Goal: Task Accomplishment & Management: Manage account settings

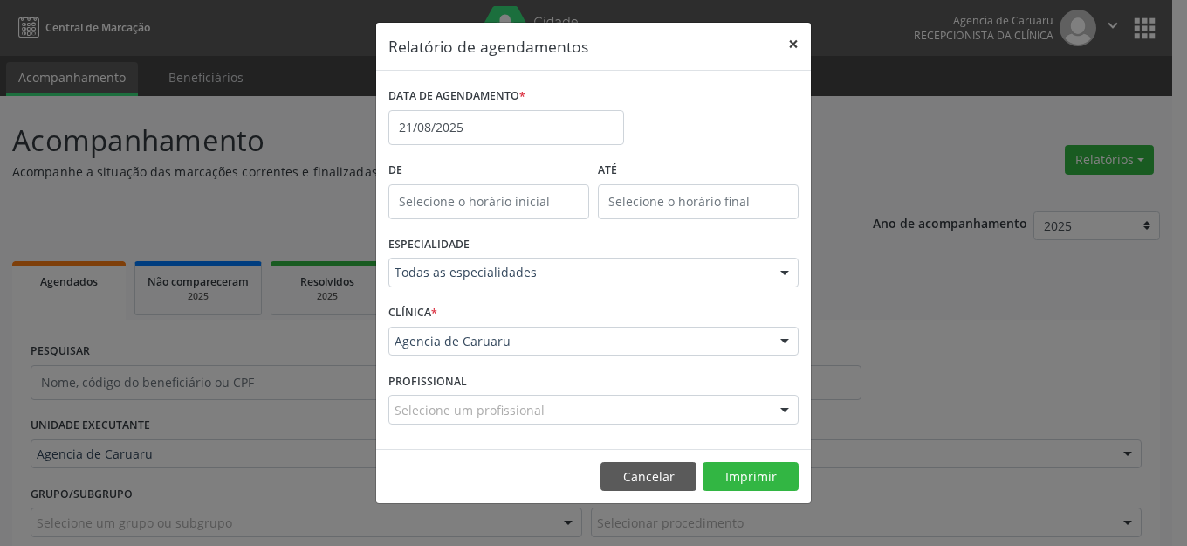
click at [798, 43] on button "×" at bounding box center [793, 44] width 35 height 43
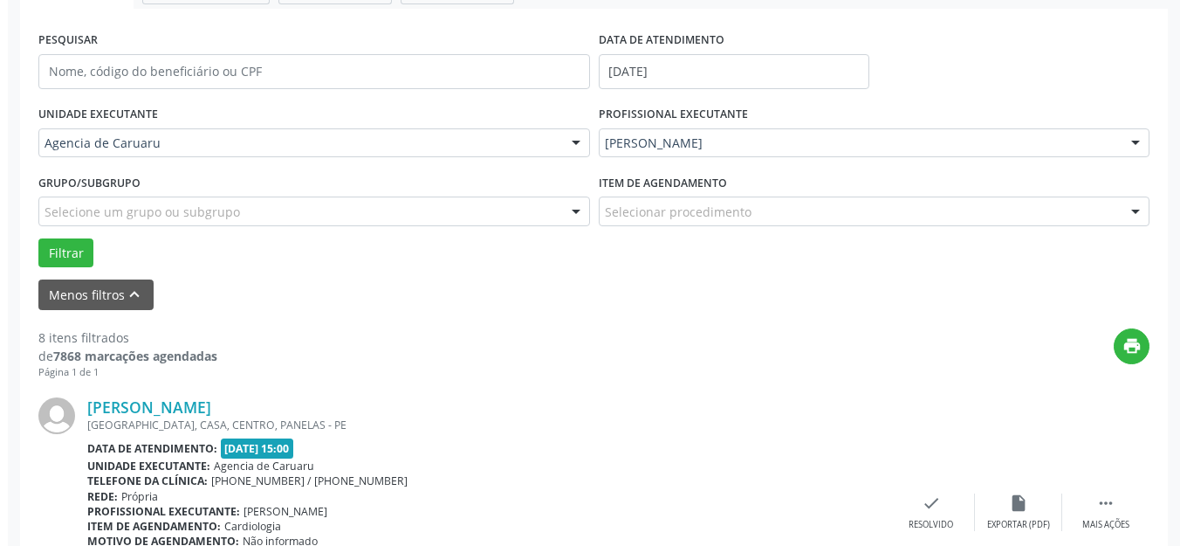
scroll to position [524, 0]
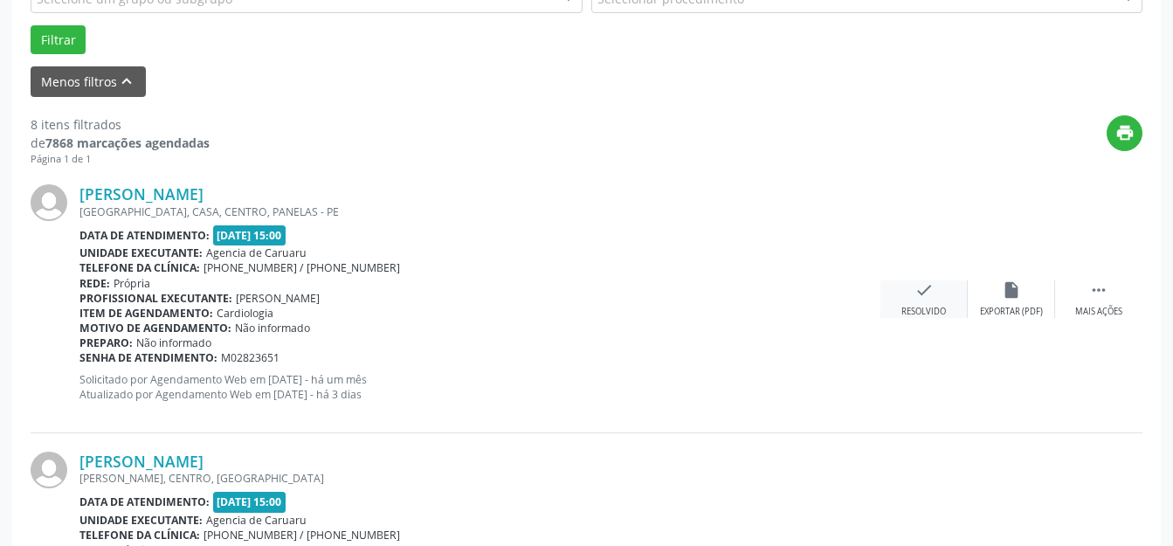
click at [951, 299] on div "check Resolvido" at bounding box center [923, 299] width 87 height 38
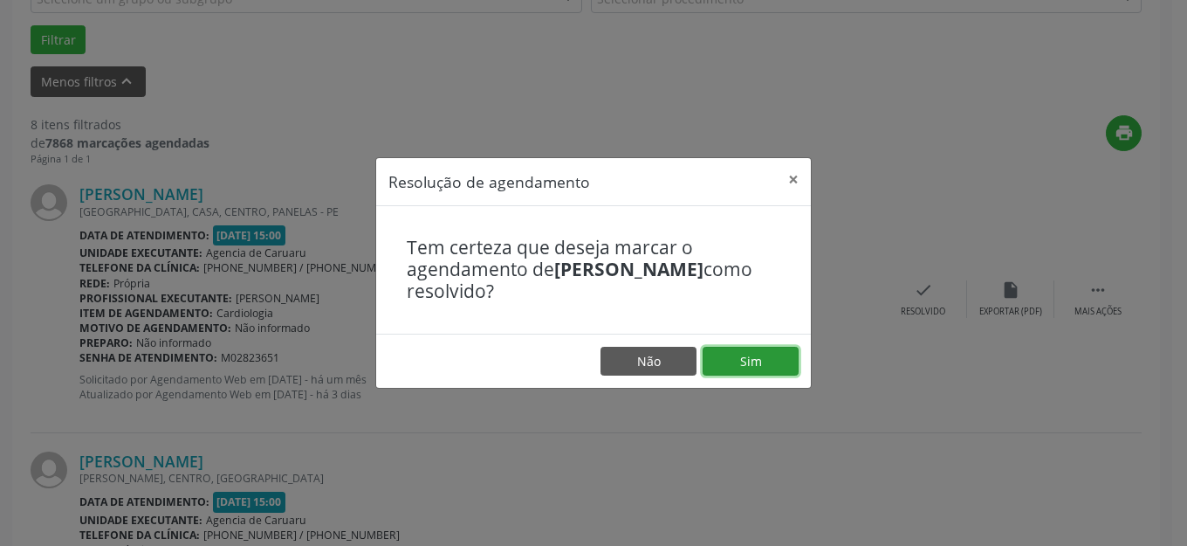
click at [740, 368] on button "Sim" at bounding box center [751, 362] width 96 height 30
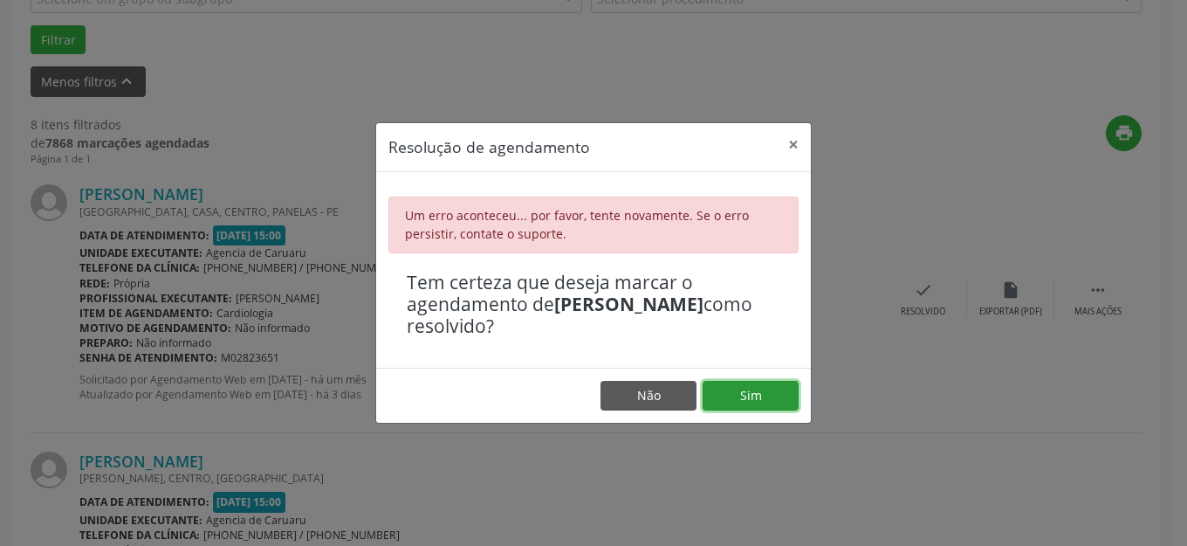
click at [734, 396] on button "Sim" at bounding box center [751, 396] width 96 height 30
click at [733, 392] on button "Sim" at bounding box center [751, 396] width 96 height 30
click at [722, 374] on footer "Não Sim" at bounding box center [593, 395] width 435 height 55
click at [719, 400] on button "Sim" at bounding box center [751, 396] width 96 height 30
click at [733, 392] on button "Sim" at bounding box center [751, 396] width 96 height 30
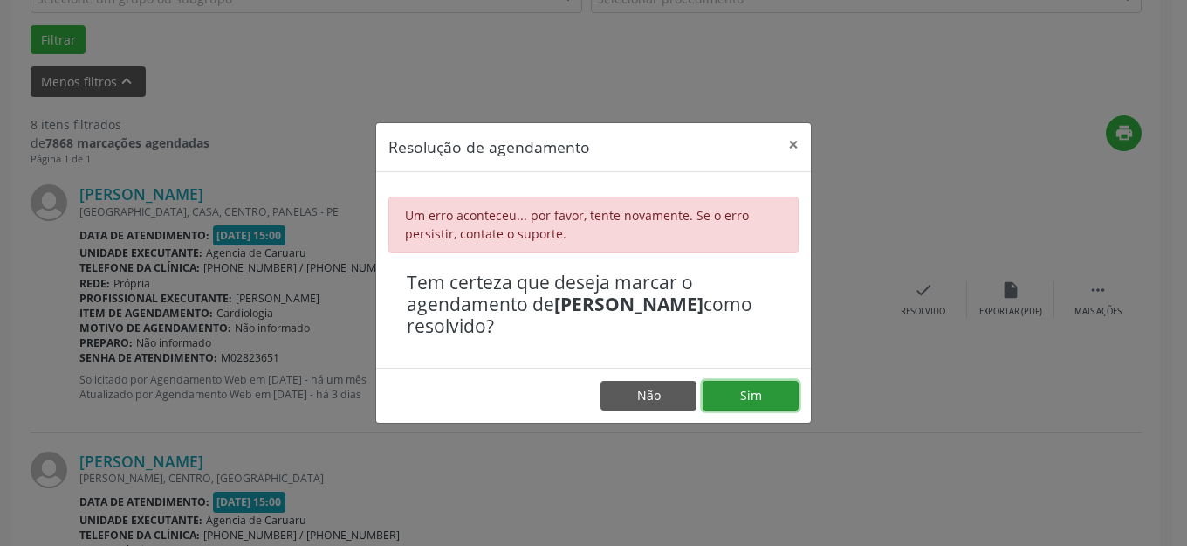
click at [733, 392] on button "Sim" at bounding box center [751, 396] width 96 height 30
click at [924, 281] on div "Resolução de agendamento × Um erro aconteceu... por favor, tente novamente. Se …" at bounding box center [593, 273] width 1187 height 546
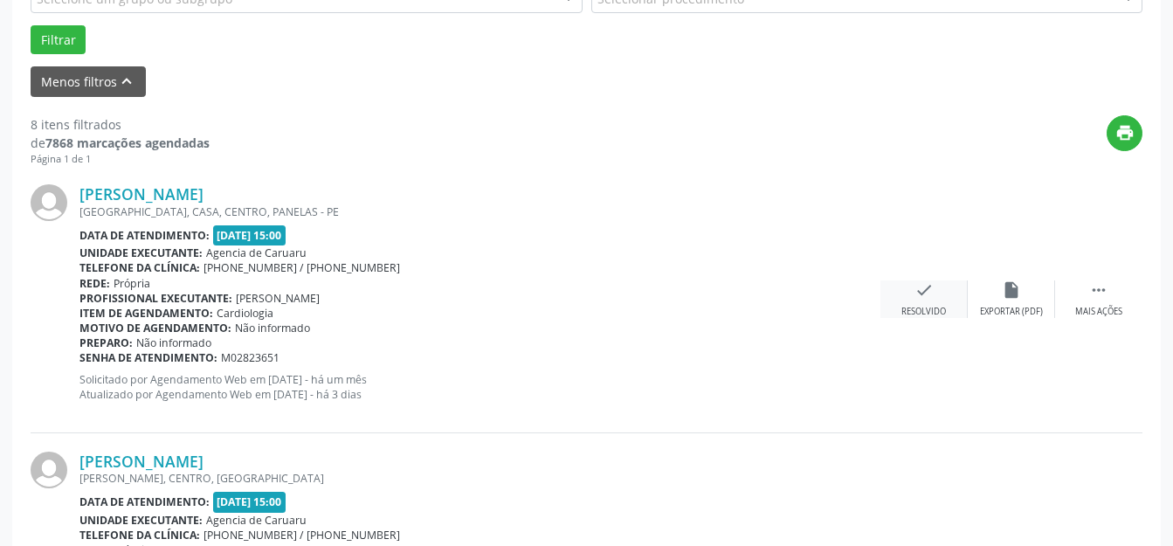
click at [955, 313] on div "check Resolvido" at bounding box center [923, 299] width 87 height 38
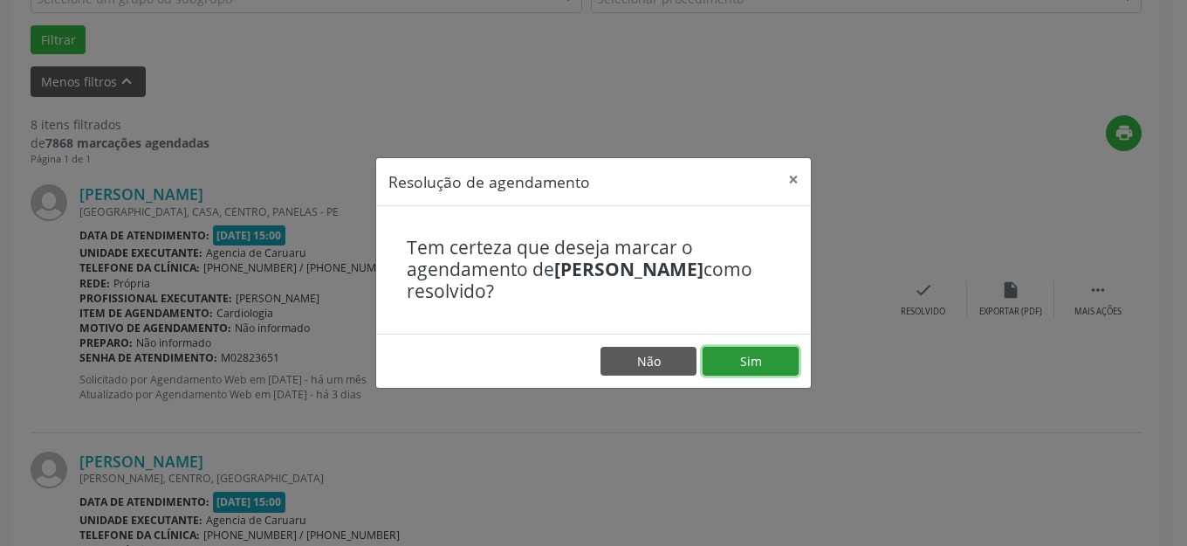
click at [779, 353] on button "Sim" at bounding box center [751, 362] width 96 height 30
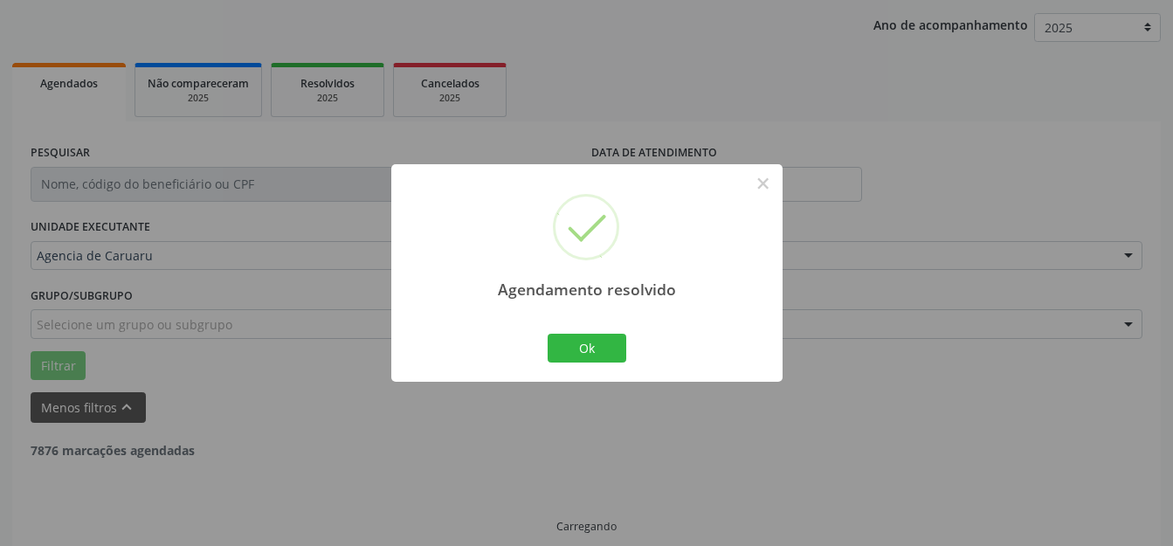
scroll to position [217, 0]
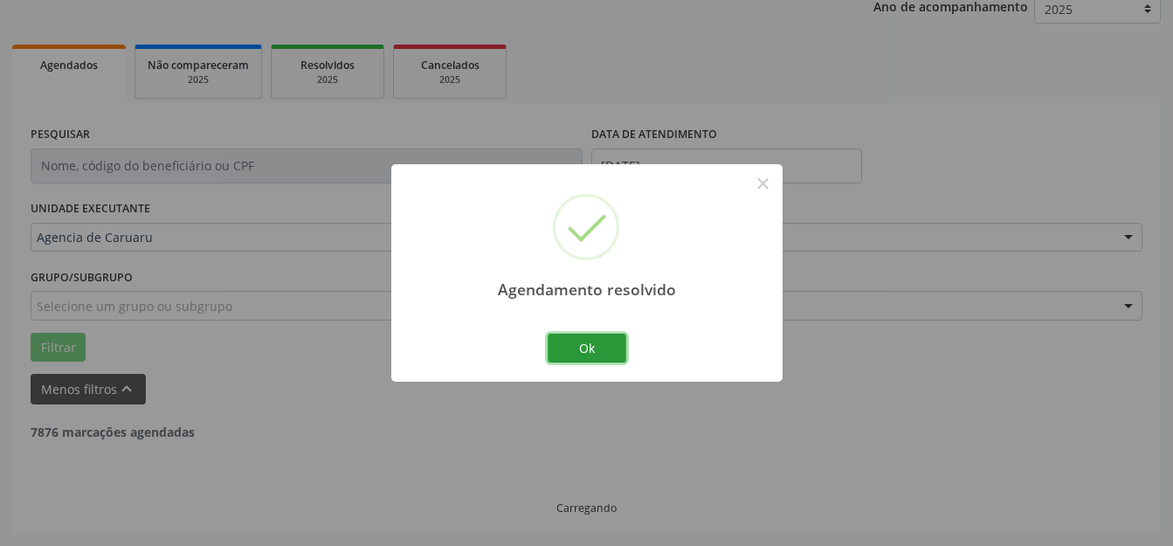
click at [567, 339] on button "Ok" at bounding box center [586, 349] width 79 height 30
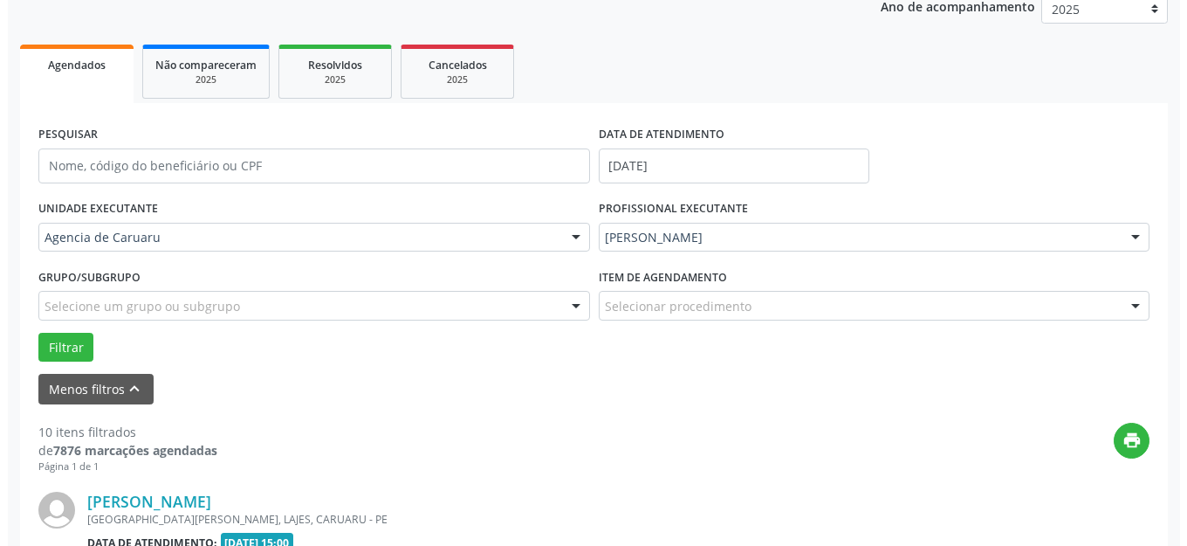
scroll to position [524, 0]
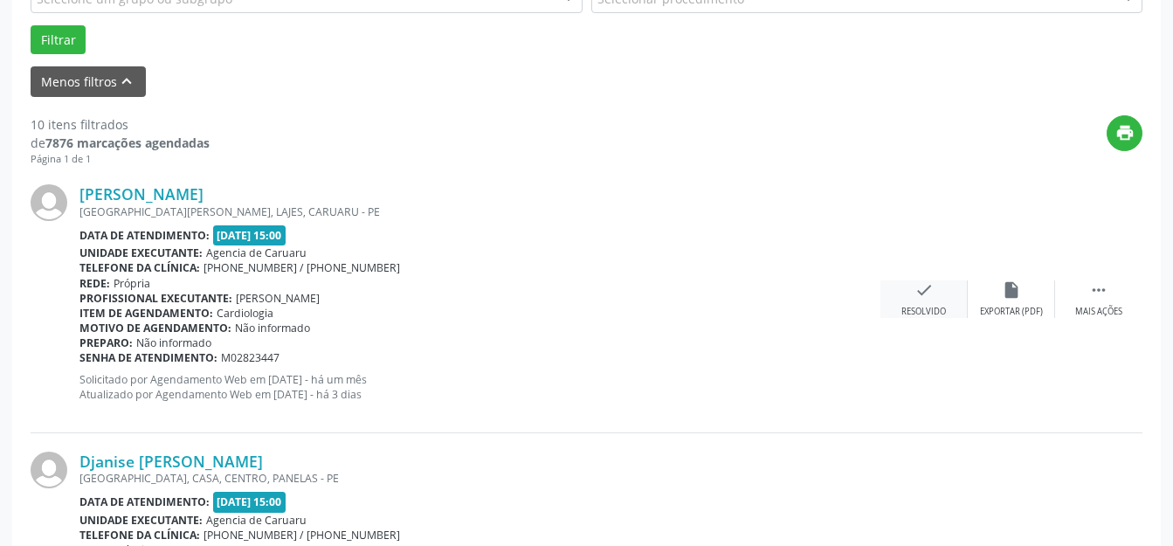
click at [905, 299] on div "check Resolvido" at bounding box center [923, 299] width 87 height 38
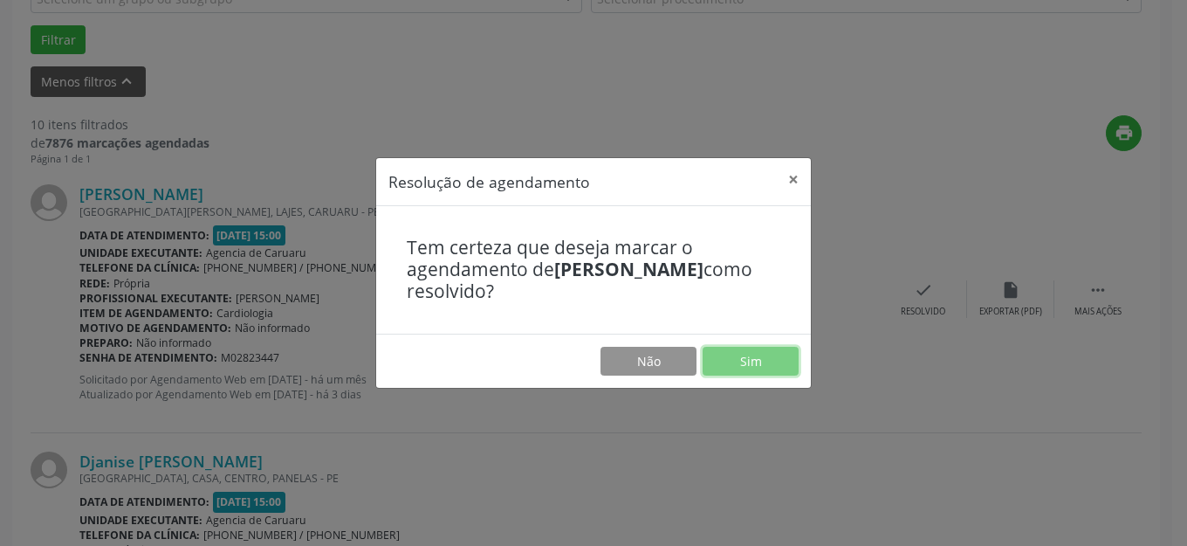
click at [772, 356] on button "Sim" at bounding box center [751, 362] width 96 height 30
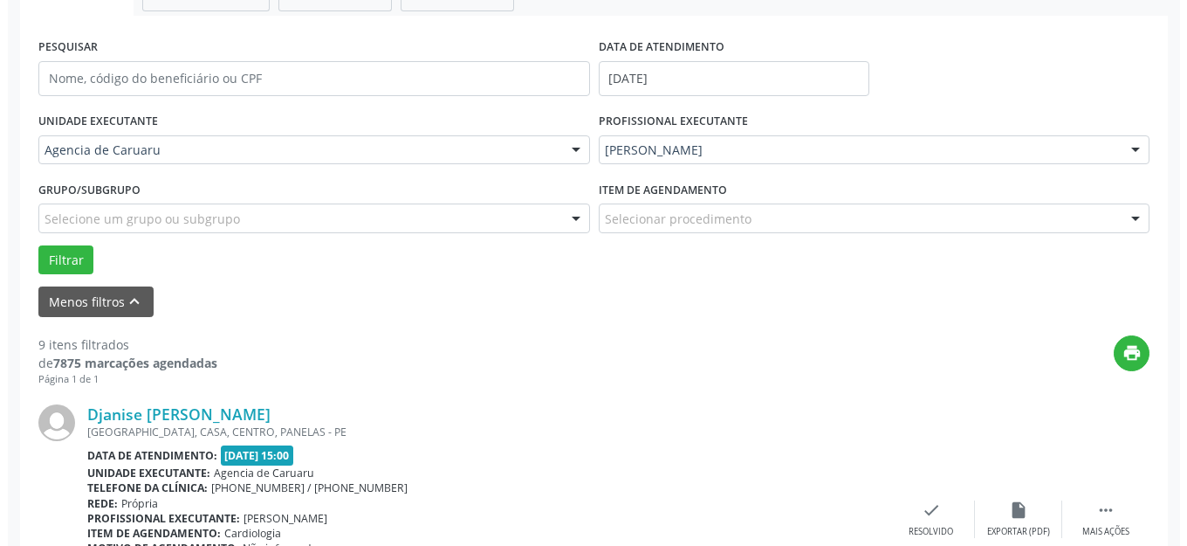
scroll to position [478, 0]
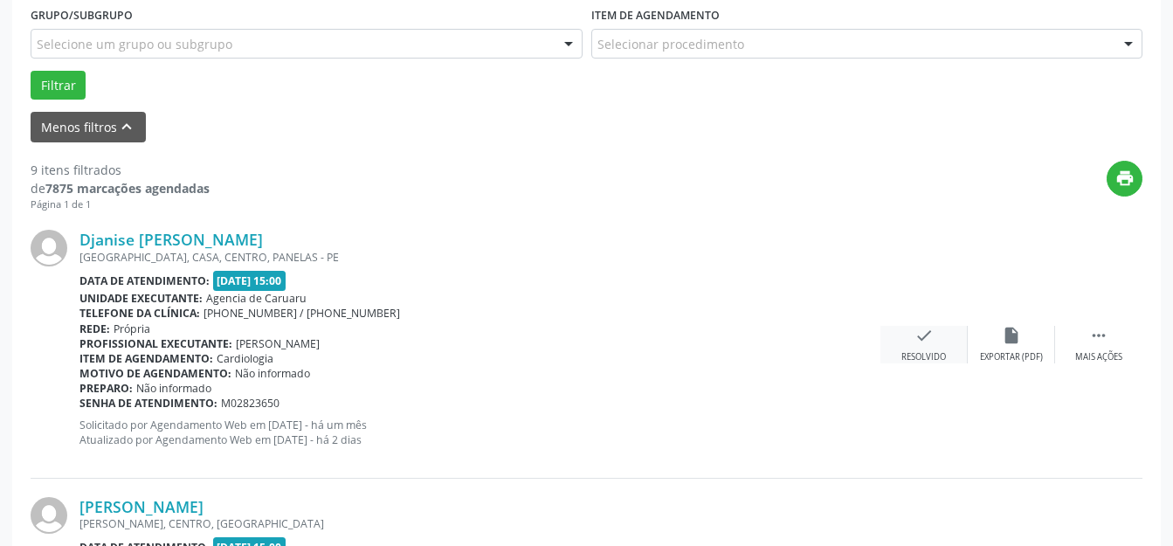
click at [939, 345] on div "check Resolvido" at bounding box center [923, 345] width 87 height 38
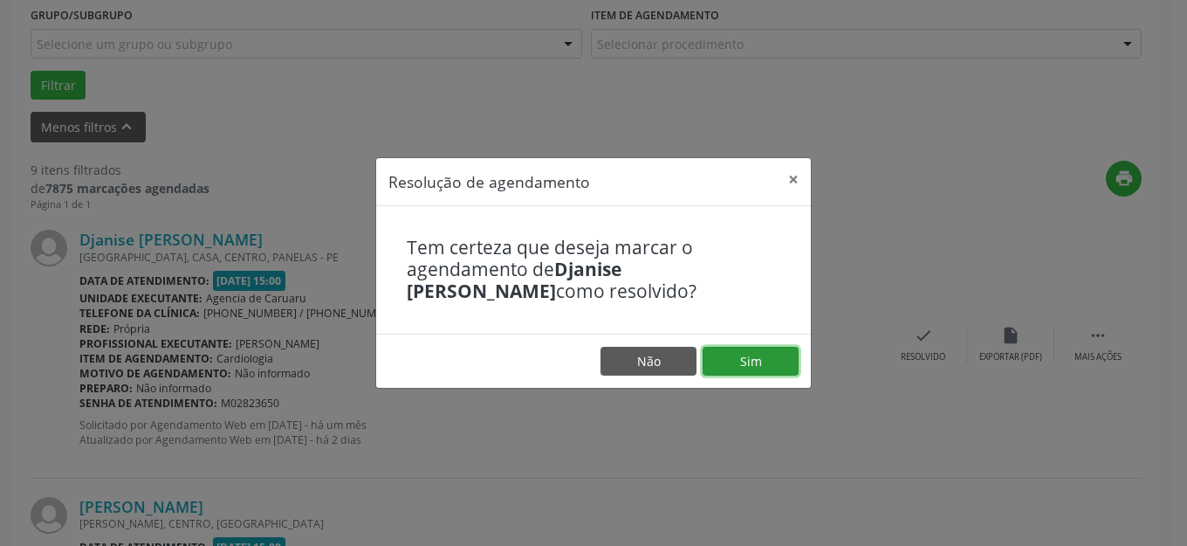
click at [753, 368] on button "Sim" at bounding box center [751, 362] width 96 height 30
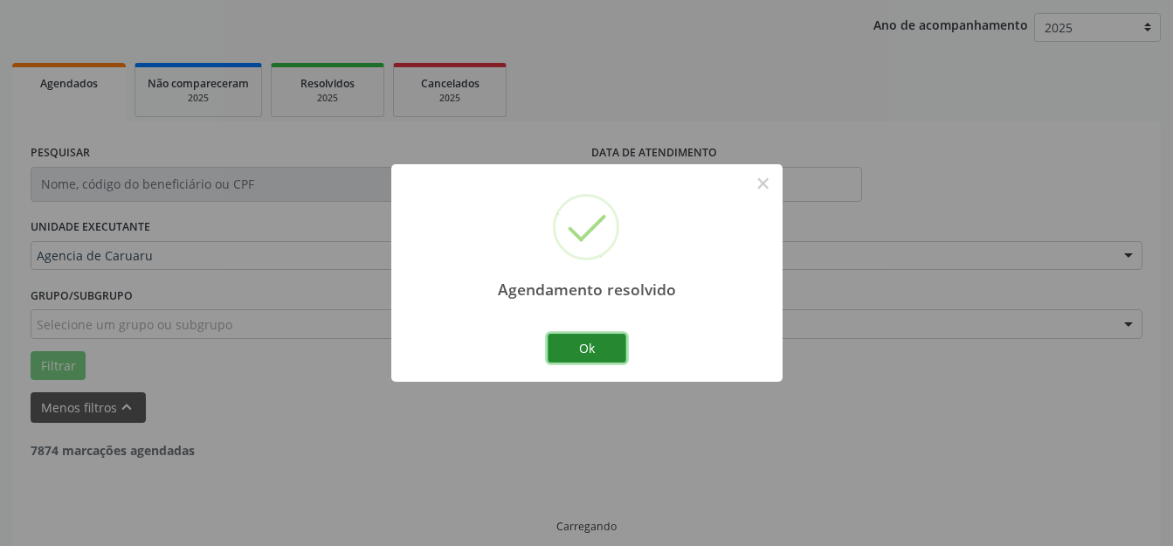
scroll to position [217, 0]
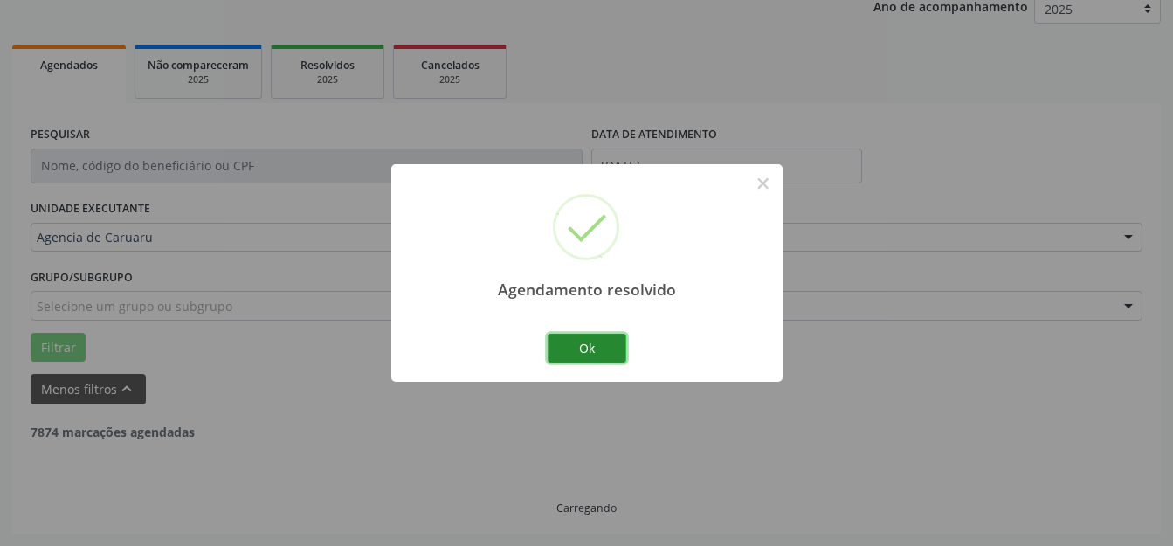
click at [597, 355] on button "Ok" at bounding box center [586, 349] width 79 height 30
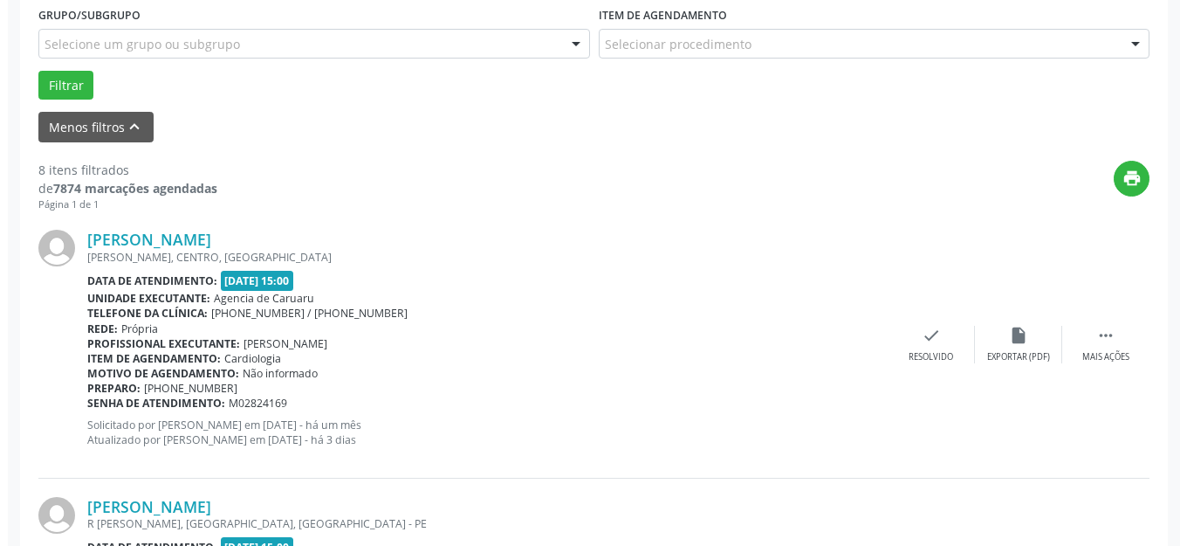
scroll to position [566, 0]
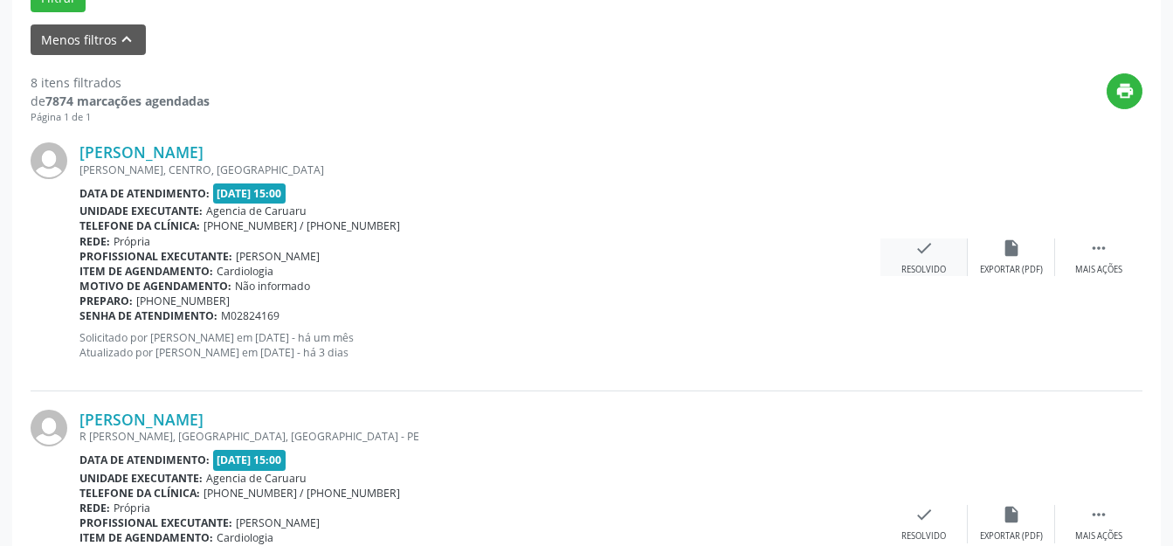
click at [896, 256] on div "check Resolvido" at bounding box center [923, 257] width 87 height 38
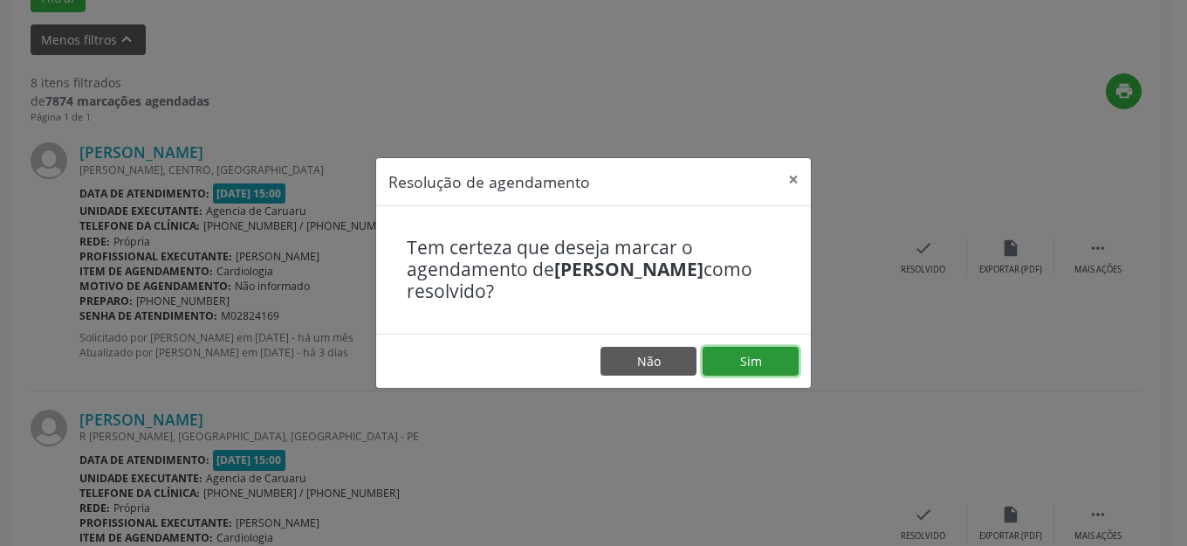
click at [749, 358] on button "Sim" at bounding box center [751, 362] width 96 height 30
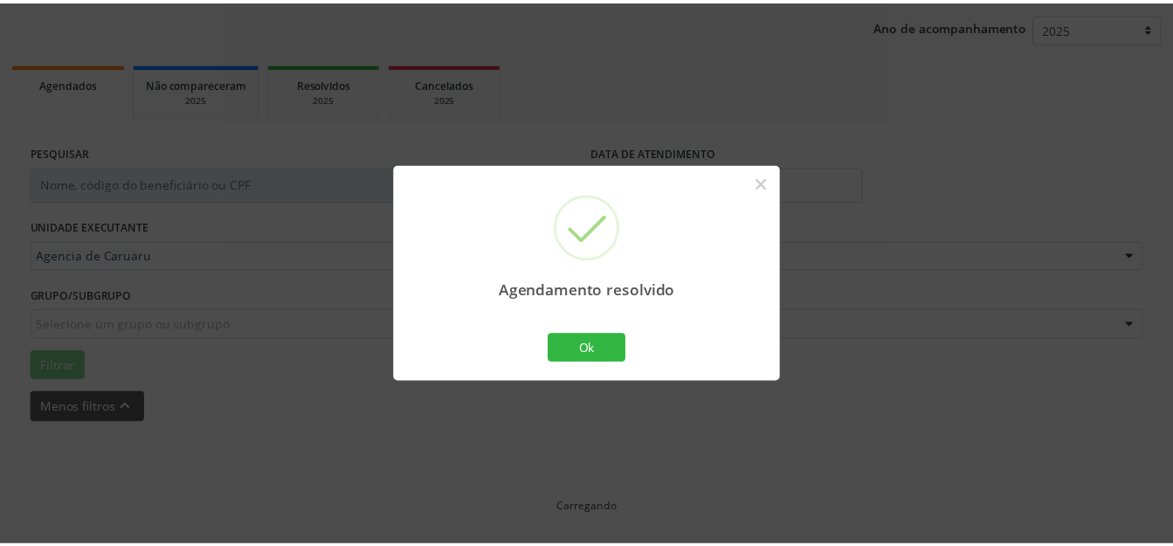
scroll to position [198, 0]
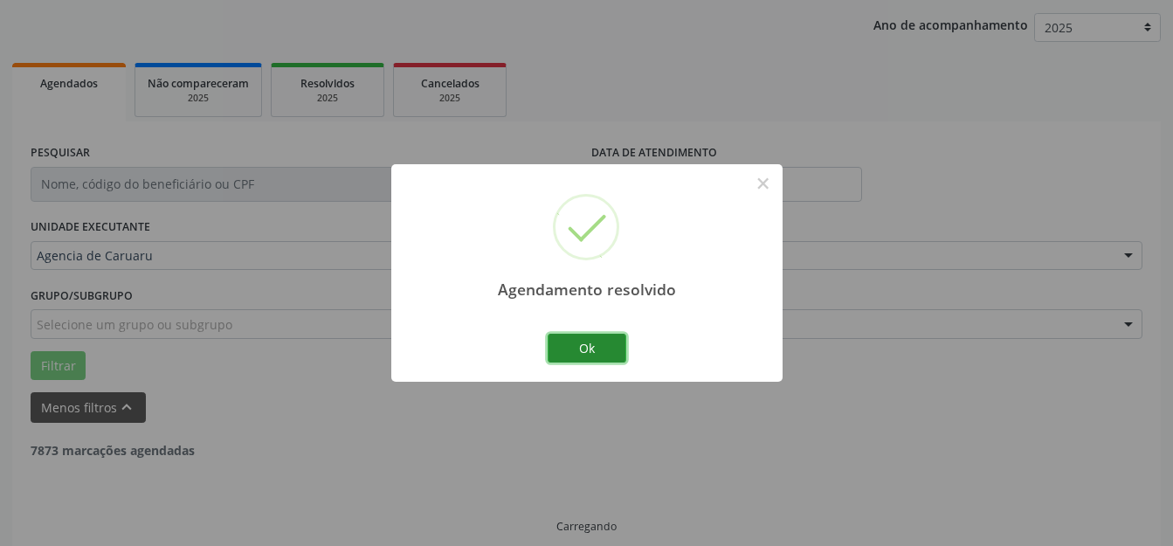
click at [588, 347] on button "Ok" at bounding box center [586, 349] width 79 height 30
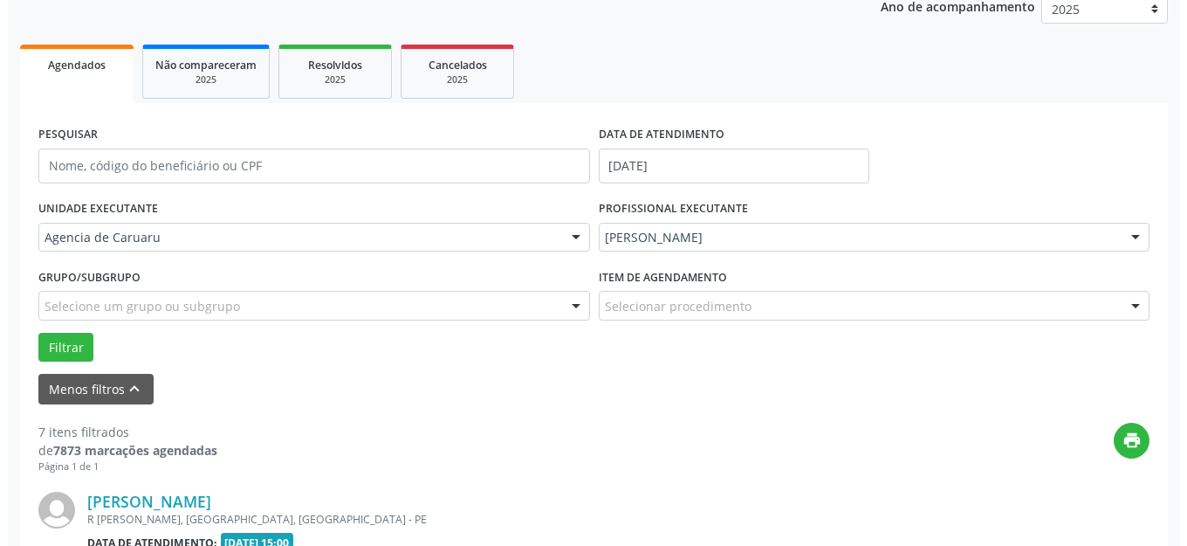
scroll to position [478, 0]
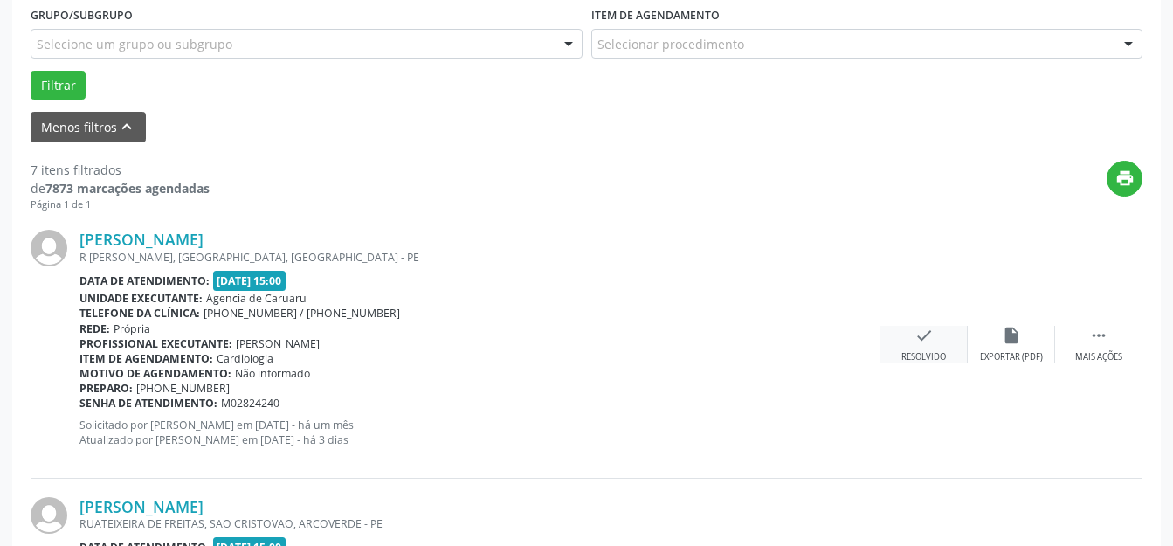
click at [949, 348] on div "check Resolvido" at bounding box center [923, 345] width 87 height 38
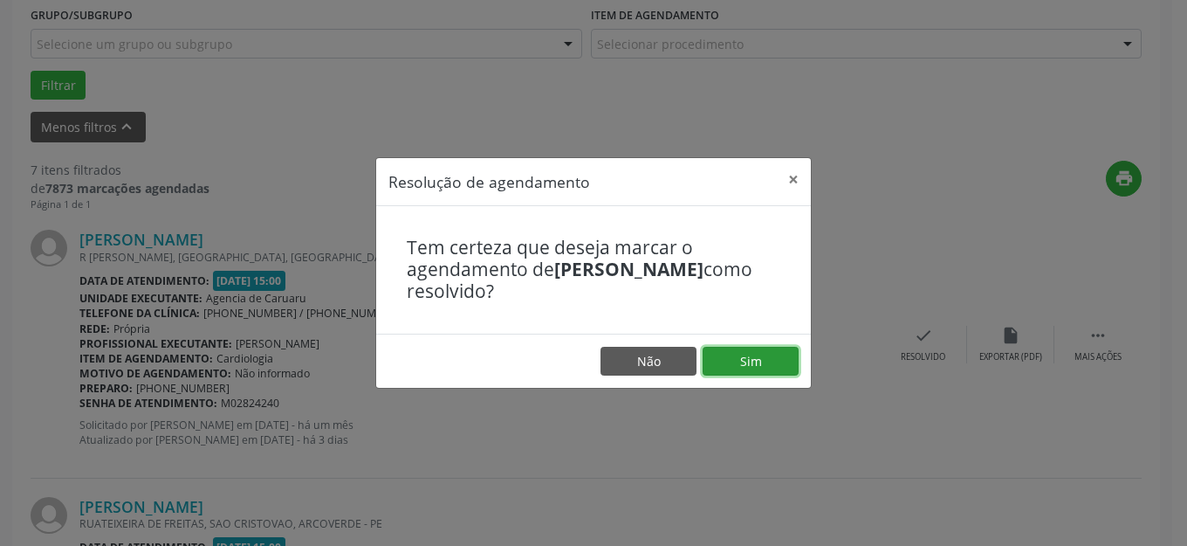
click at [759, 365] on button "Sim" at bounding box center [751, 362] width 96 height 30
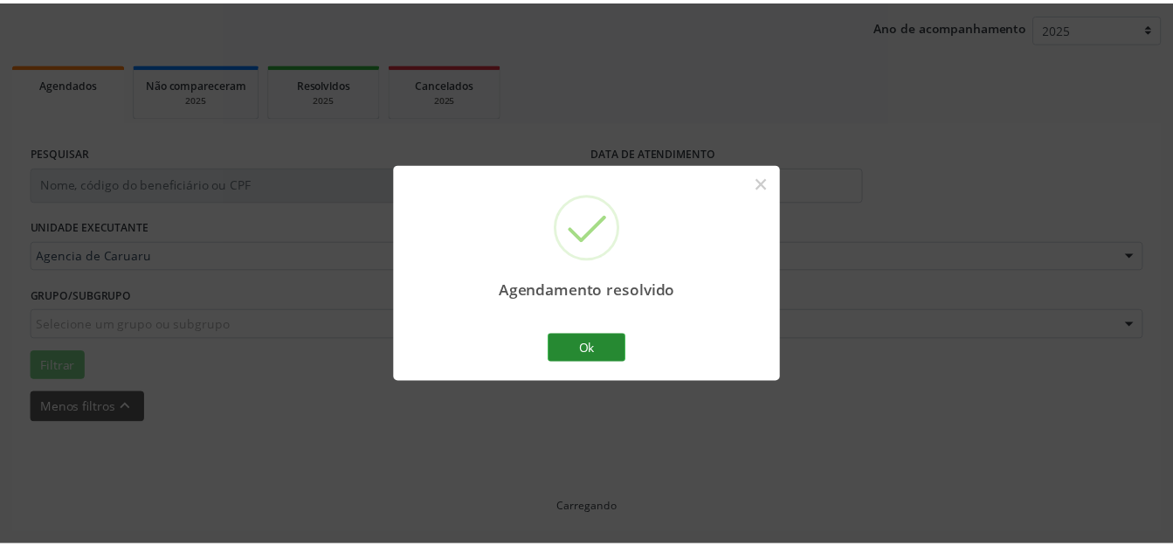
scroll to position [198, 0]
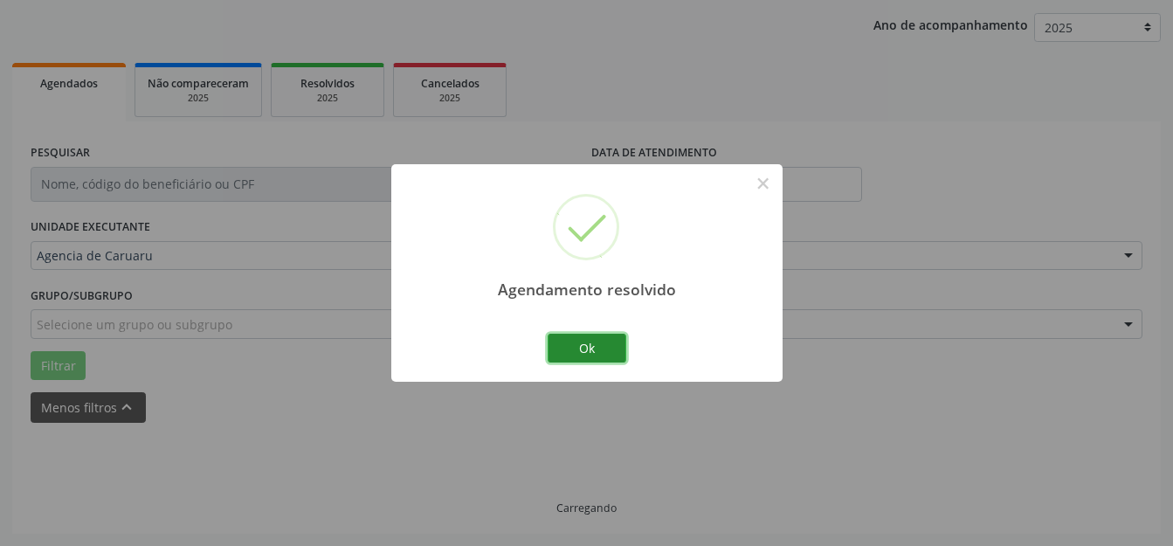
click at [594, 351] on button "Ok" at bounding box center [586, 349] width 79 height 30
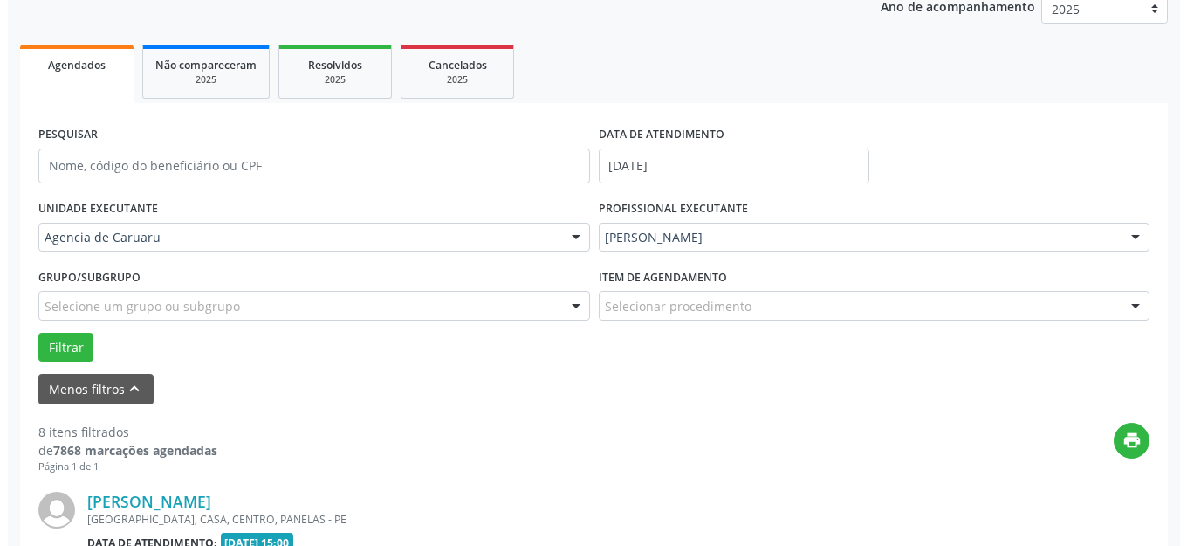
scroll to position [478, 0]
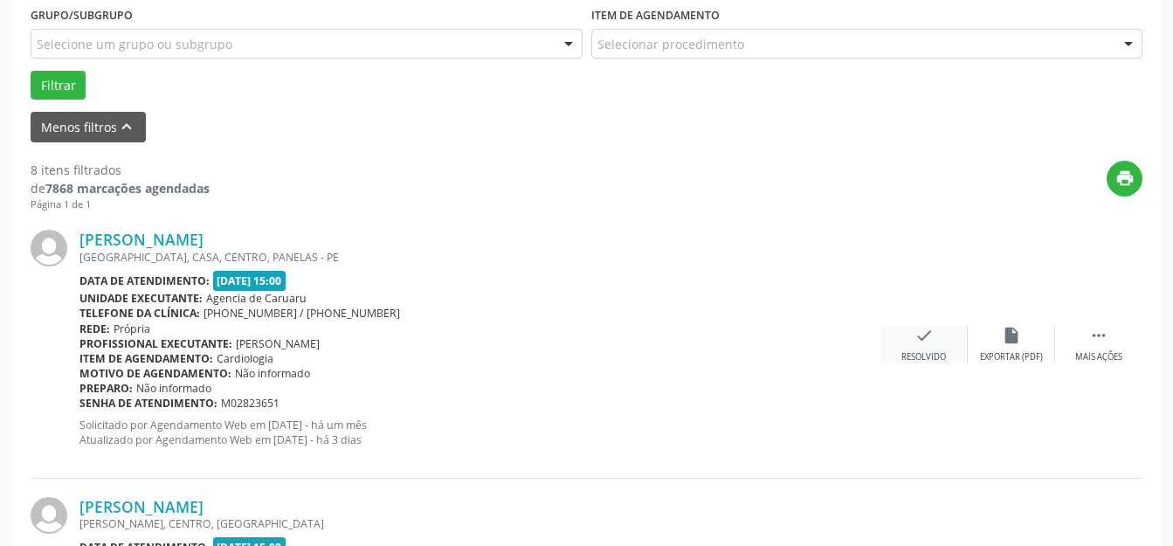
click at [916, 337] on icon "check" at bounding box center [923, 335] width 19 height 19
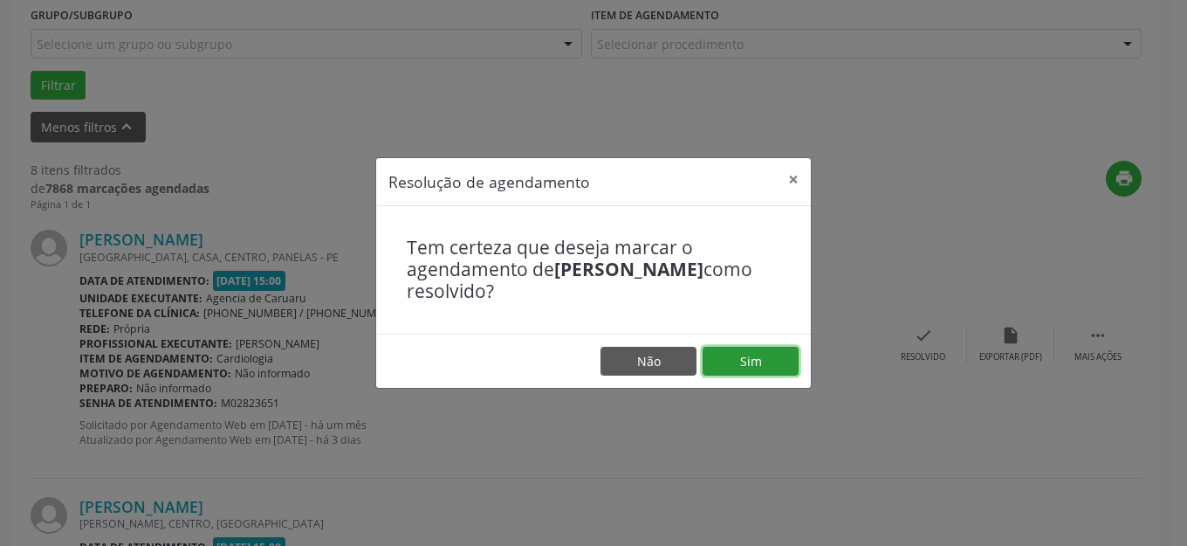
click at [749, 363] on button "Sim" at bounding box center [751, 362] width 96 height 30
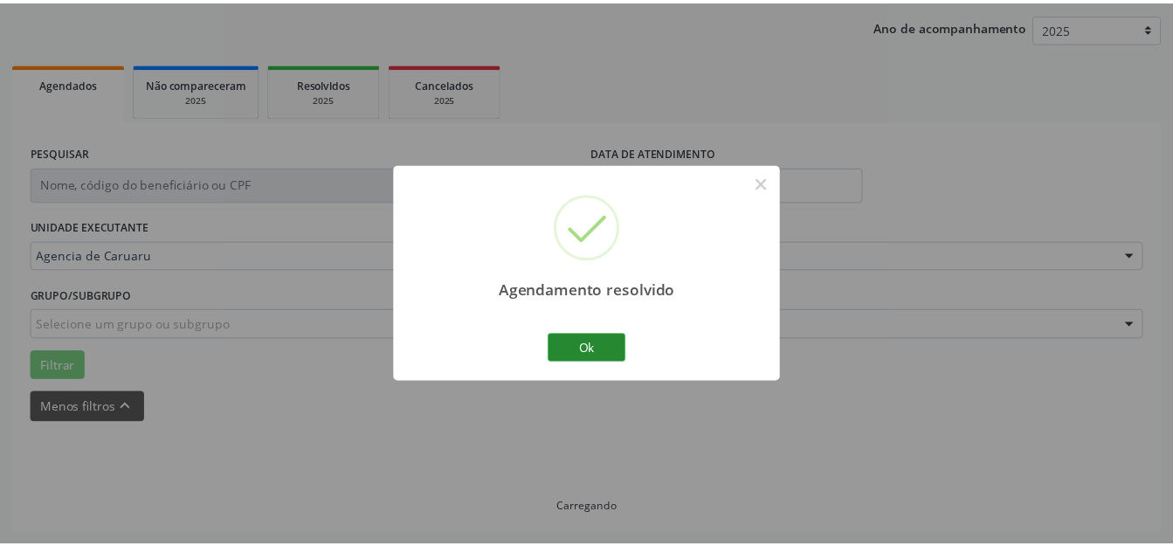
scroll to position [198, 0]
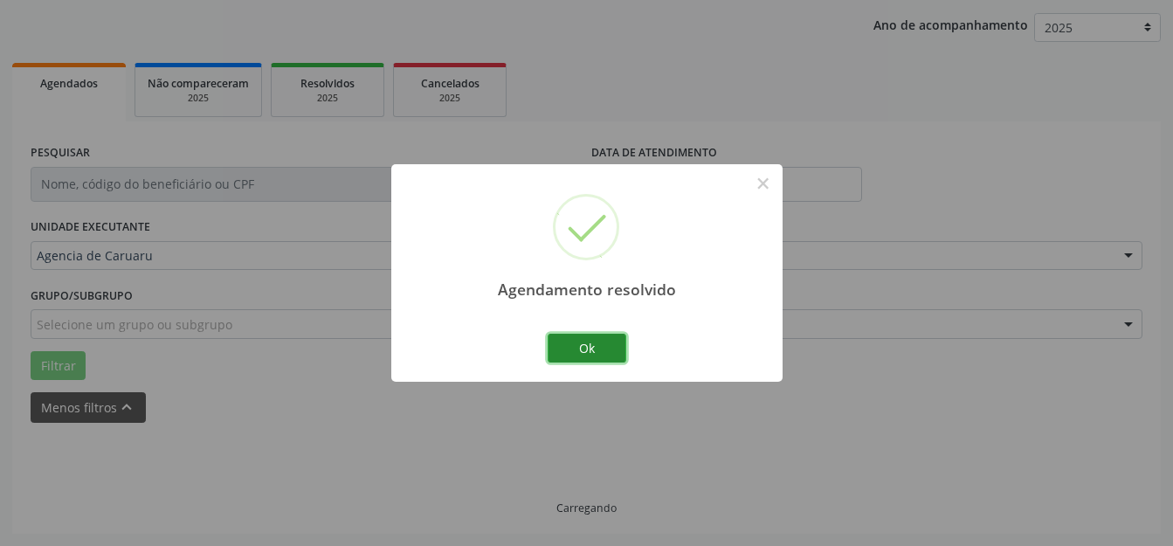
click at [567, 347] on button "Ok" at bounding box center [586, 349] width 79 height 30
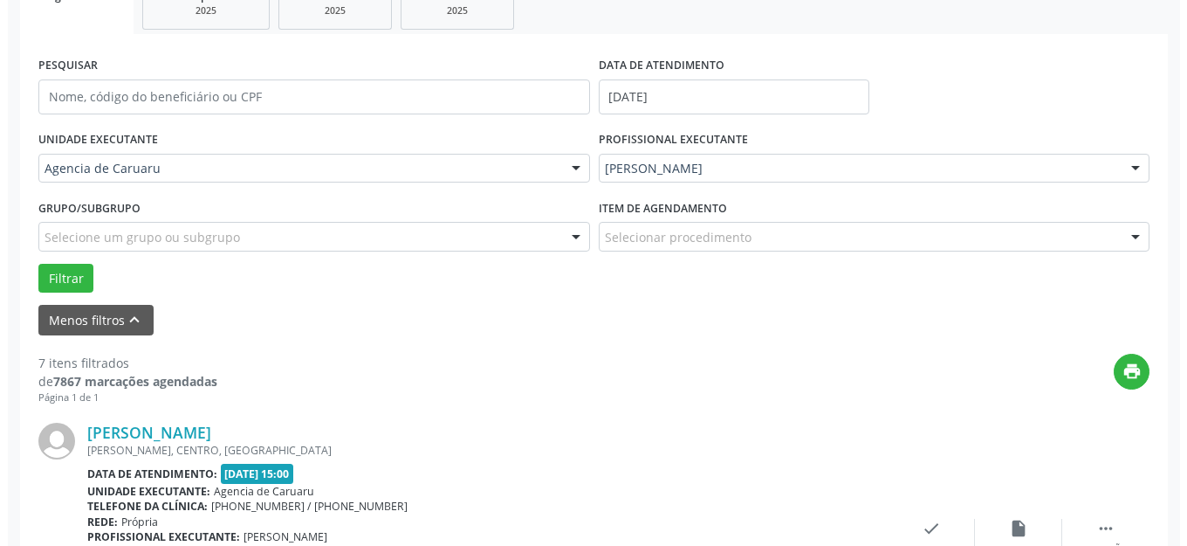
scroll to position [391, 0]
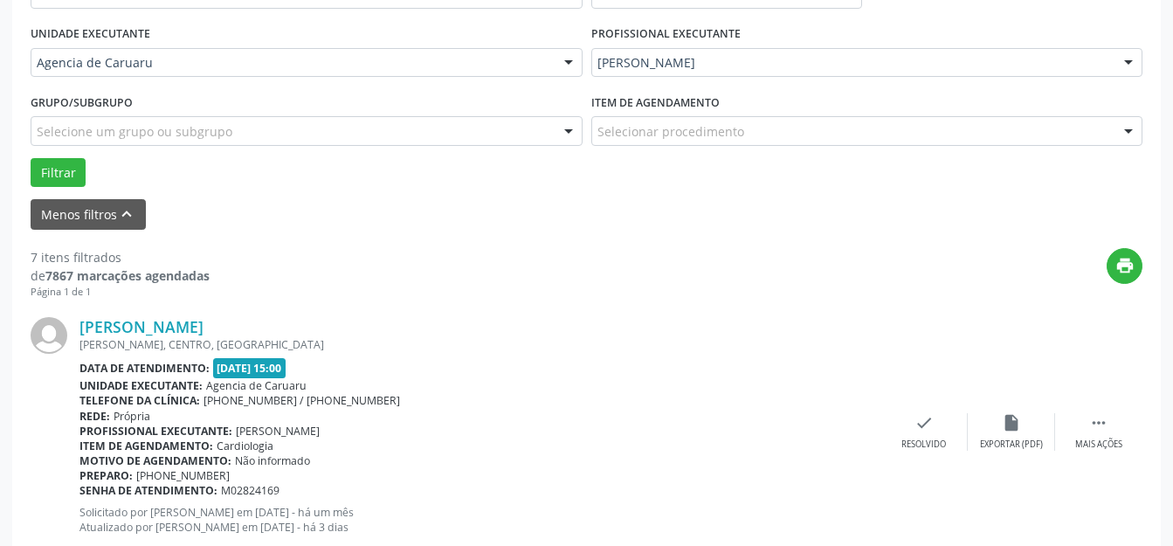
click at [931, 409] on div "[PERSON_NAME] [PERSON_NAME], CENTRO, [GEOGRAPHIC_DATA] Data de atendimento: [DA…" at bounding box center [586, 432] width 1111 height 266
click at [925, 416] on icon "check" at bounding box center [923, 422] width 19 height 19
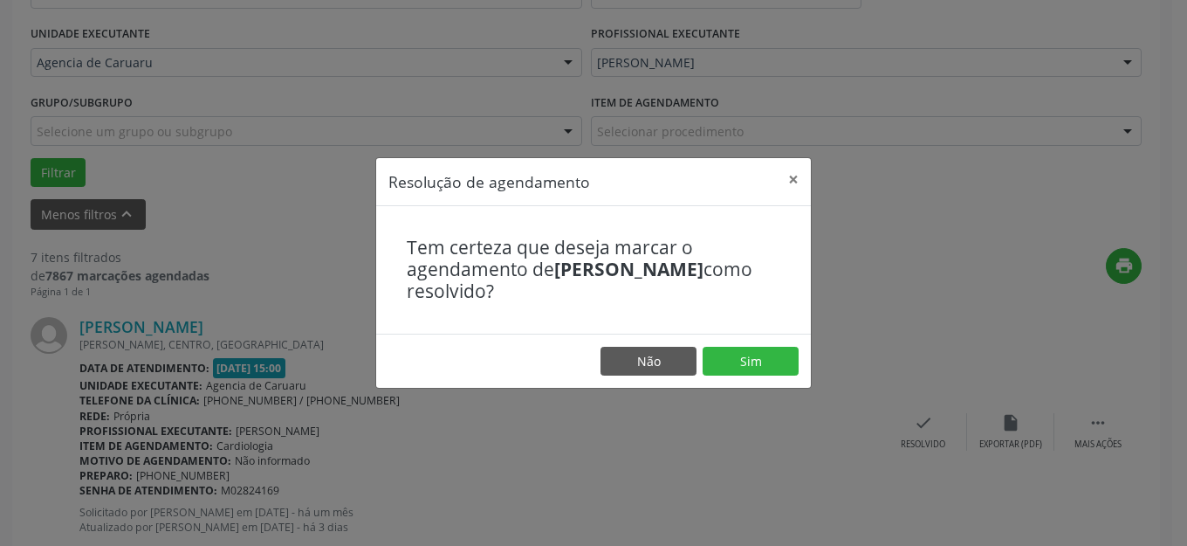
click at [706, 377] on footer "Não Sim" at bounding box center [593, 361] width 435 height 55
click at [728, 360] on button "Sim" at bounding box center [751, 362] width 96 height 30
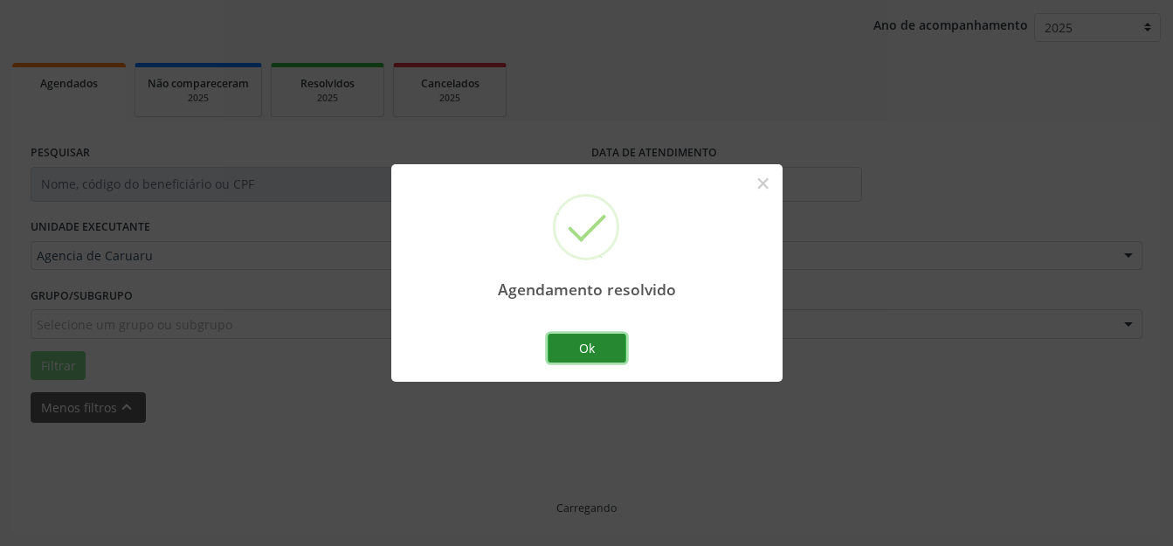
click at [607, 335] on button "Ok" at bounding box center [586, 349] width 79 height 30
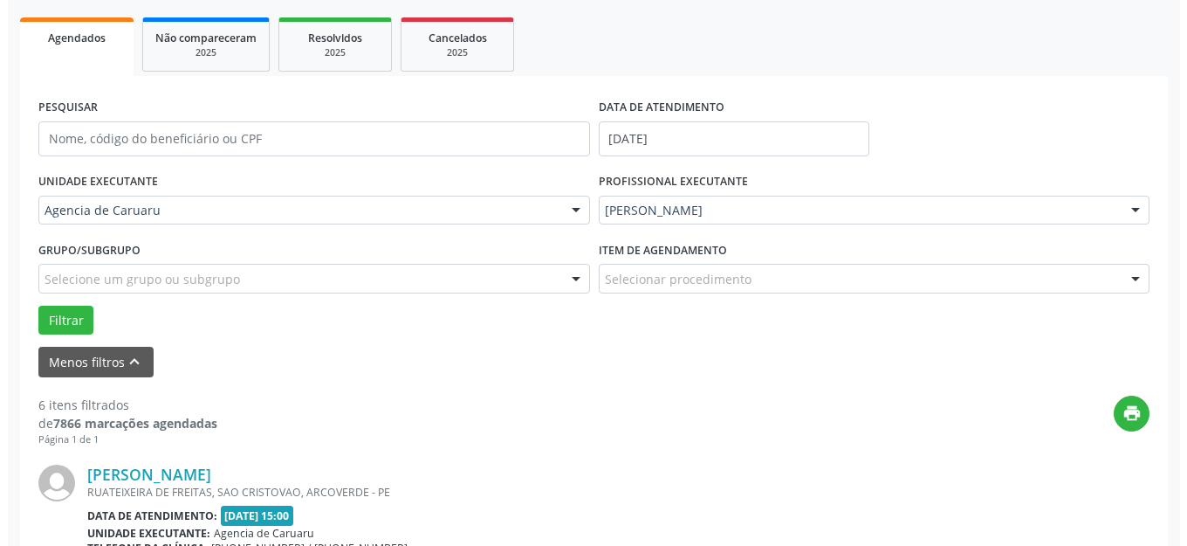
scroll to position [566, 0]
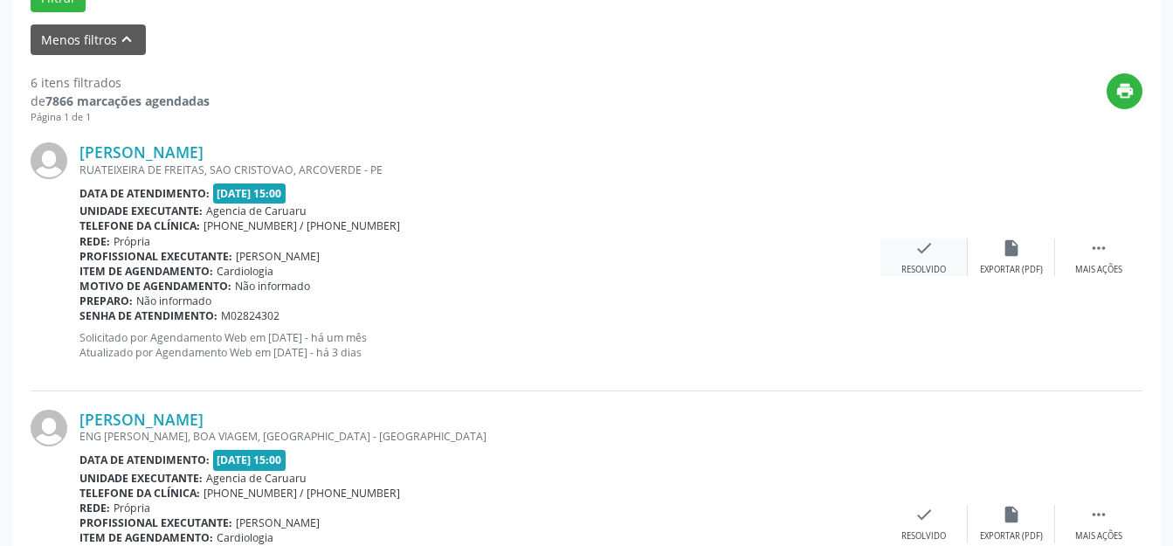
click at [946, 258] on div "check Resolvido" at bounding box center [923, 257] width 87 height 38
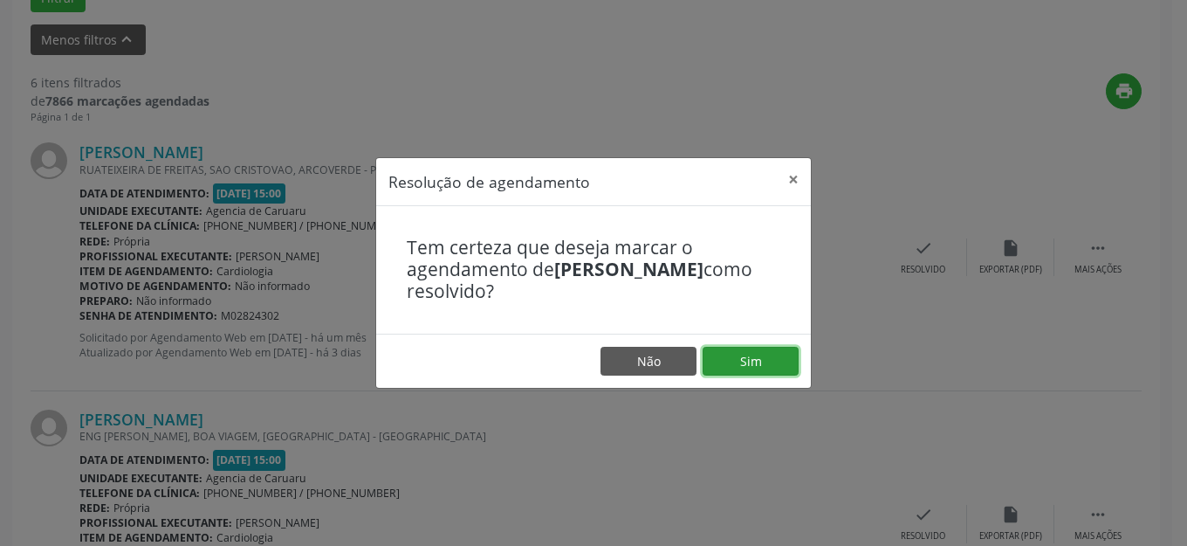
click at [772, 355] on button "Sim" at bounding box center [751, 362] width 96 height 30
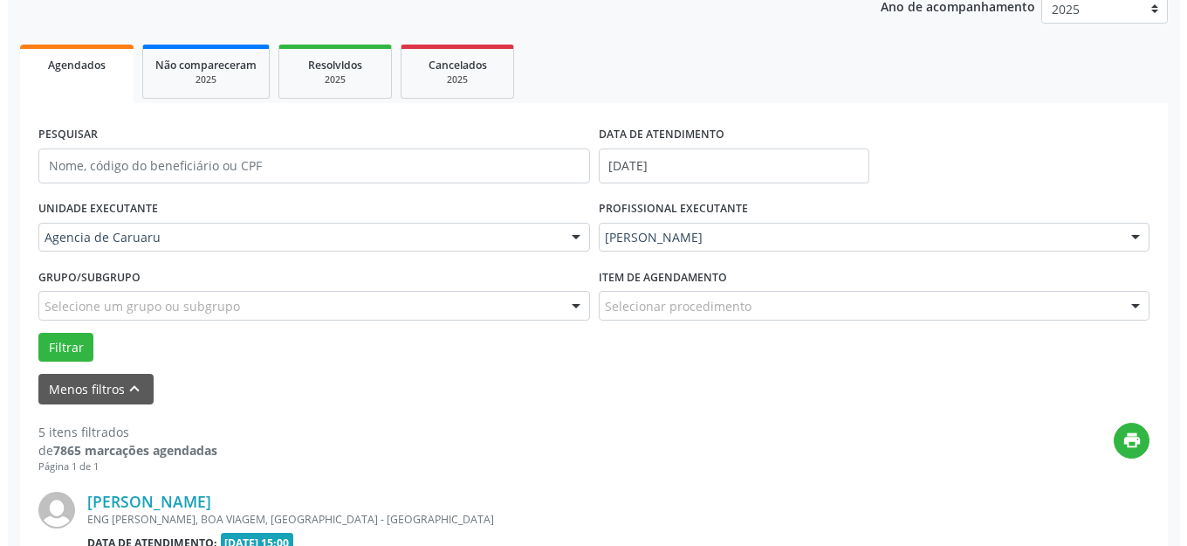
scroll to position [391, 0]
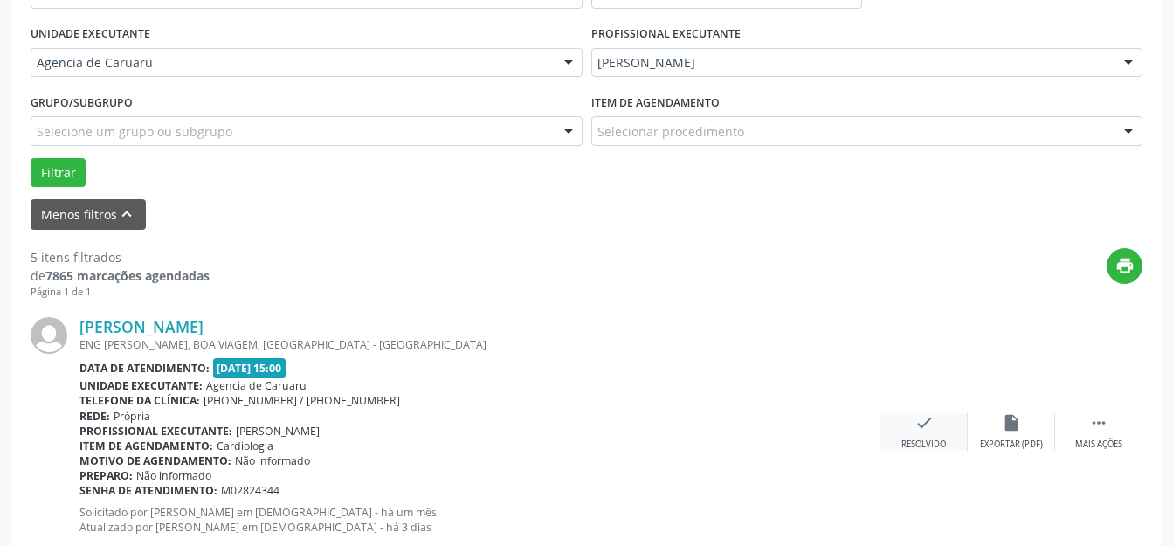
click at [912, 416] on div "check Resolvido" at bounding box center [923, 432] width 87 height 38
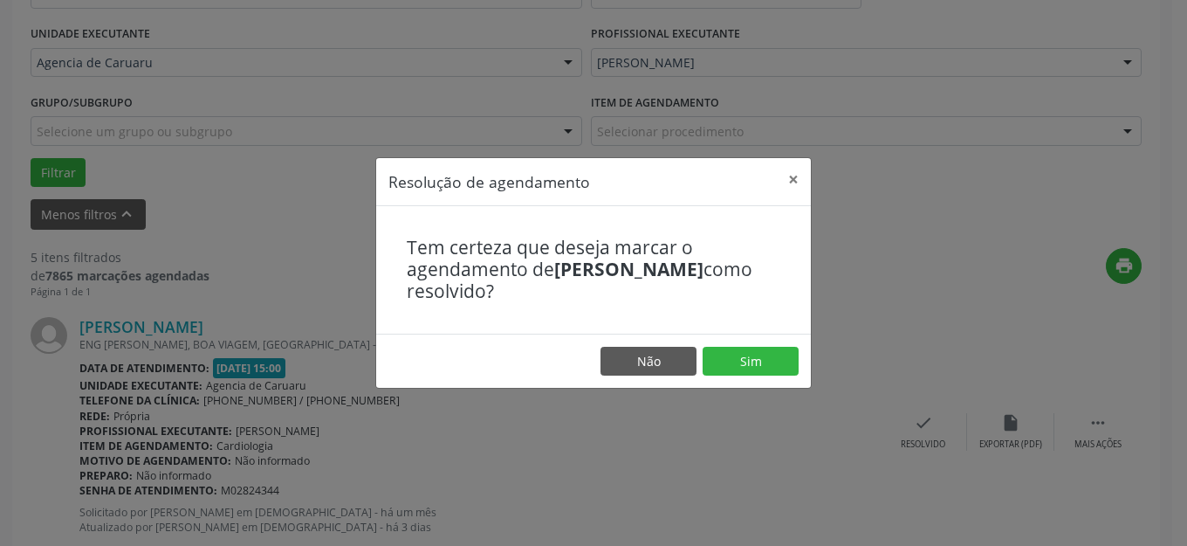
click at [738, 343] on footer "Não Sim" at bounding box center [593, 361] width 435 height 55
click at [732, 351] on button "Sim" at bounding box center [751, 362] width 96 height 30
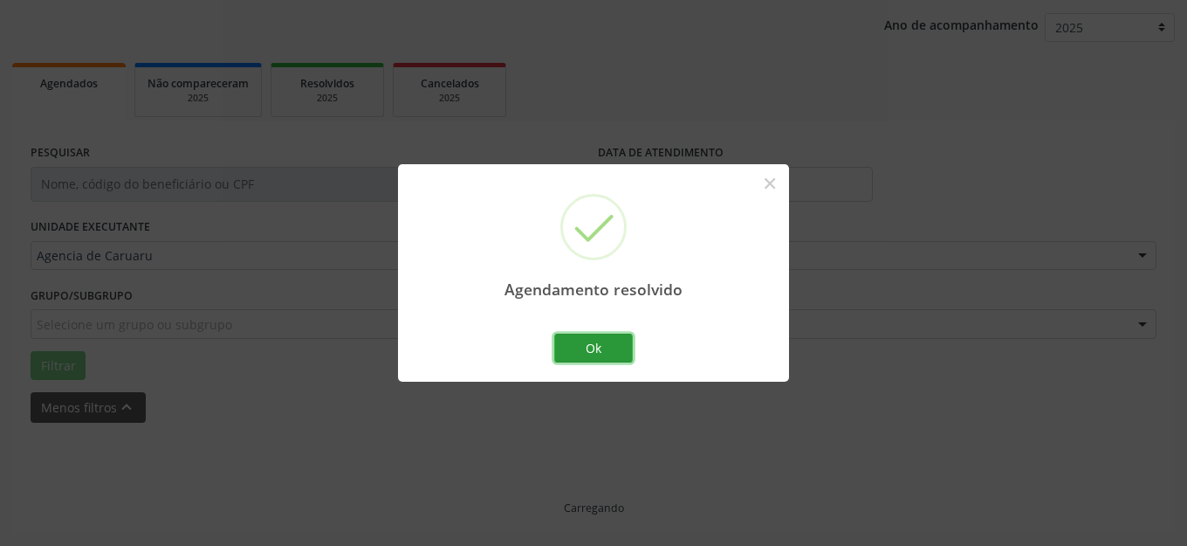
click at [602, 347] on button "Ok" at bounding box center [593, 349] width 79 height 30
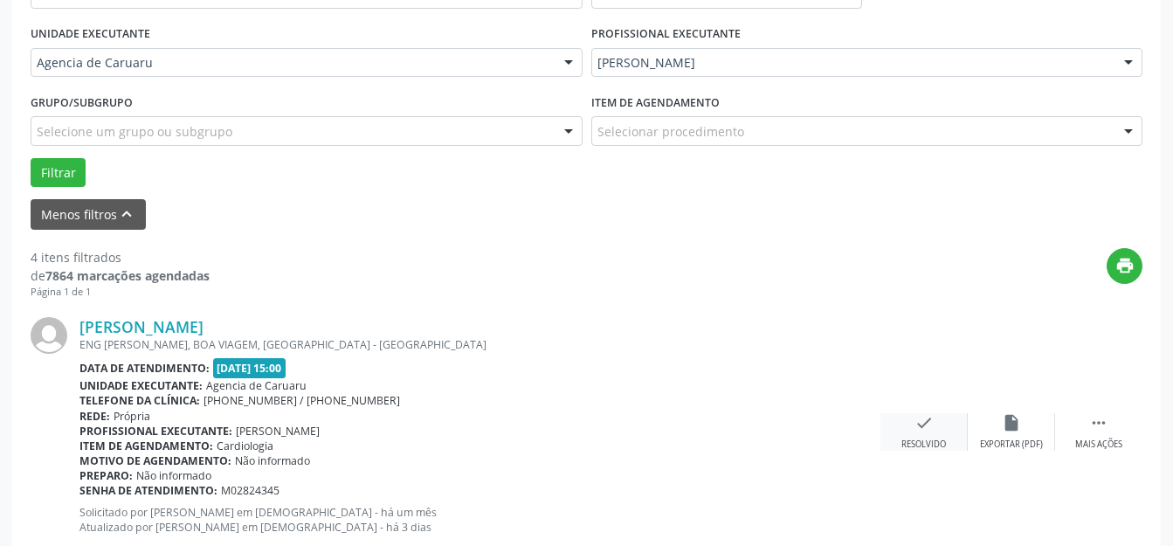
click at [915, 426] on icon "check" at bounding box center [923, 422] width 19 height 19
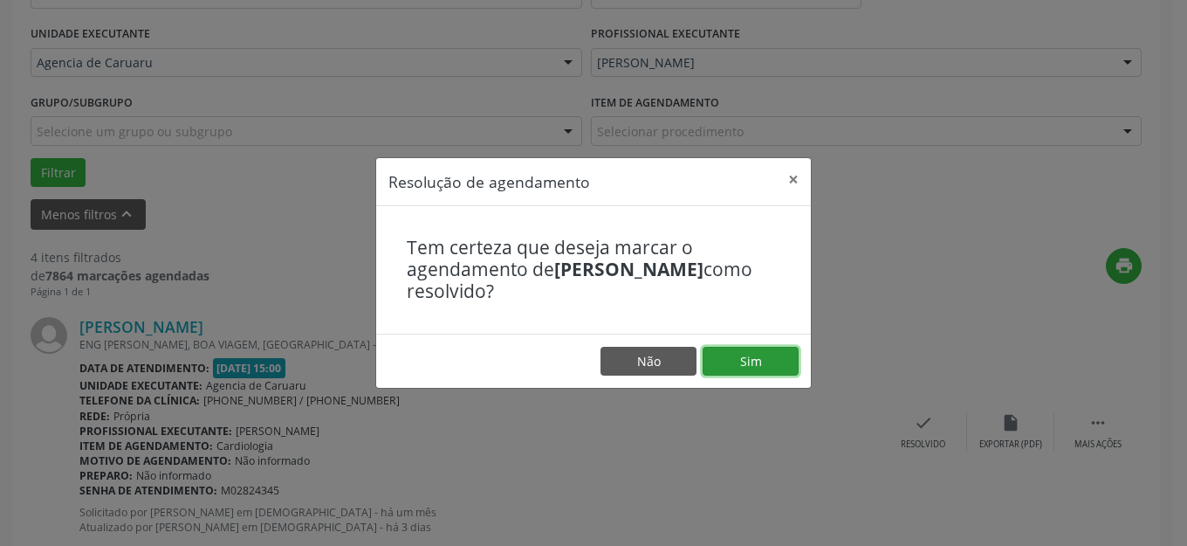
click at [760, 355] on button "Sim" at bounding box center [751, 362] width 96 height 30
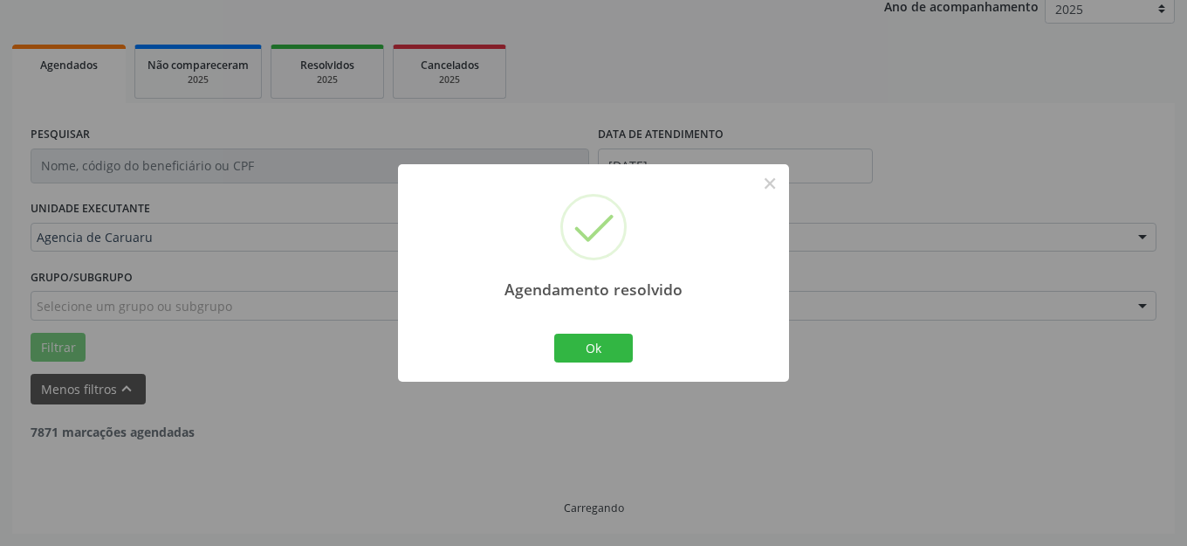
click at [585, 347] on button "Ok" at bounding box center [593, 349] width 79 height 30
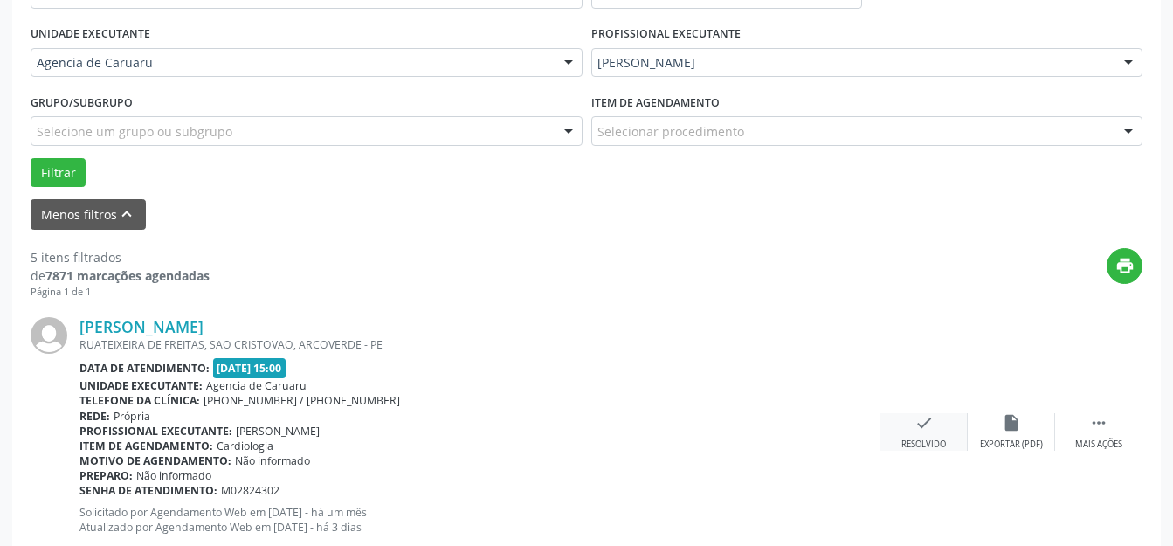
click at [905, 419] on div "check Resolvido" at bounding box center [923, 432] width 87 height 38
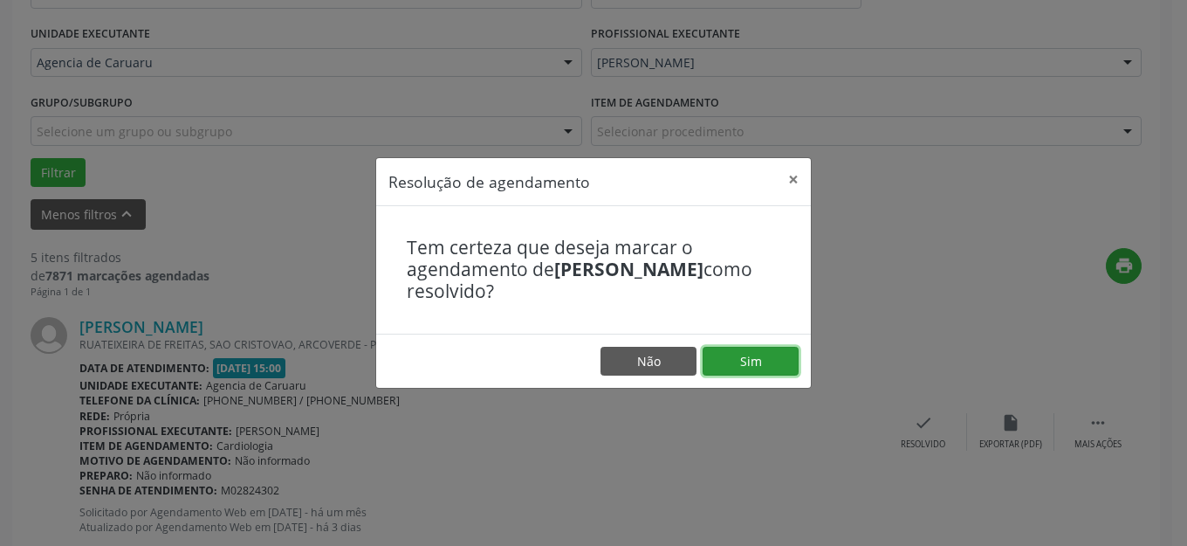
click at [740, 354] on button "Sim" at bounding box center [751, 362] width 96 height 30
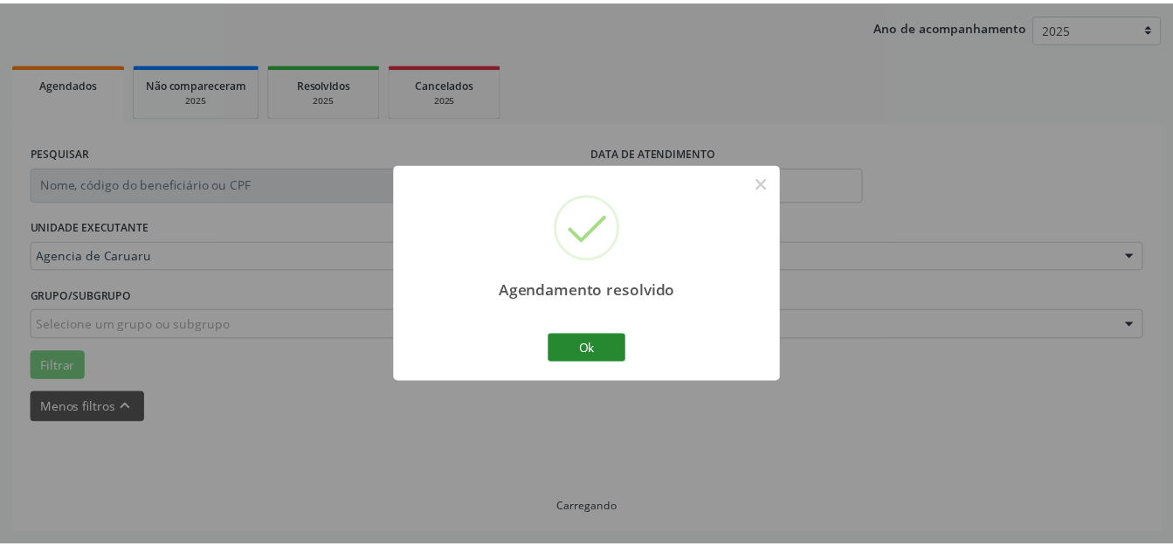
scroll to position [198, 0]
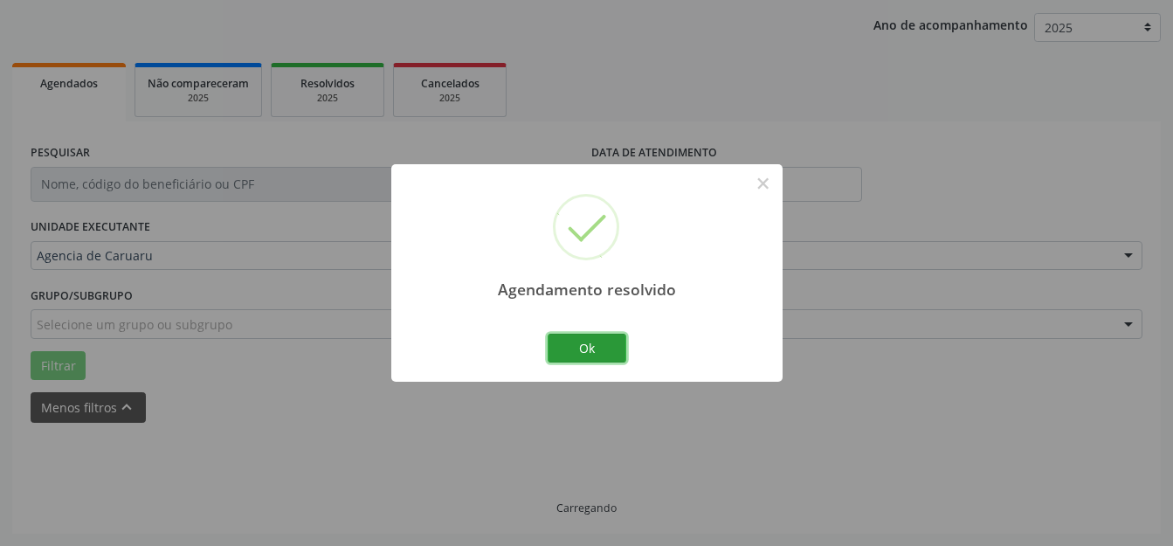
click at [617, 341] on button "Ok" at bounding box center [586, 349] width 79 height 30
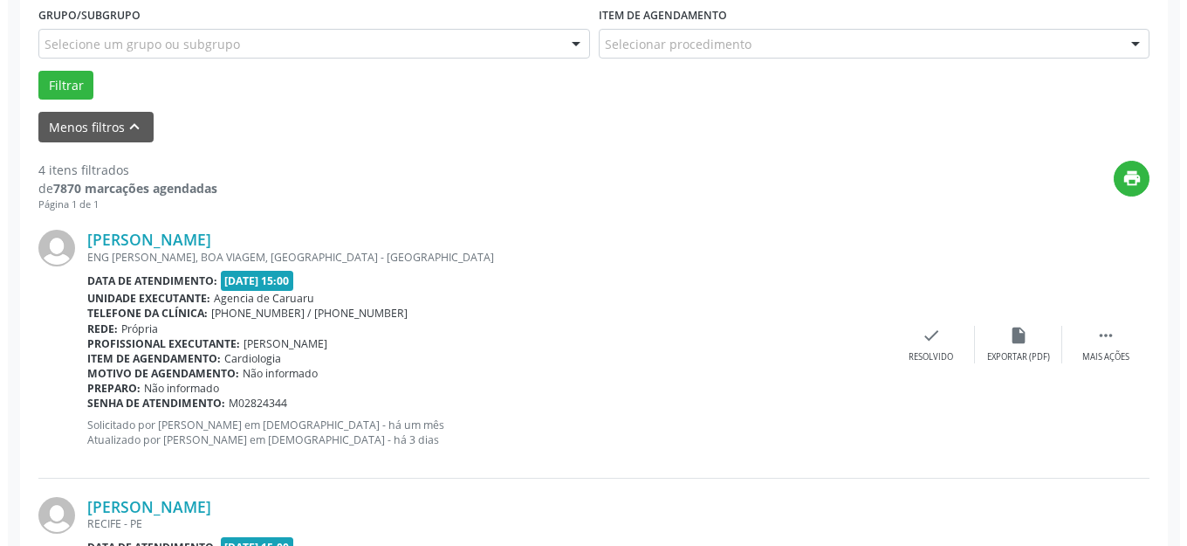
scroll to position [566, 0]
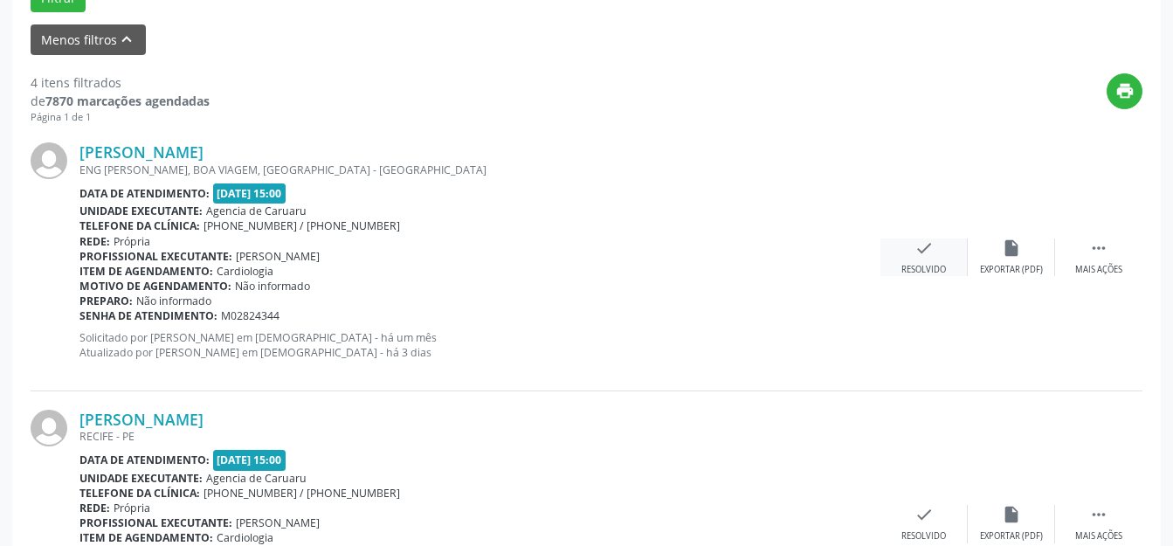
click at [931, 258] on div "check Resolvido" at bounding box center [923, 257] width 87 height 38
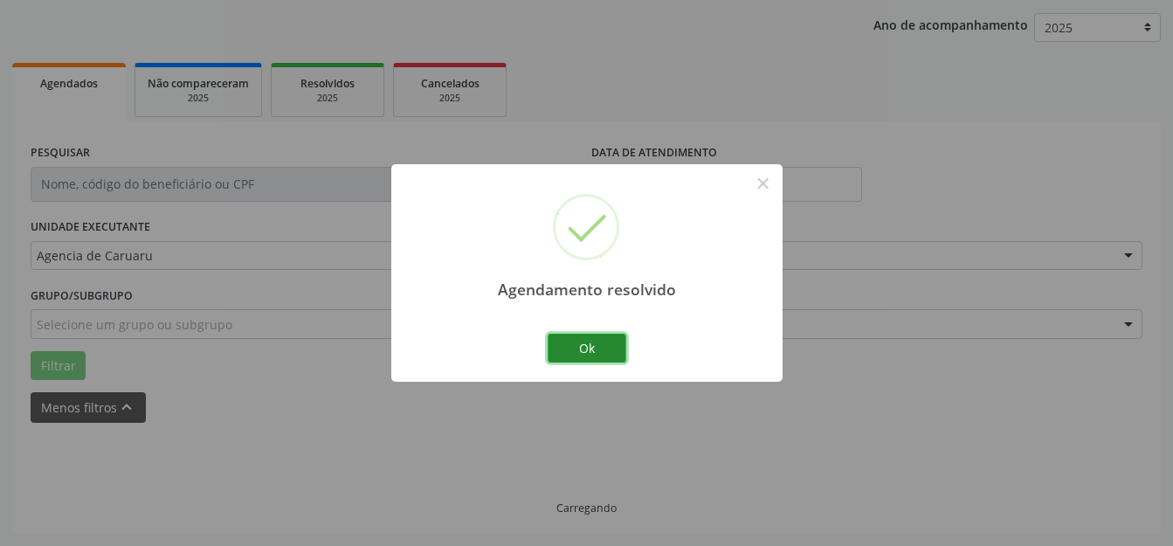
click at [559, 349] on button "Ok" at bounding box center [586, 349] width 79 height 30
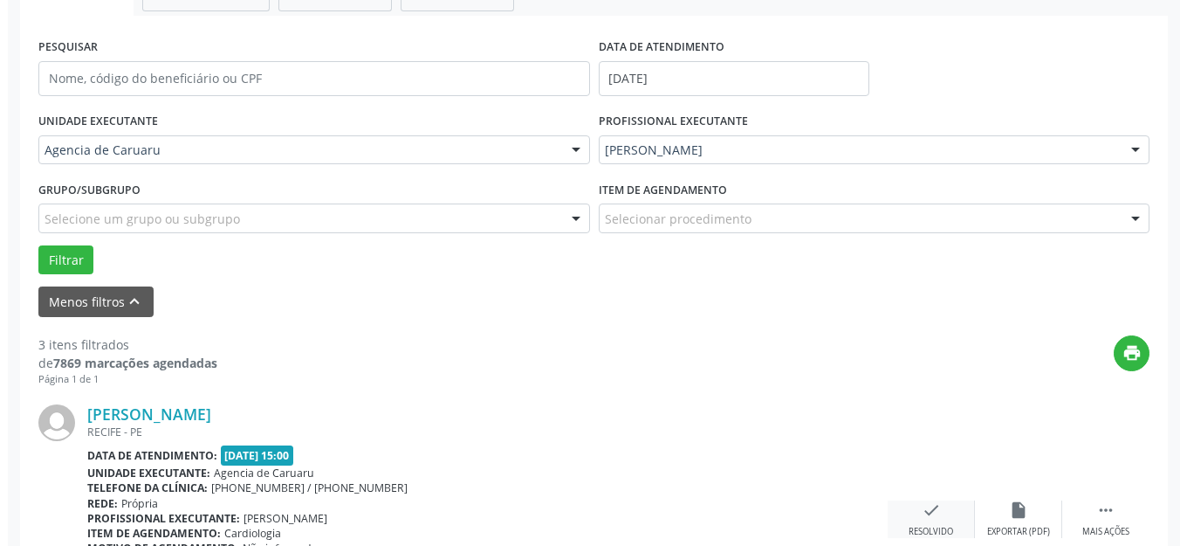
scroll to position [478, 0]
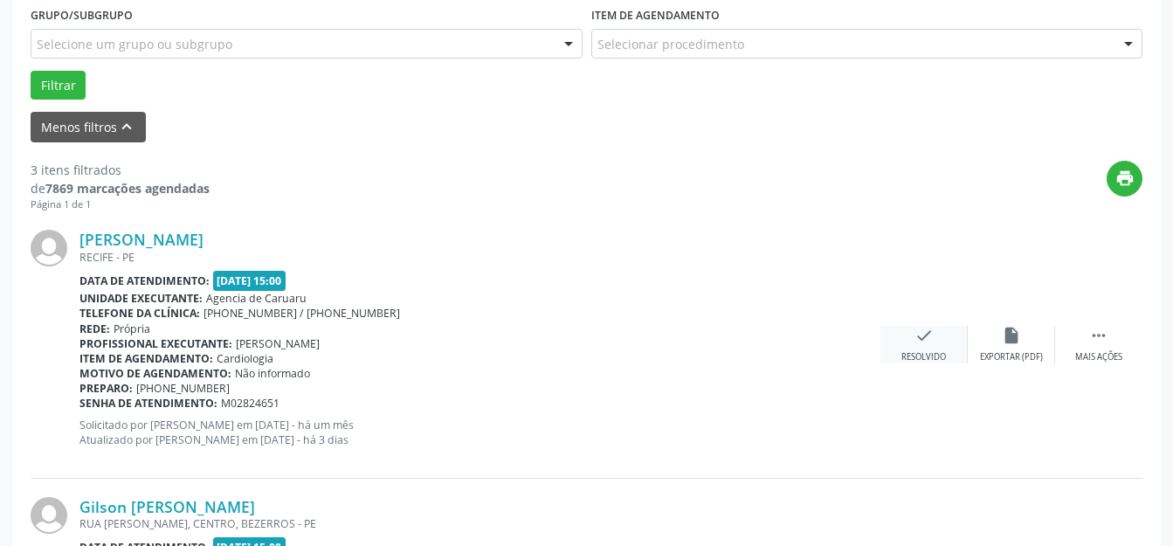
click at [928, 353] on div "Resolvido" at bounding box center [923, 357] width 45 height 12
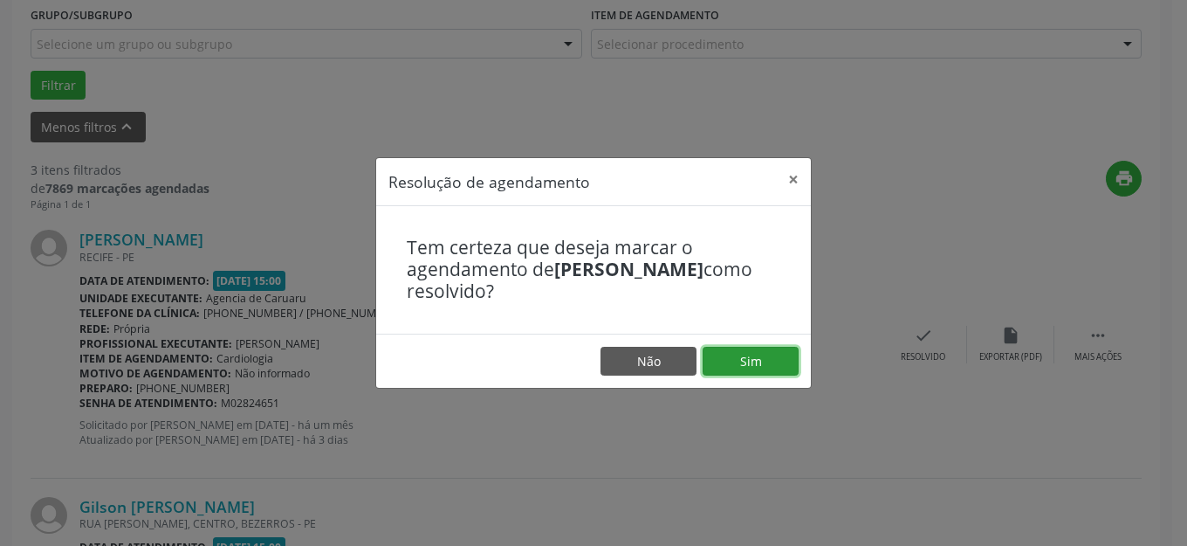
click at [758, 364] on button "Sim" at bounding box center [751, 362] width 96 height 30
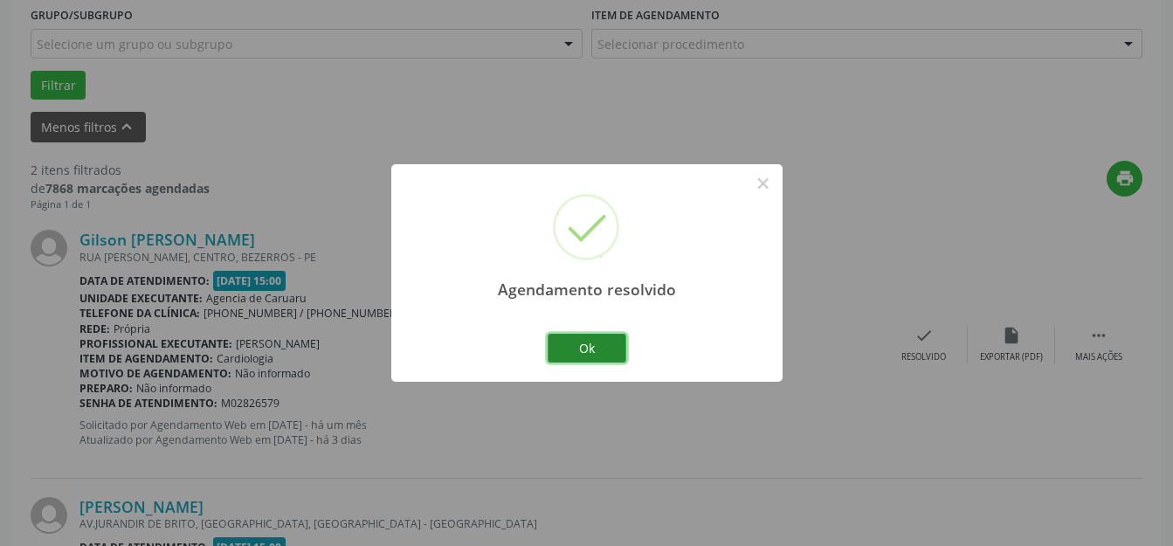
click at [574, 353] on button "Ok" at bounding box center [586, 349] width 79 height 30
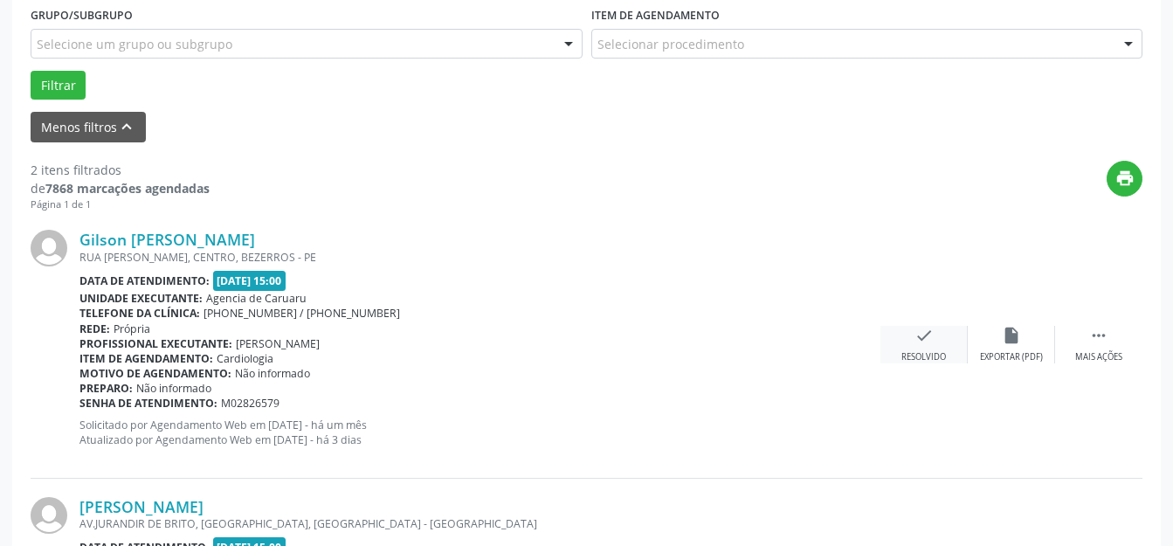
click at [904, 342] on div "check Resolvido" at bounding box center [923, 345] width 87 height 38
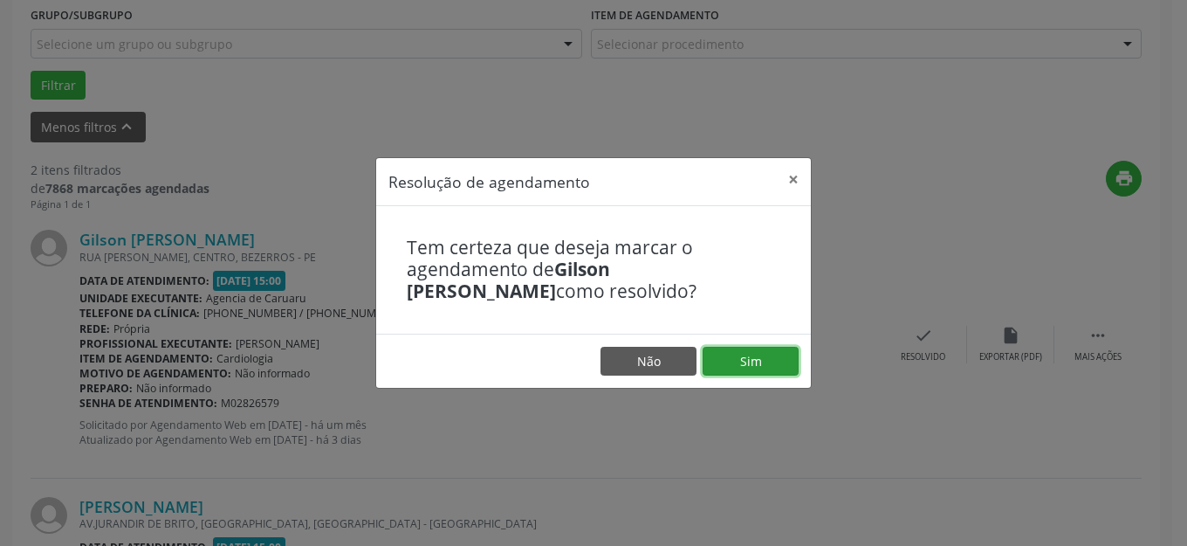
click at [760, 348] on button "Sim" at bounding box center [751, 362] width 96 height 30
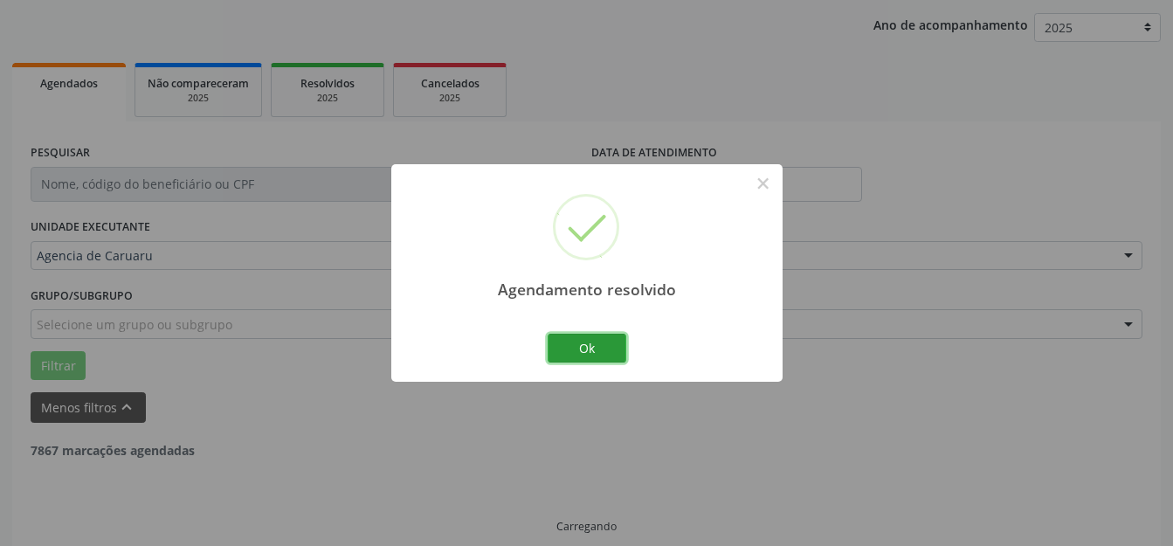
scroll to position [217, 0]
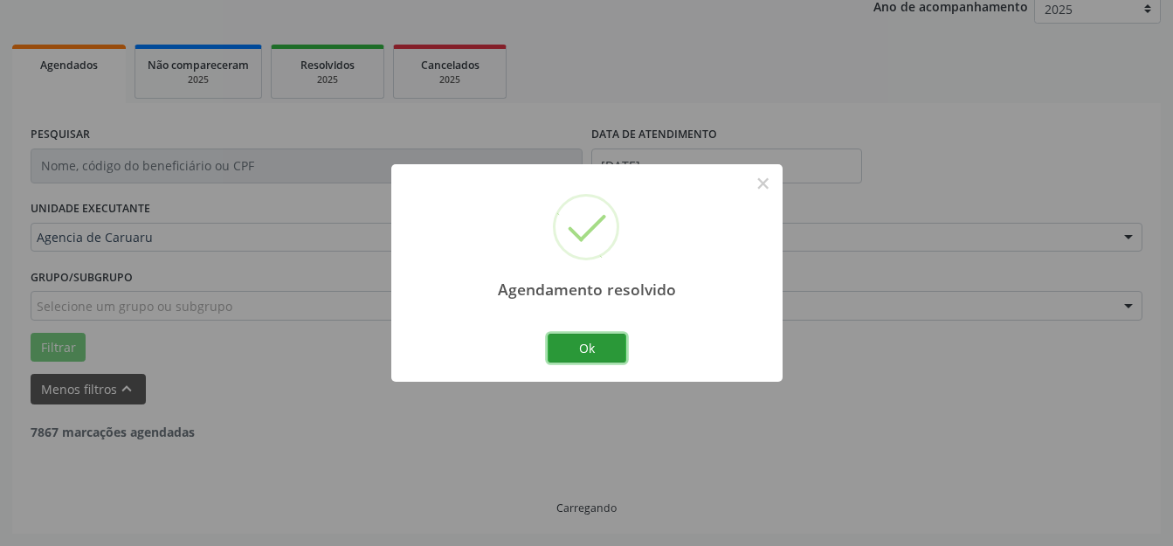
click at [589, 347] on button "Ok" at bounding box center [586, 349] width 79 height 30
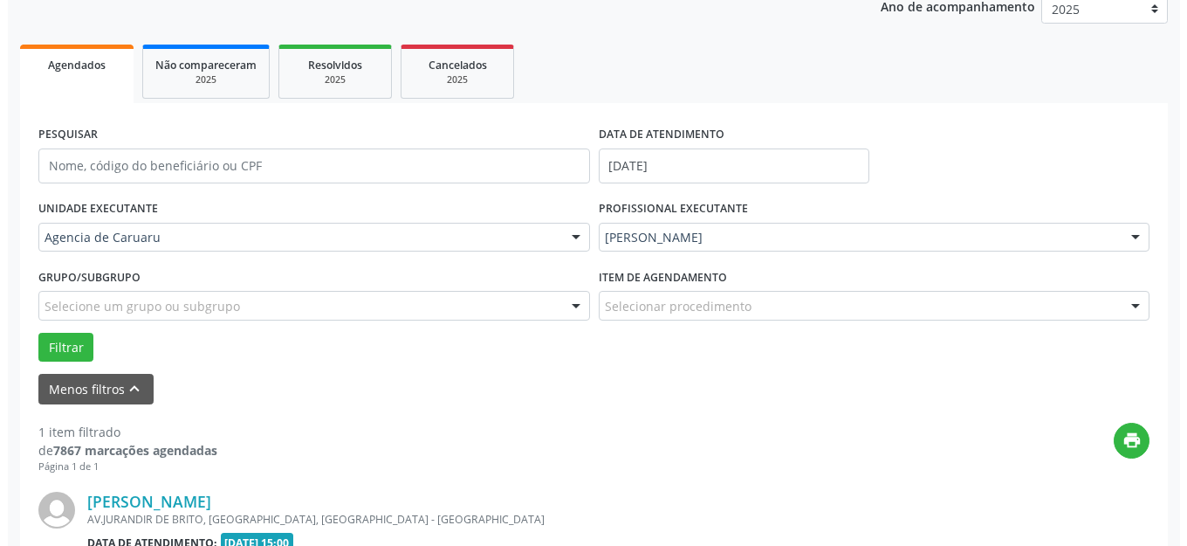
scroll to position [441, 0]
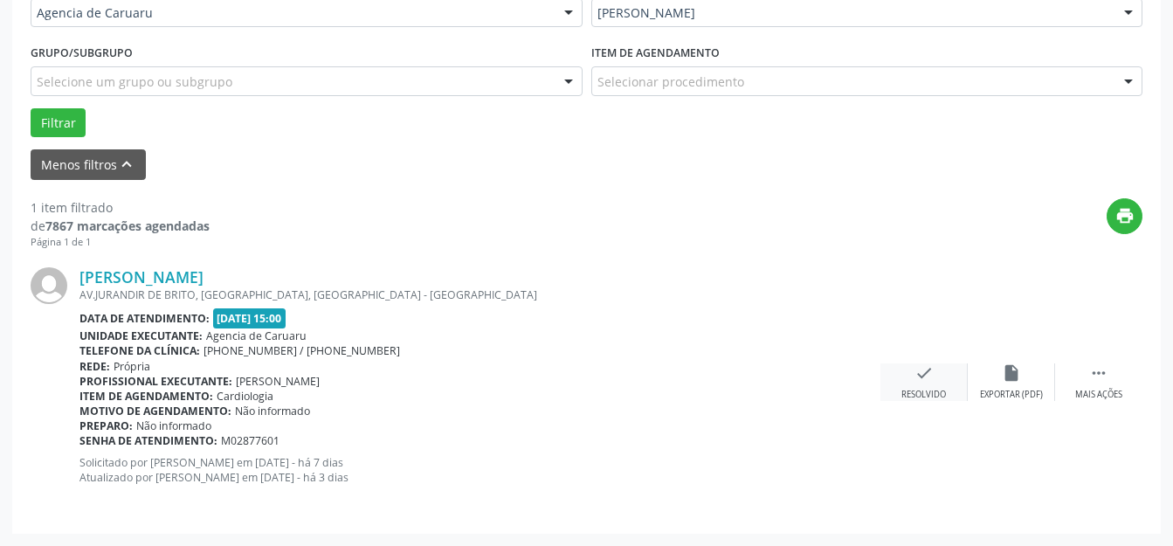
click at [909, 371] on div "check Resolvido" at bounding box center [923, 382] width 87 height 38
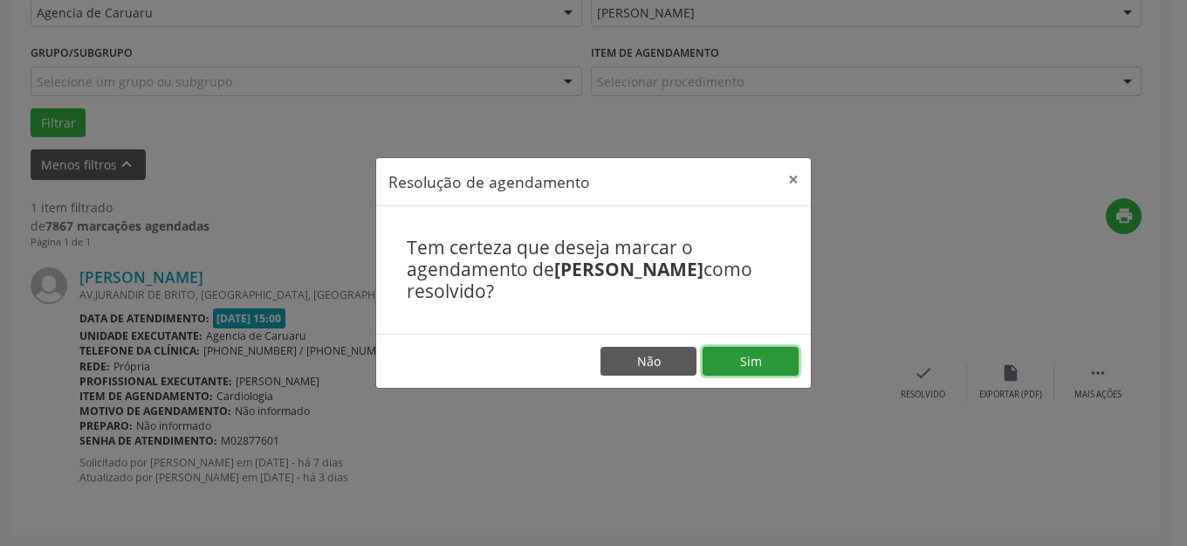
click at [771, 358] on button "Sim" at bounding box center [751, 362] width 96 height 30
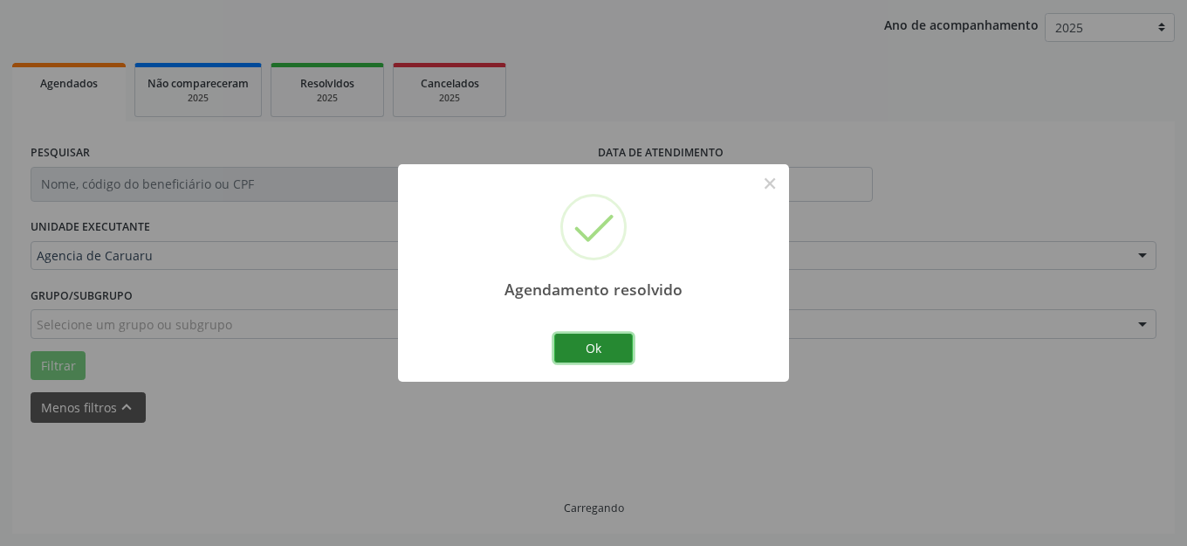
click at [604, 345] on button "Ok" at bounding box center [593, 349] width 79 height 30
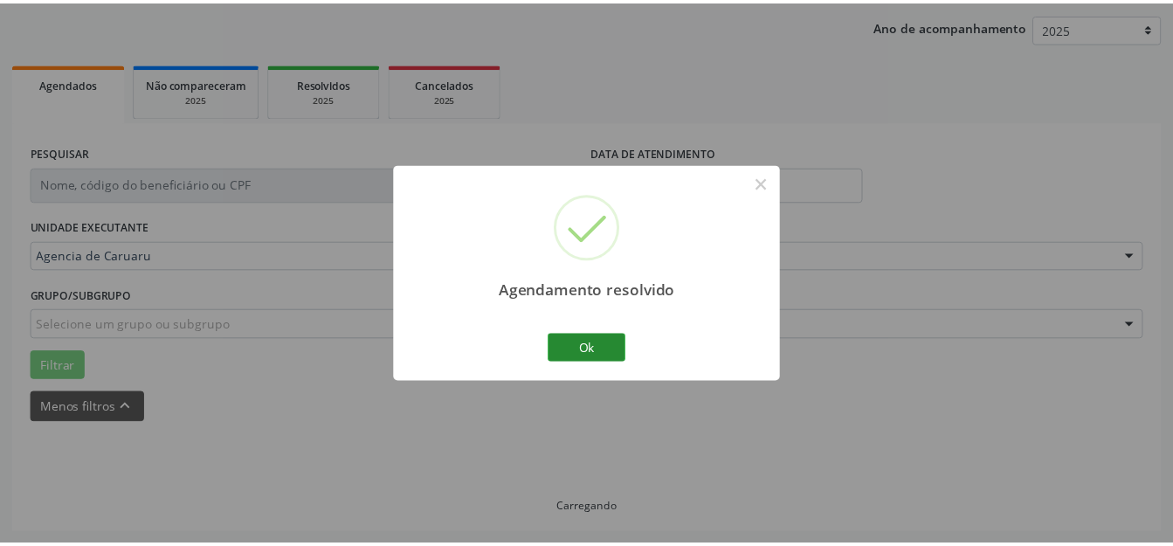
scroll to position [161, 0]
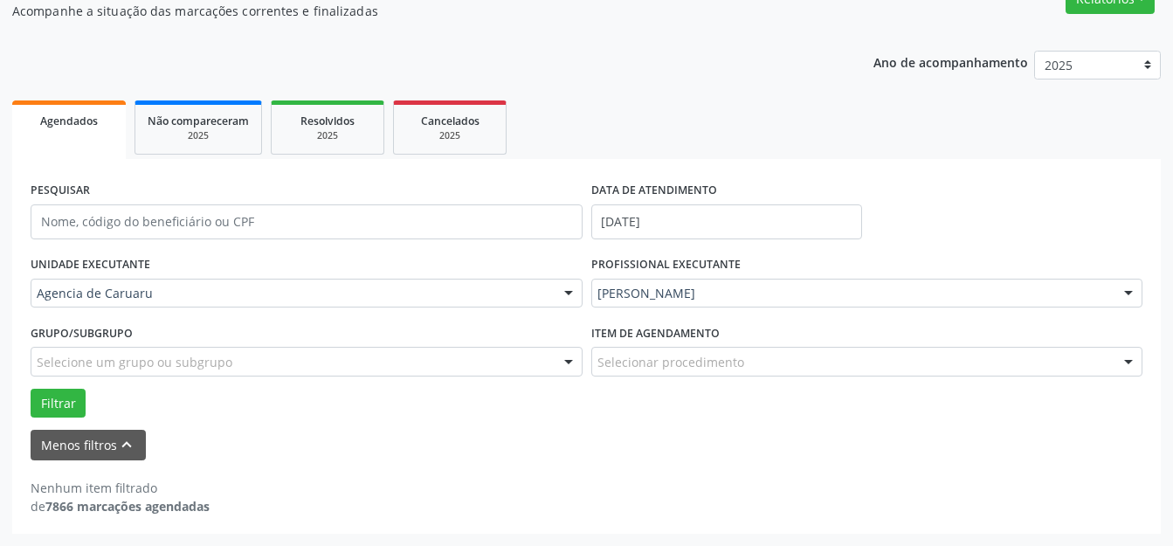
drag, startPoint x: 651, startPoint y: 292, endPoint x: 718, endPoint y: 283, distance: 66.9
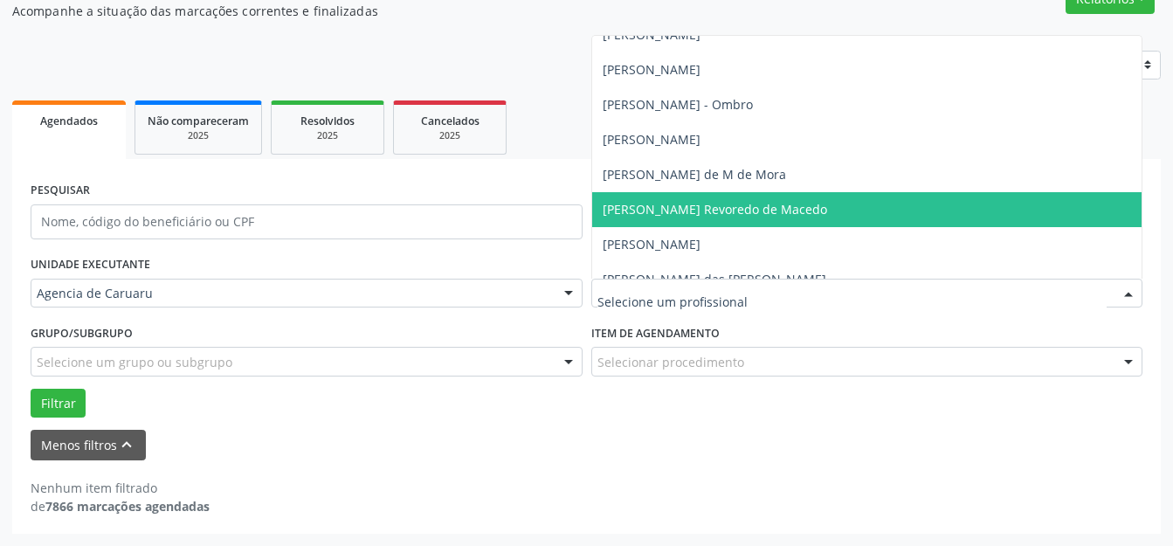
scroll to position [944, 0]
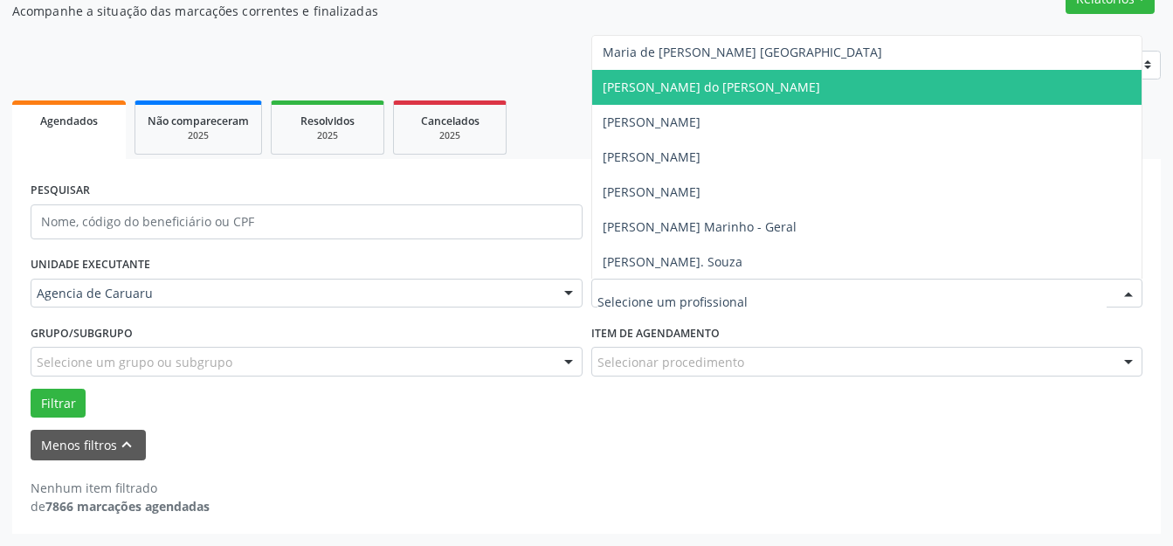
click at [753, 100] on span "[PERSON_NAME] do [PERSON_NAME]" at bounding box center [867, 87] width 550 height 35
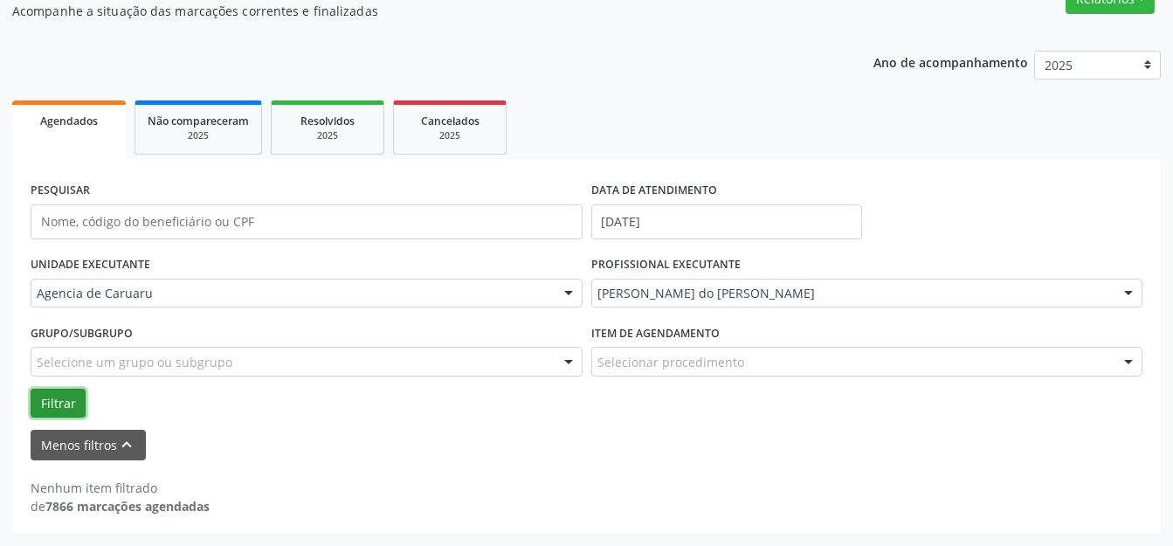
click at [68, 405] on button "Filtrar" at bounding box center [58, 404] width 55 height 30
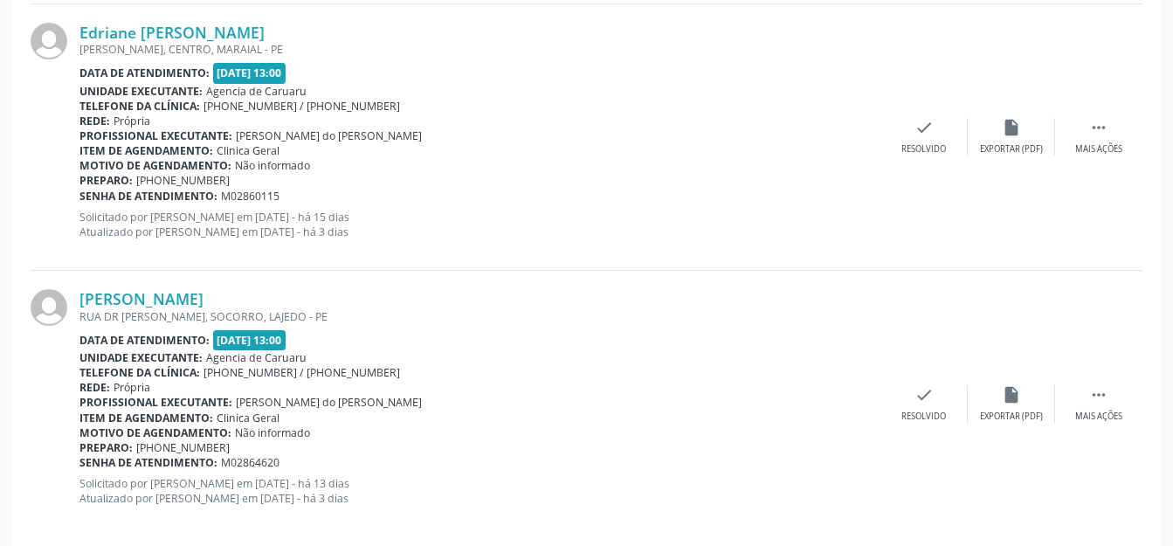
scroll to position [4221, 0]
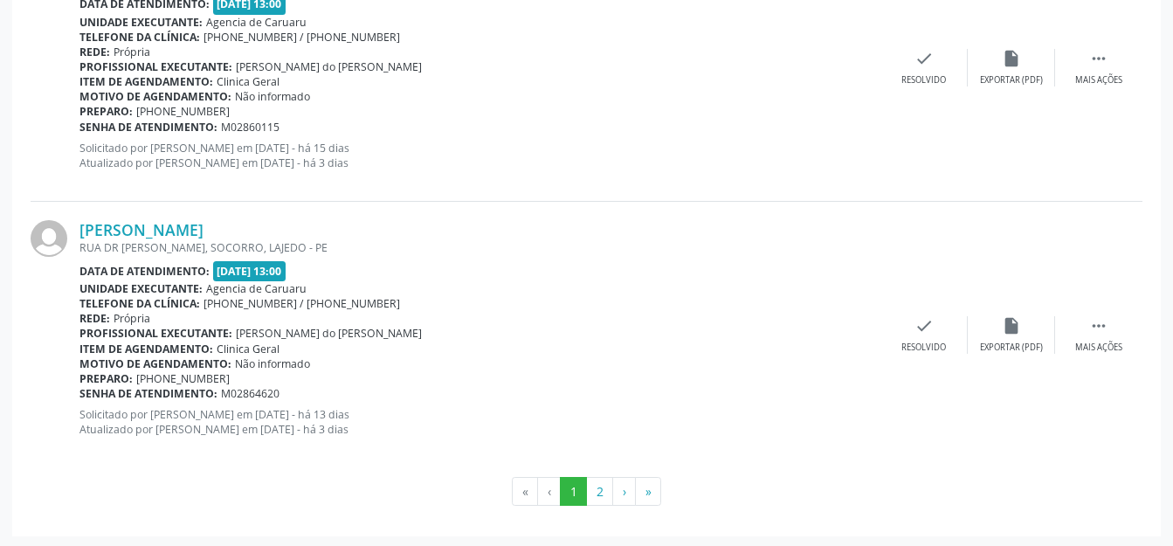
click at [347, 265] on div "Data de atendimento: [DATE] 13:00" at bounding box center [479, 271] width 801 height 20
click at [590, 488] on button "2" at bounding box center [599, 492] width 27 height 30
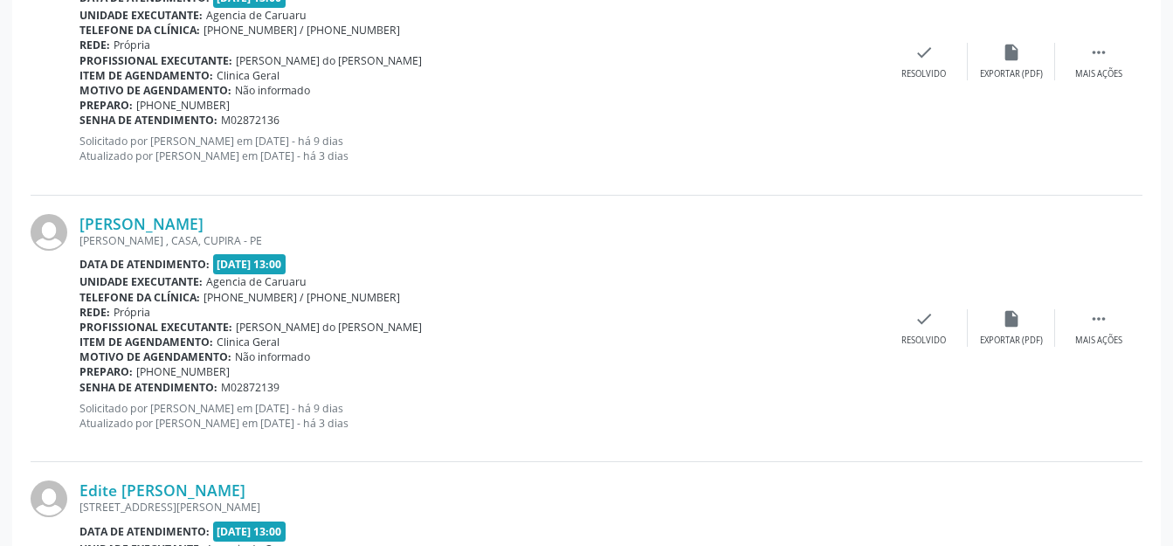
scroll to position [1557, 0]
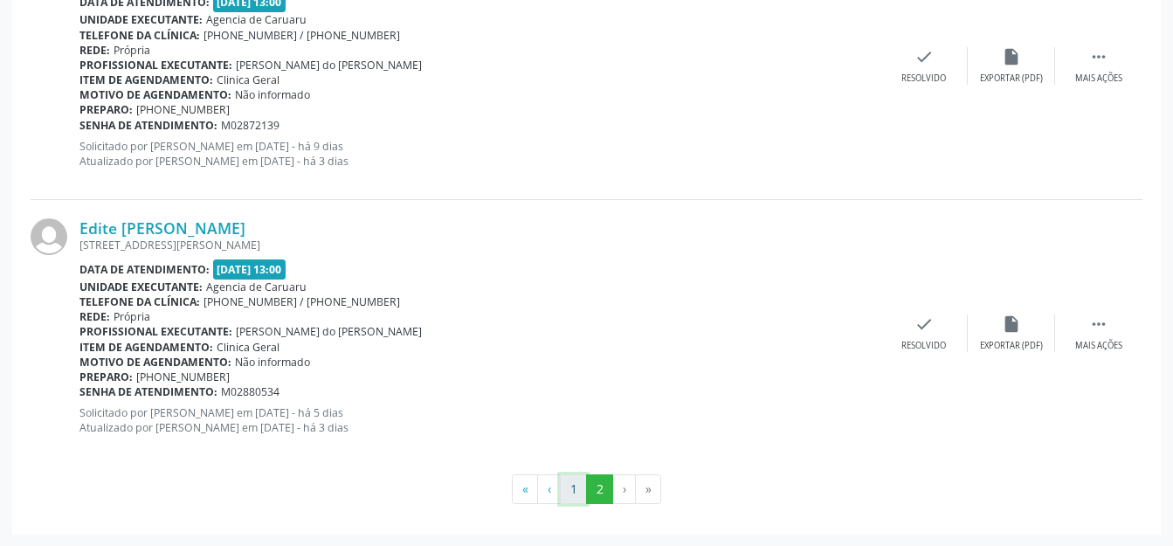
click at [566, 494] on button "1" at bounding box center [573, 489] width 27 height 30
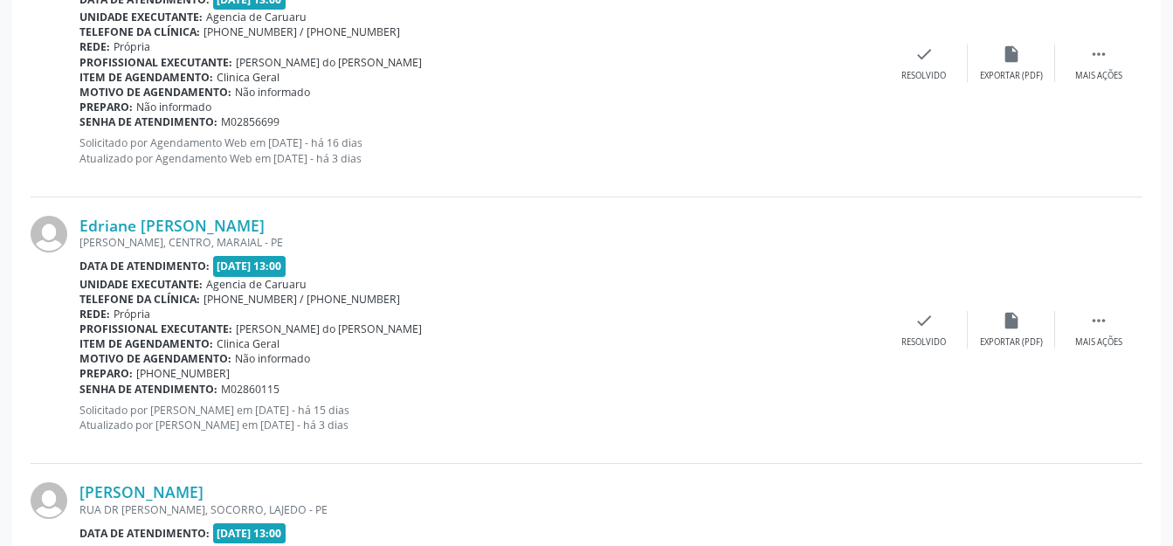
scroll to position [4221, 0]
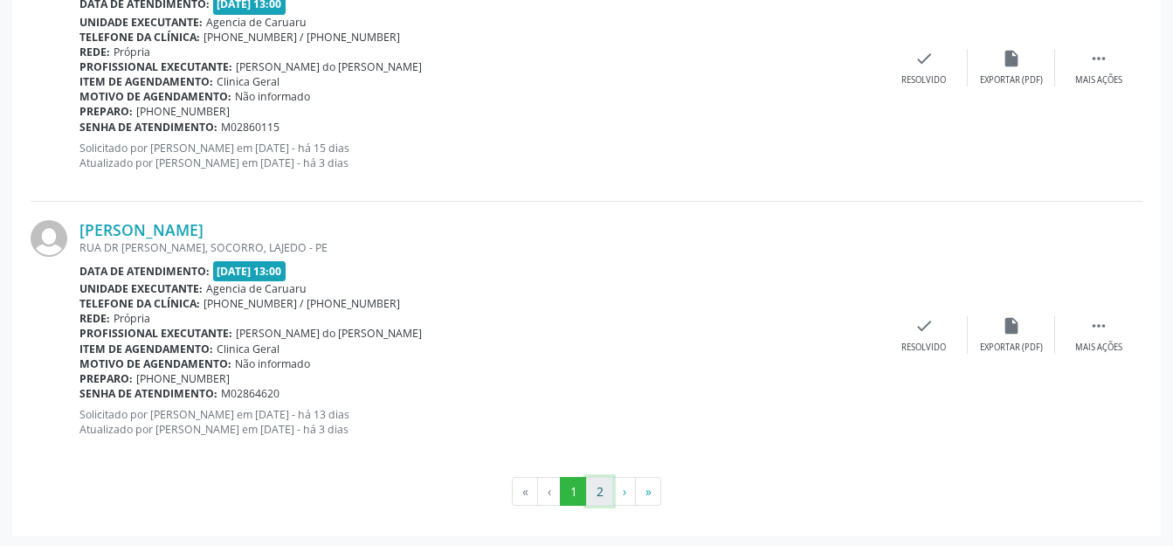
click at [602, 478] on button "2" at bounding box center [599, 492] width 27 height 30
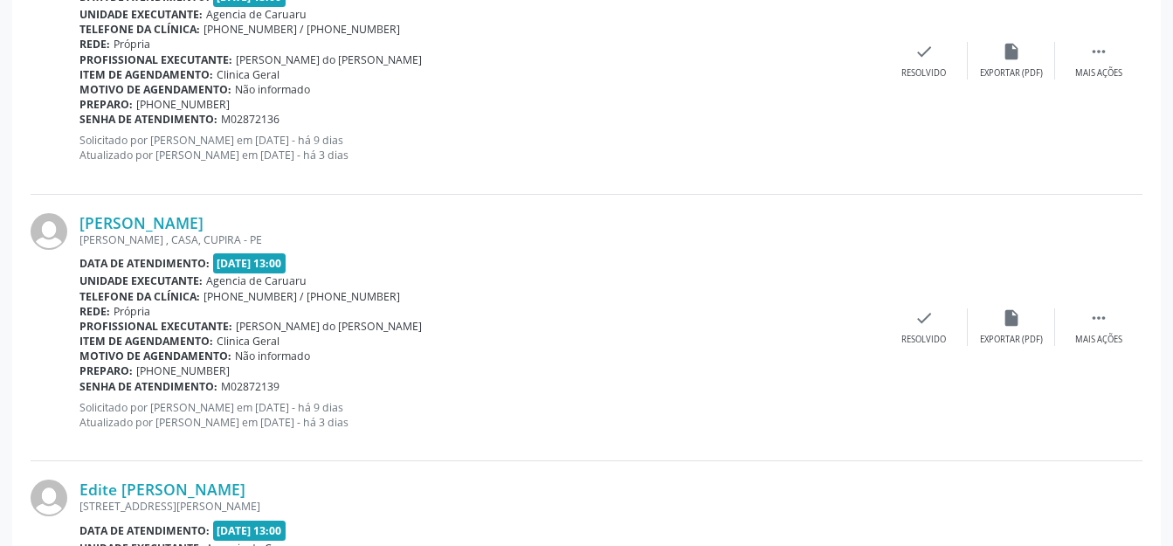
scroll to position [1557, 0]
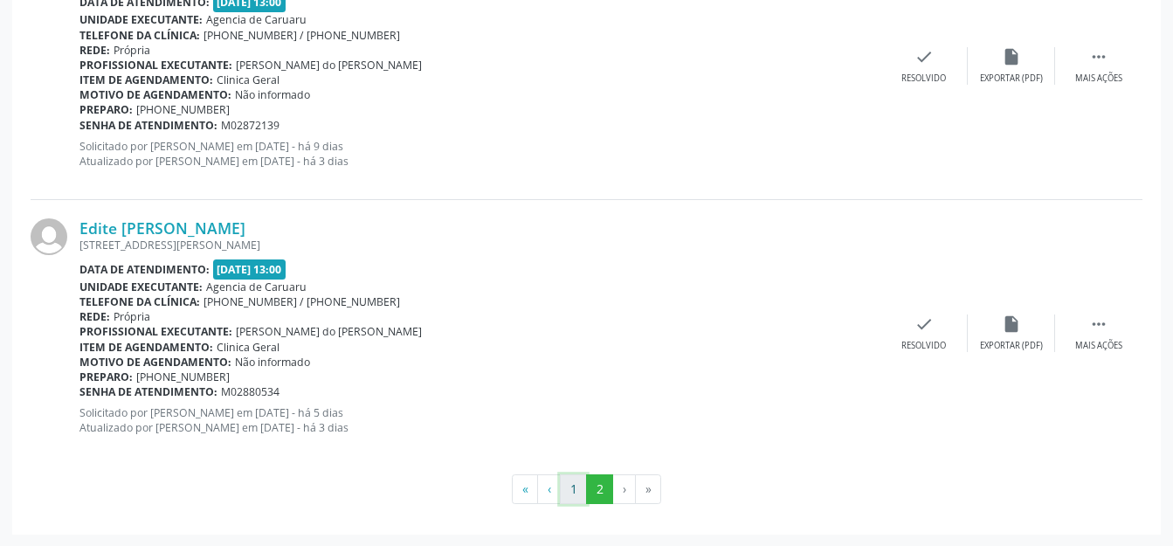
click at [568, 488] on button "1" at bounding box center [573, 489] width 27 height 30
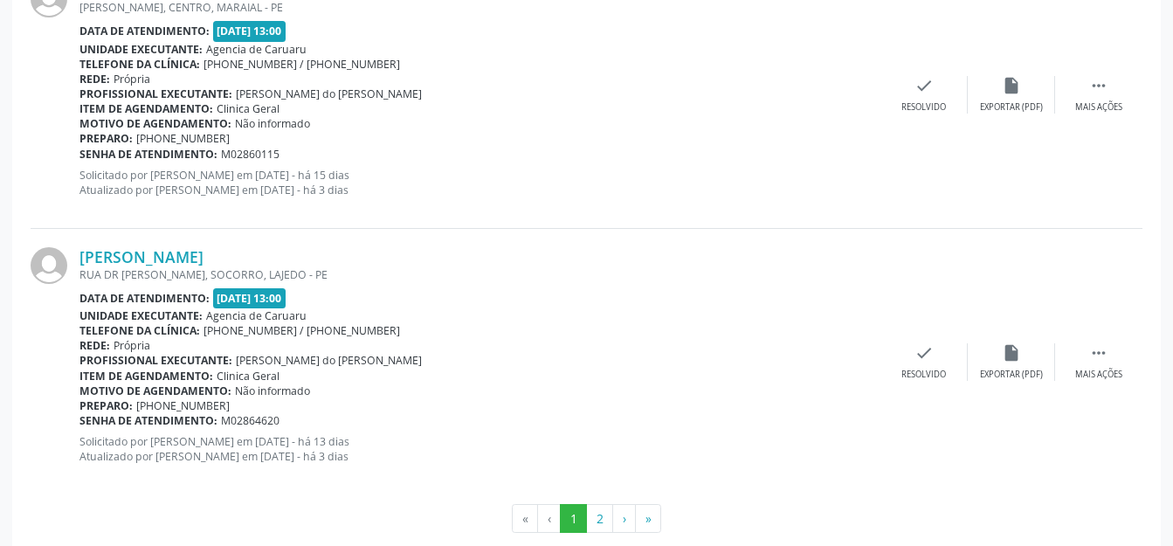
scroll to position [4221, 0]
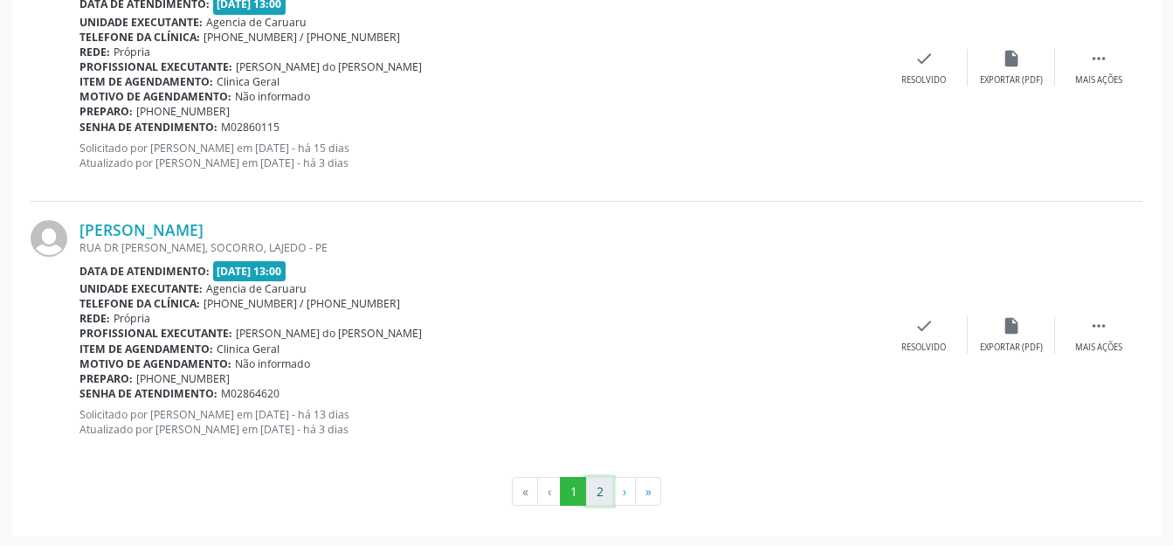
click at [594, 491] on button "2" at bounding box center [599, 492] width 27 height 30
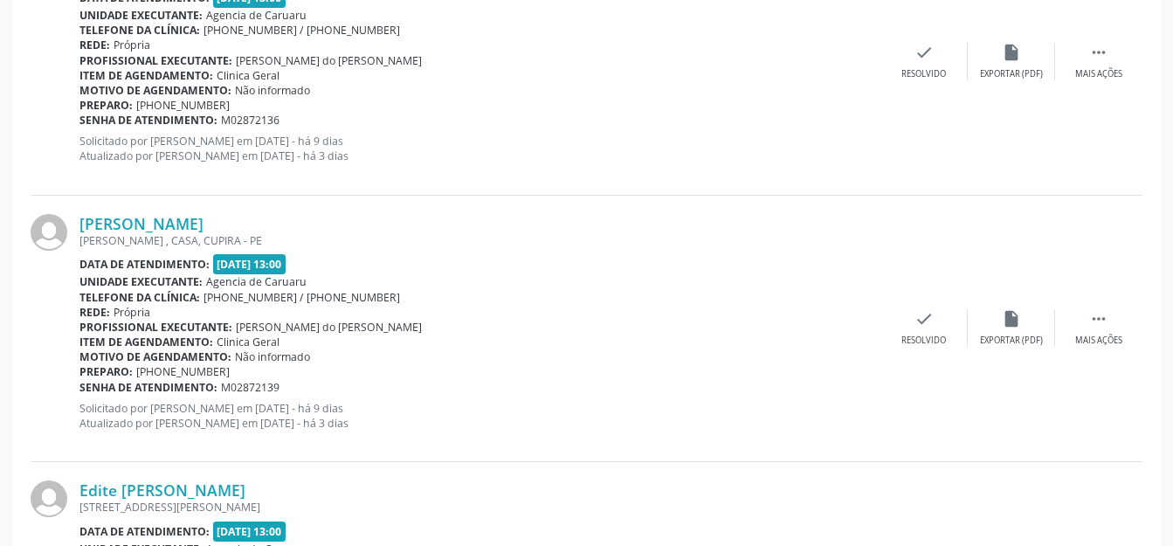
scroll to position [1557, 0]
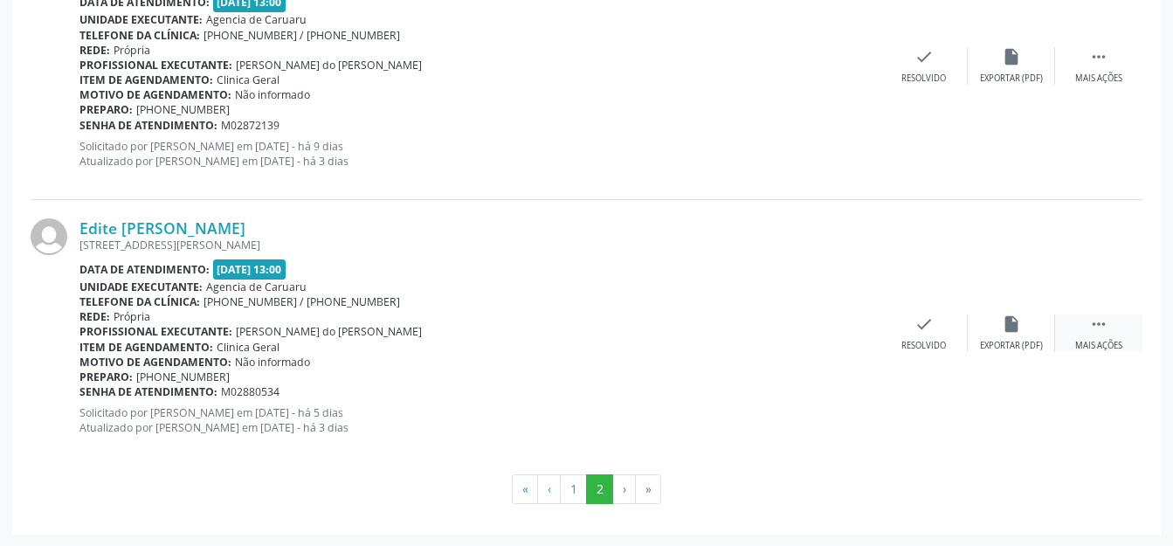
click at [1084, 326] on div " Mais ações" at bounding box center [1098, 333] width 87 height 38
click at [1028, 341] on div "Não compareceu" at bounding box center [1011, 346] width 74 height 12
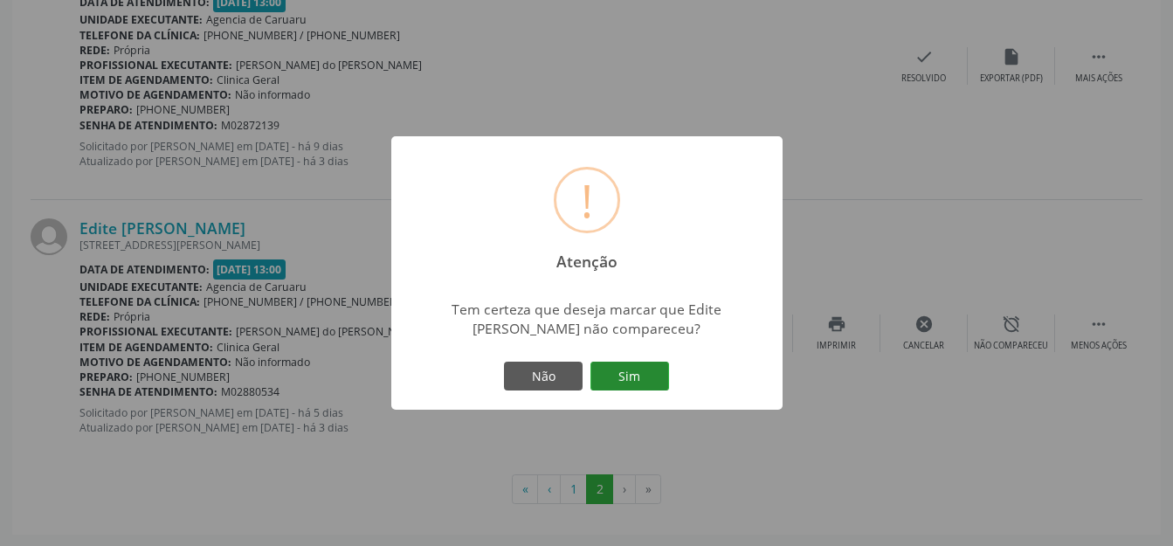
click at [661, 373] on button "Sim" at bounding box center [629, 376] width 79 height 30
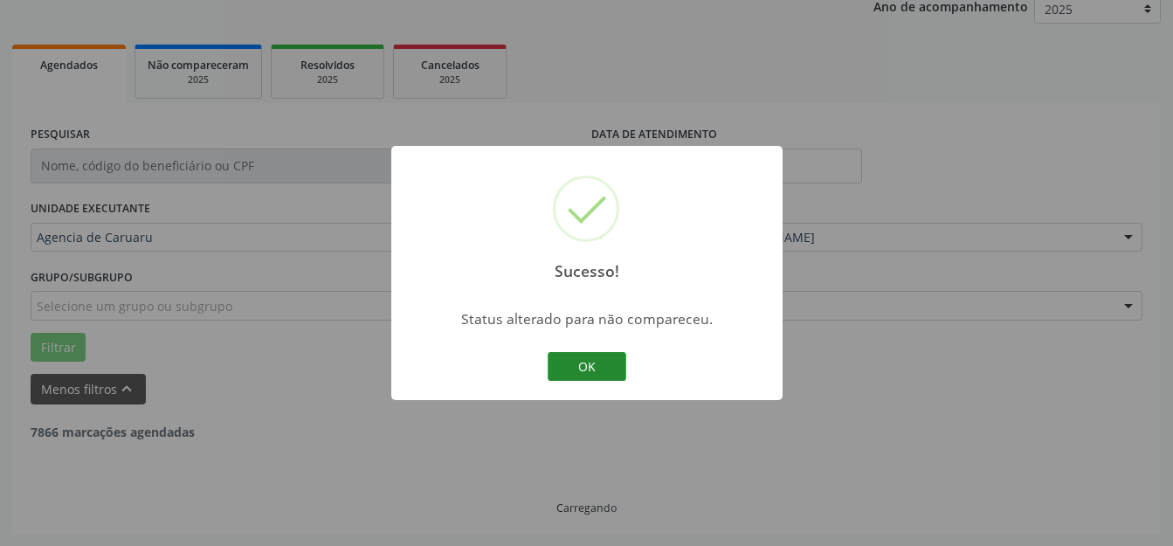
click at [610, 370] on button "OK" at bounding box center [586, 367] width 79 height 30
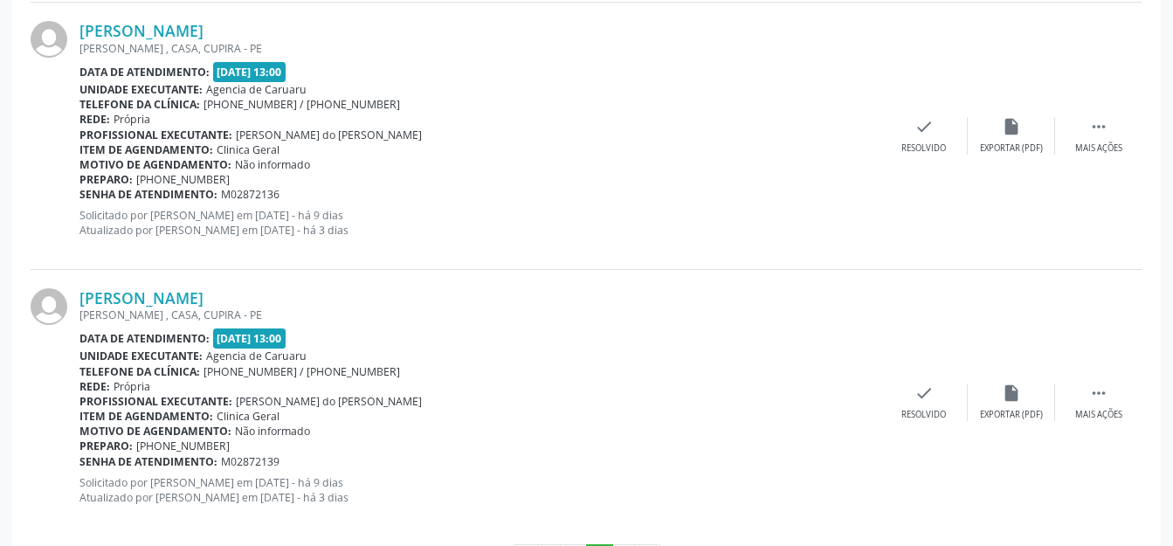
scroll to position [1290, 0]
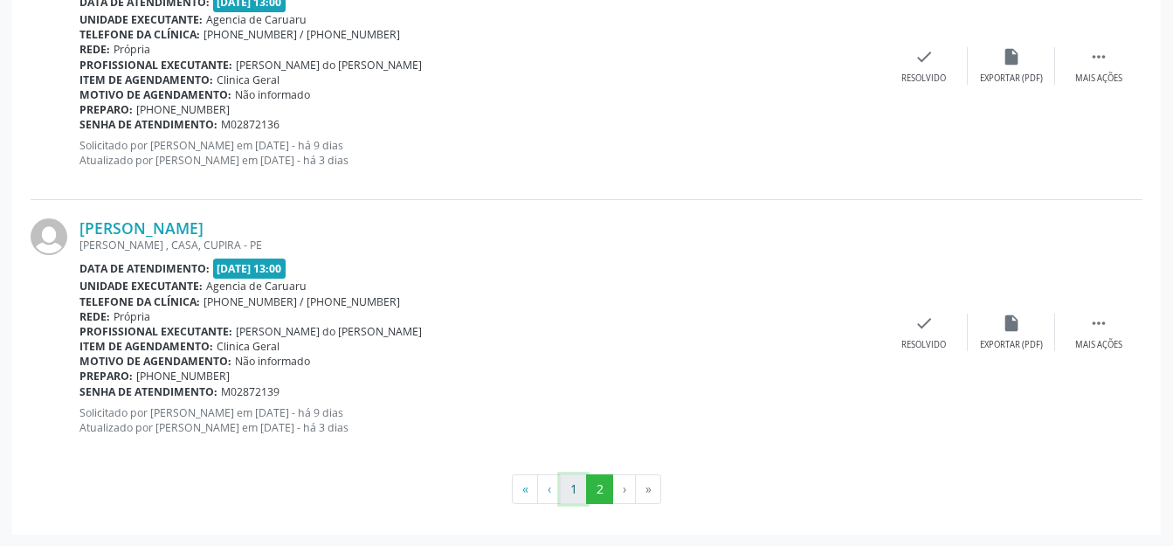
click at [578, 484] on button "1" at bounding box center [573, 489] width 27 height 30
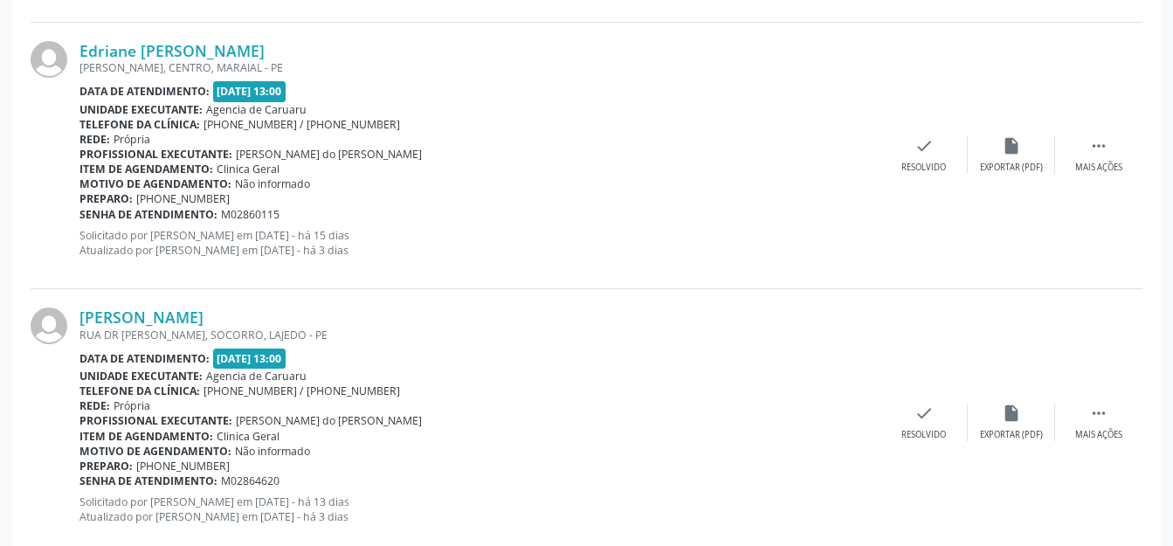
scroll to position [4221, 0]
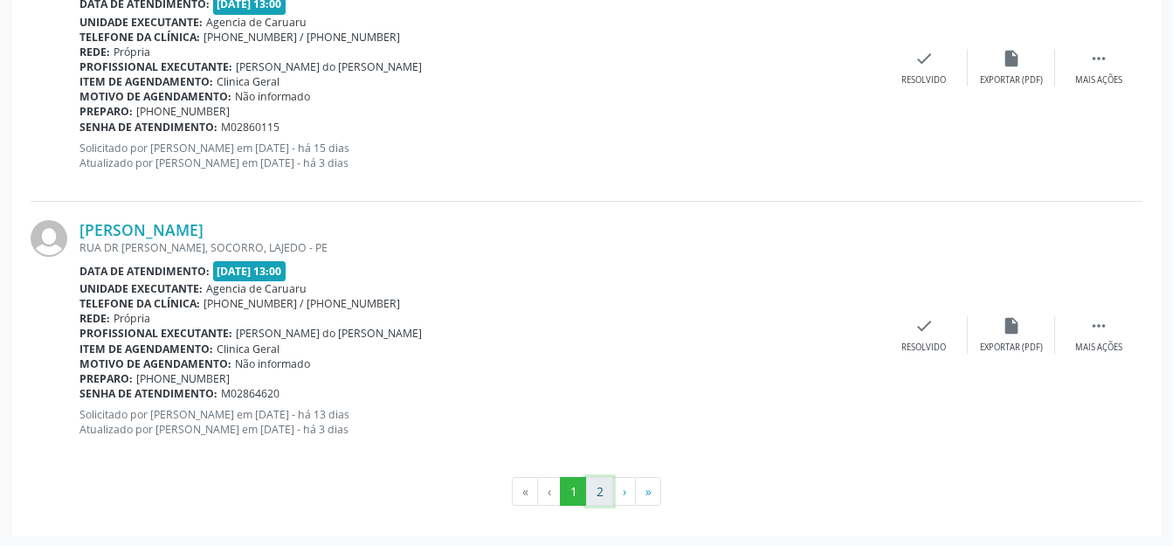
click at [597, 485] on button "2" at bounding box center [599, 492] width 27 height 30
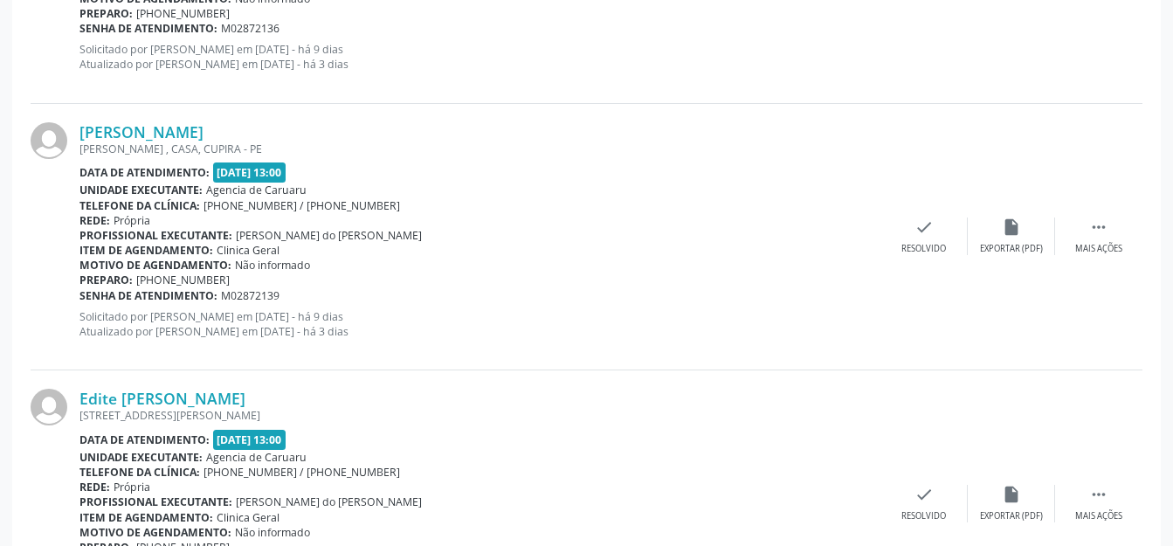
scroll to position [1557, 0]
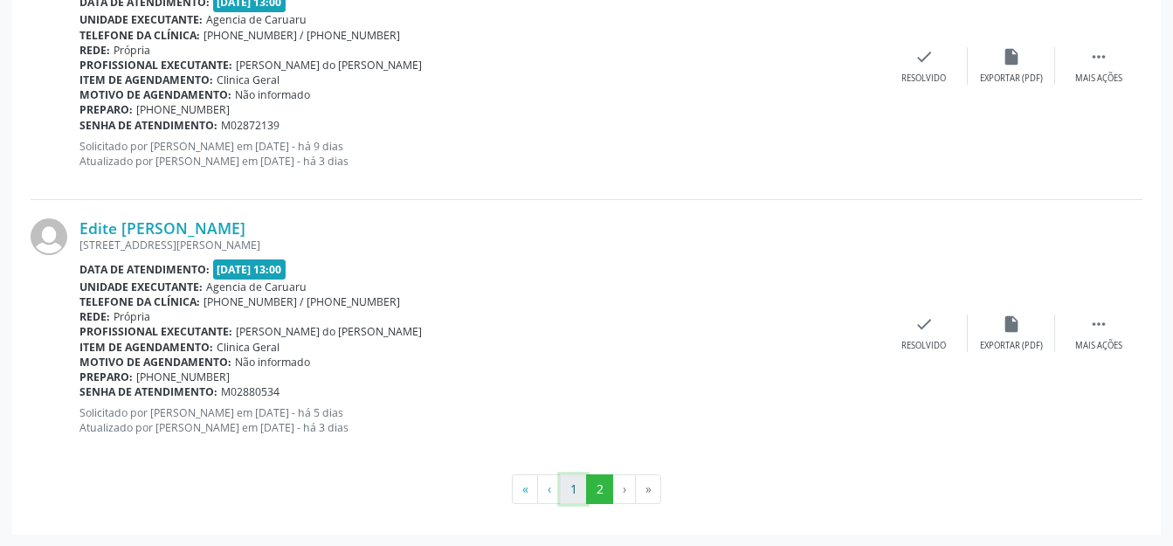
click at [584, 489] on button "1" at bounding box center [573, 489] width 27 height 30
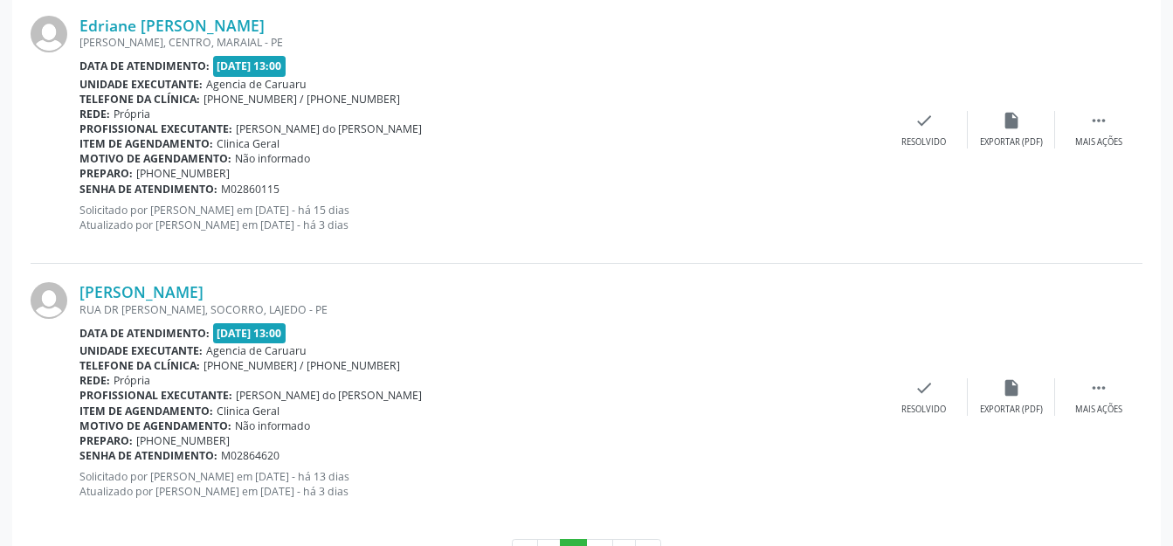
scroll to position [4221, 0]
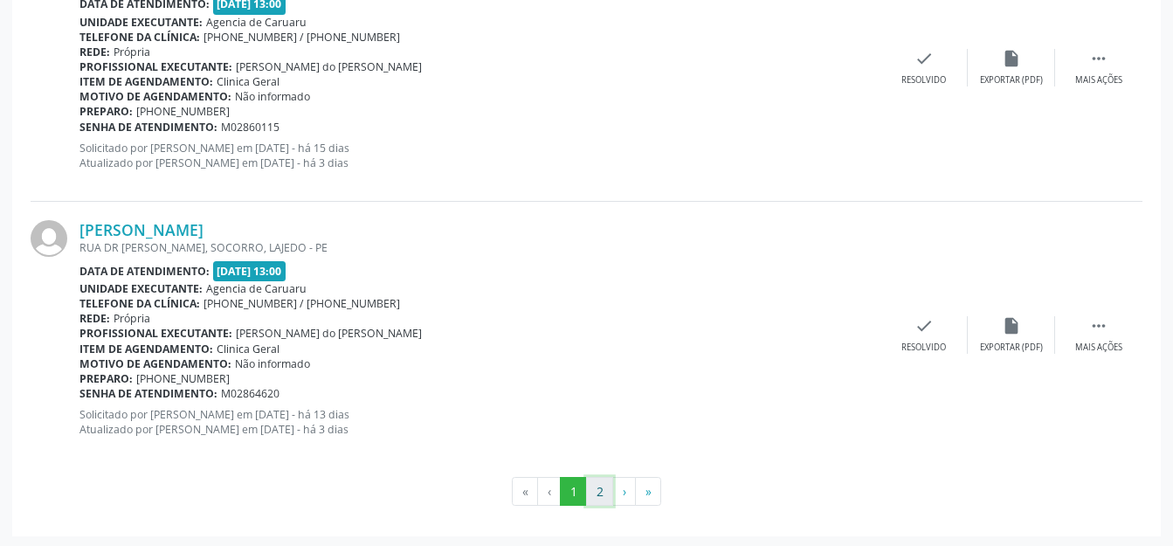
click at [595, 482] on button "2" at bounding box center [599, 492] width 27 height 30
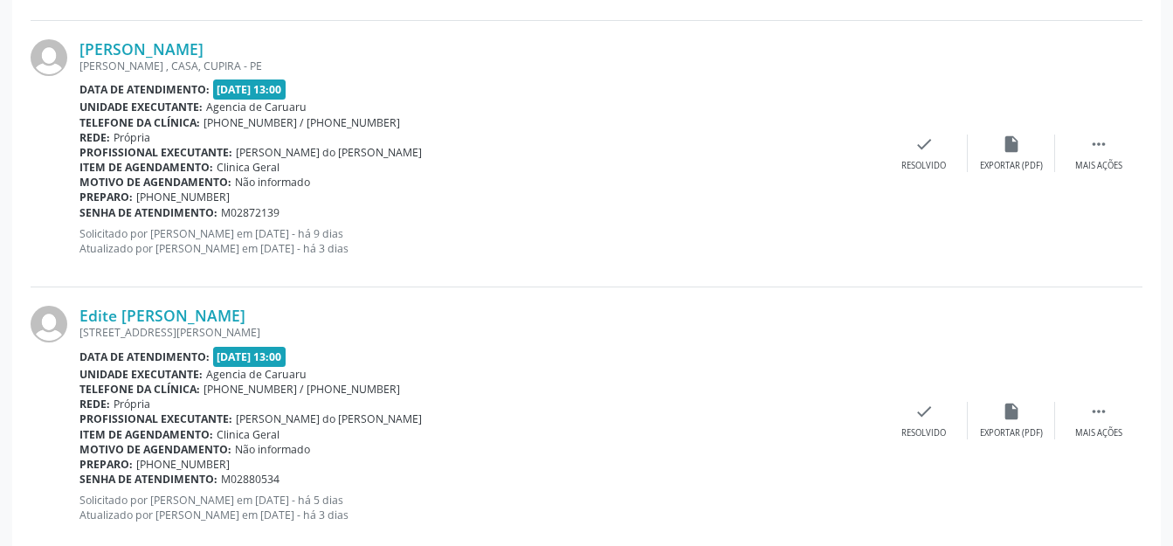
scroll to position [1557, 0]
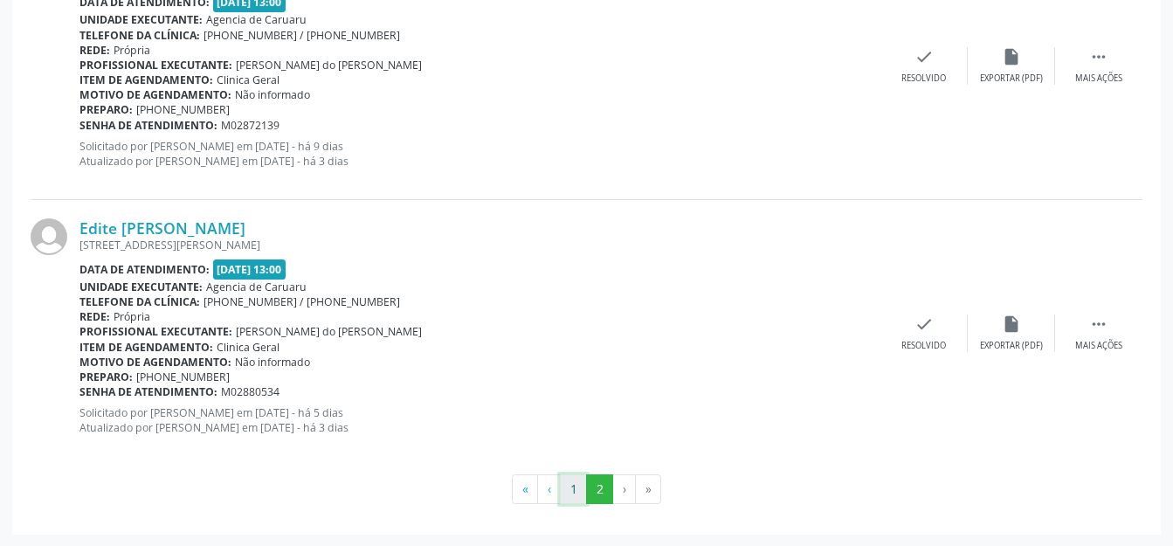
click at [568, 478] on button "1" at bounding box center [573, 489] width 27 height 30
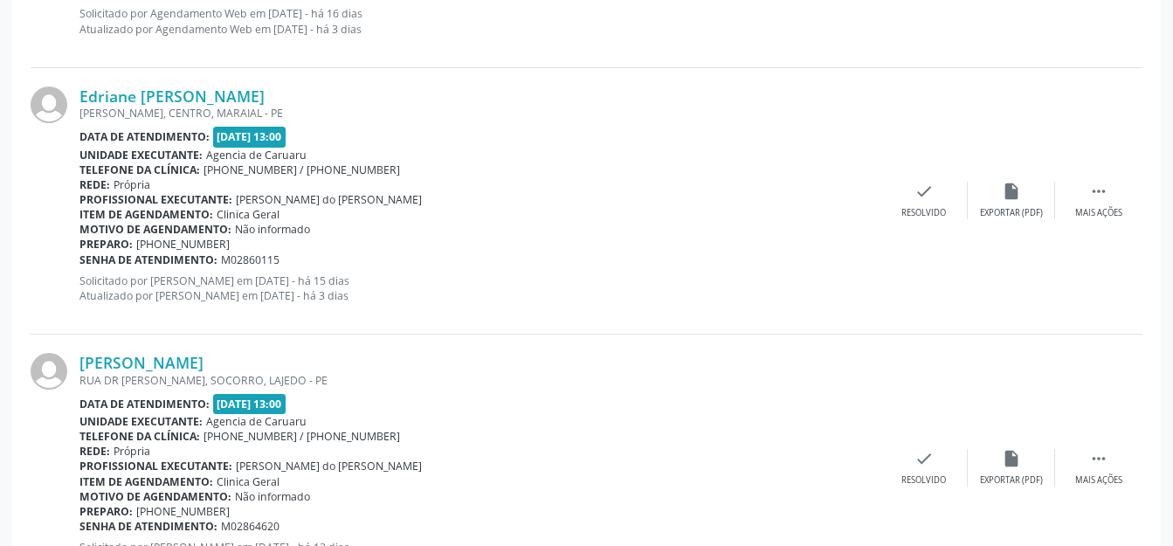
scroll to position [4221, 0]
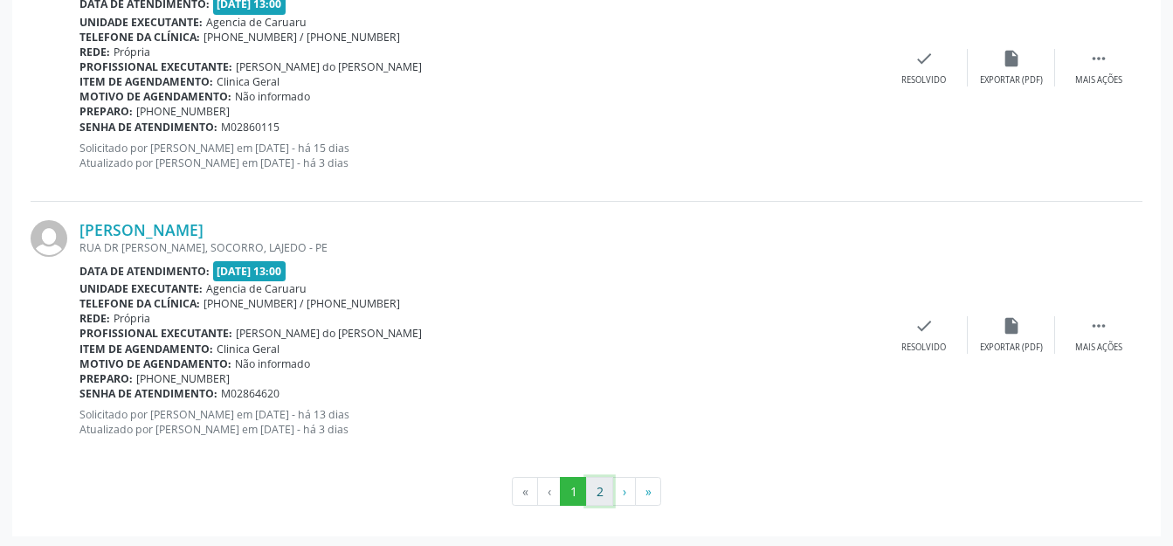
click at [609, 492] on button "2" at bounding box center [599, 492] width 27 height 30
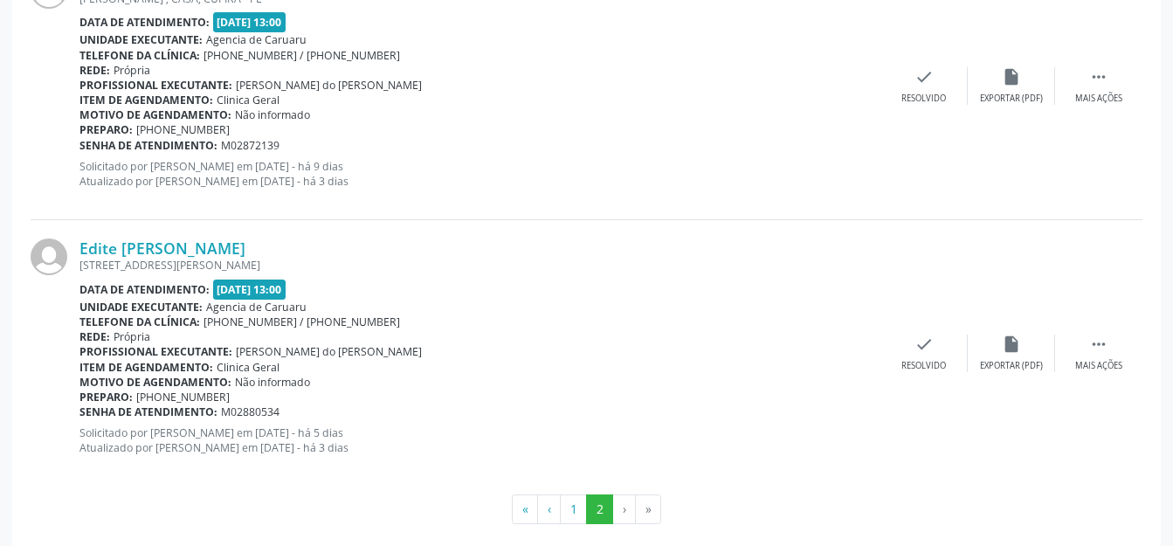
scroll to position [1557, 0]
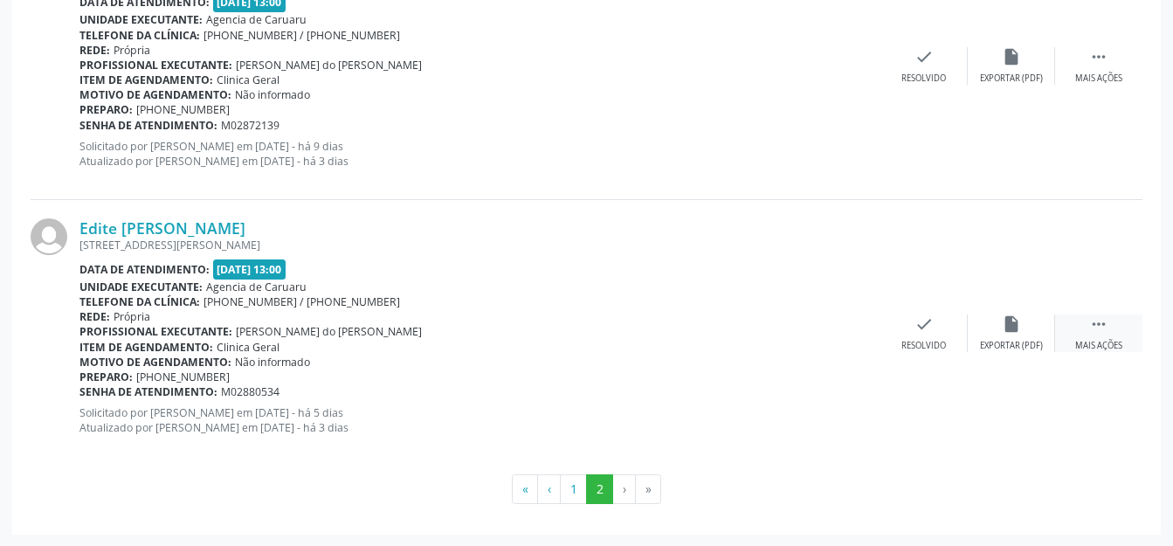
click at [1091, 331] on icon "" at bounding box center [1098, 323] width 19 height 19
click at [1026, 323] on div "alarm_off Não compareceu" at bounding box center [1010, 333] width 87 height 38
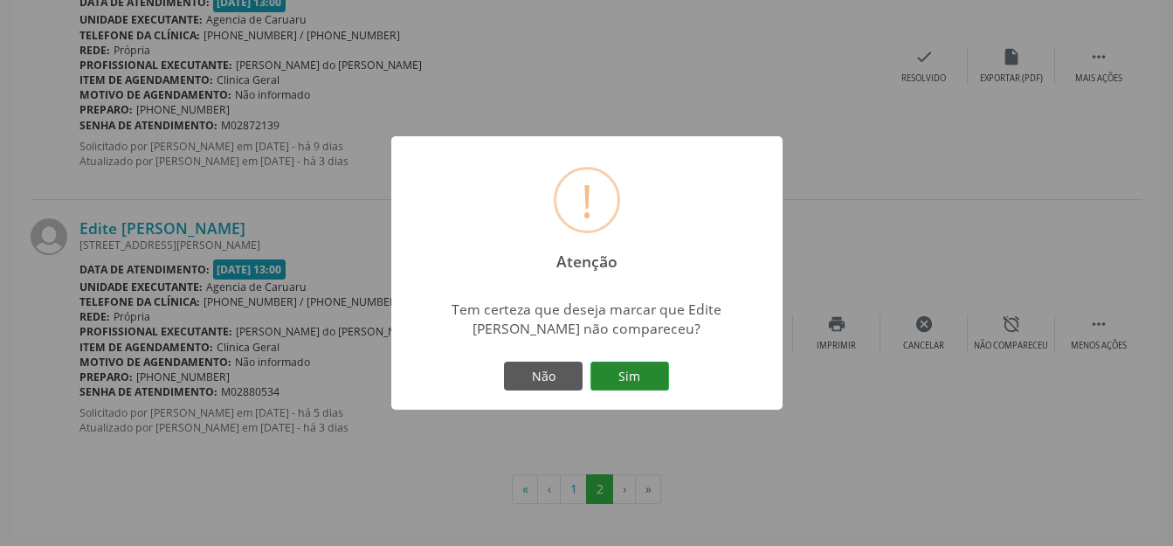
click at [628, 379] on button "Sim" at bounding box center [629, 376] width 79 height 30
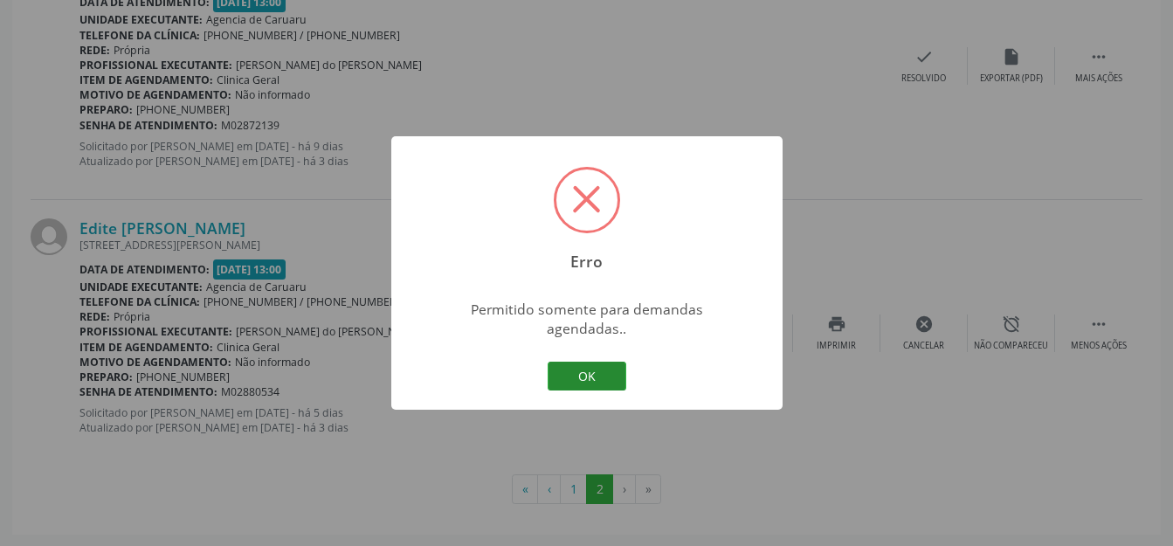
click at [596, 361] on button "OK" at bounding box center [586, 376] width 79 height 30
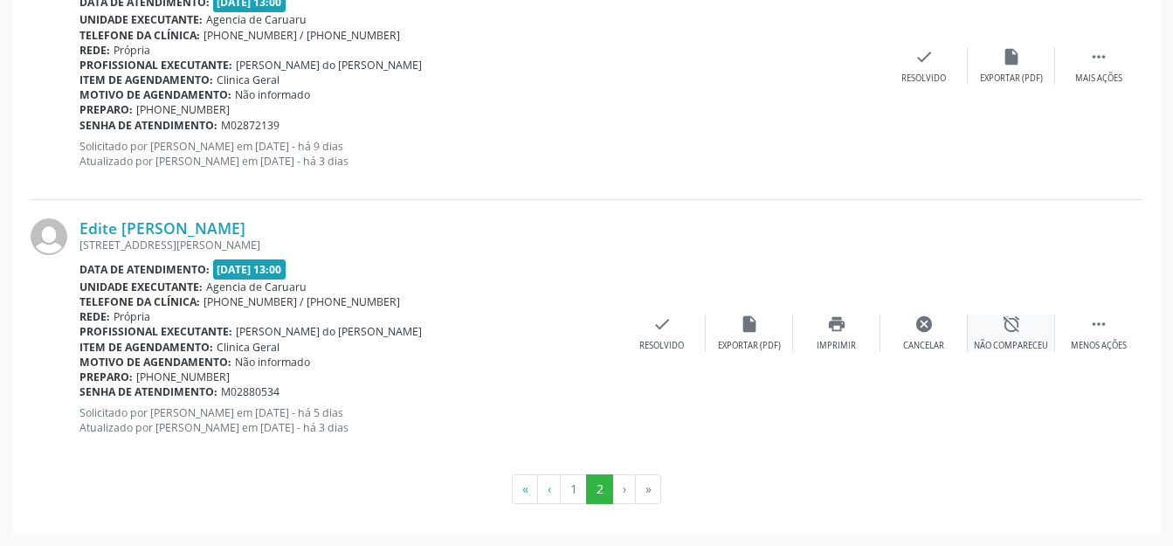
click at [1022, 325] on div "alarm_off Não compareceu" at bounding box center [1010, 333] width 87 height 38
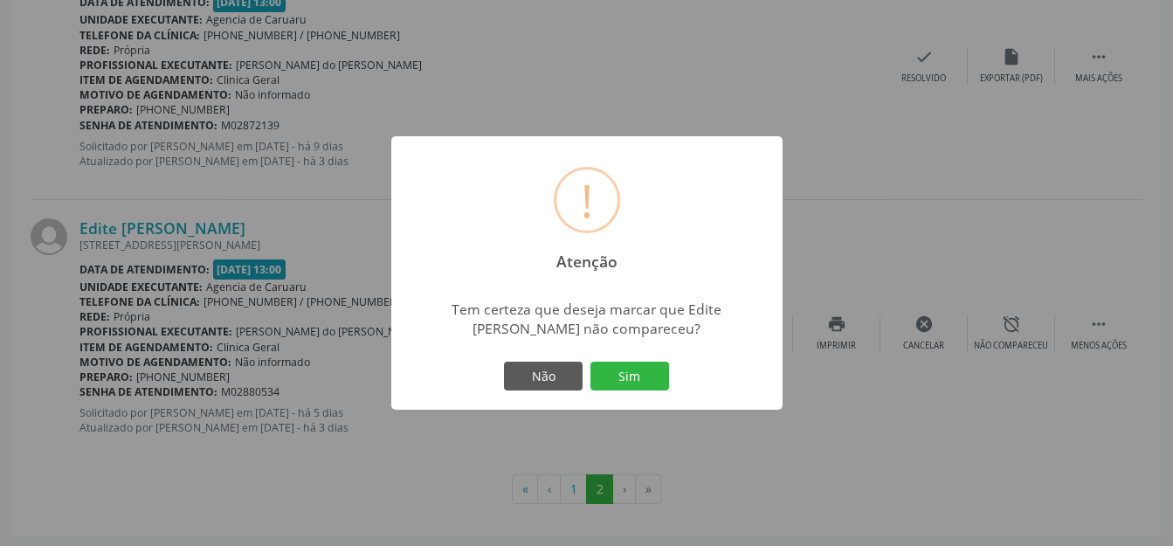
click at [623, 386] on button "Sim" at bounding box center [629, 376] width 79 height 30
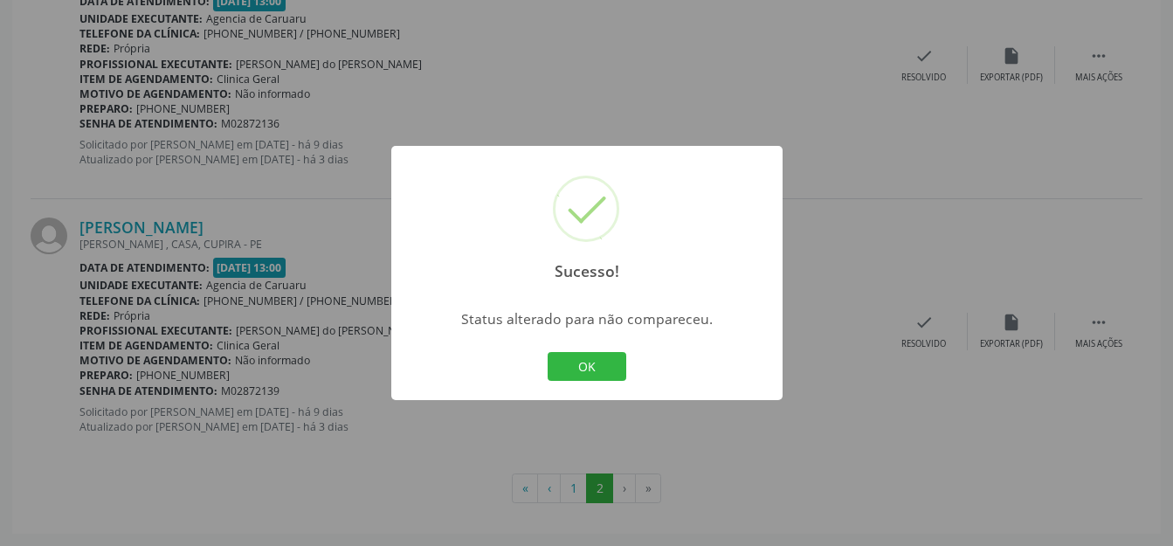
scroll to position [1290, 0]
click at [574, 368] on button "OK" at bounding box center [586, 367] width 79 height 30
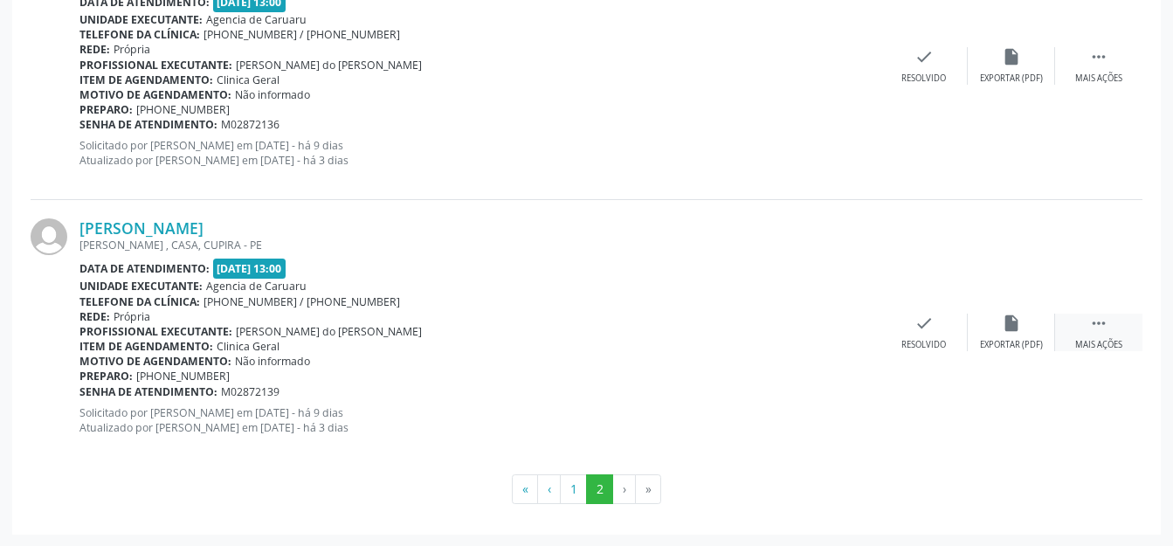
click at [1083, 331] on div " Mais ações" at bounding box center [1098, 332] width 87 height 38
click at [1018, 329] on icon "alarm_off" at bounding box center [1010, 322] width 19 height 19
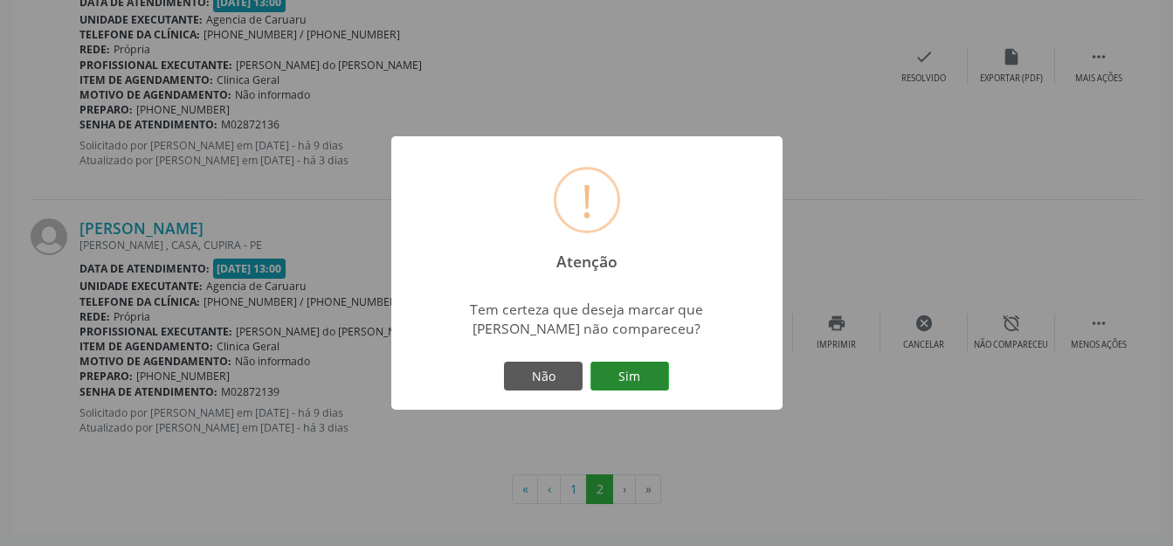
click at [634, 375] on button "Sim" at bounding box center [629, 376] width 79 height 30
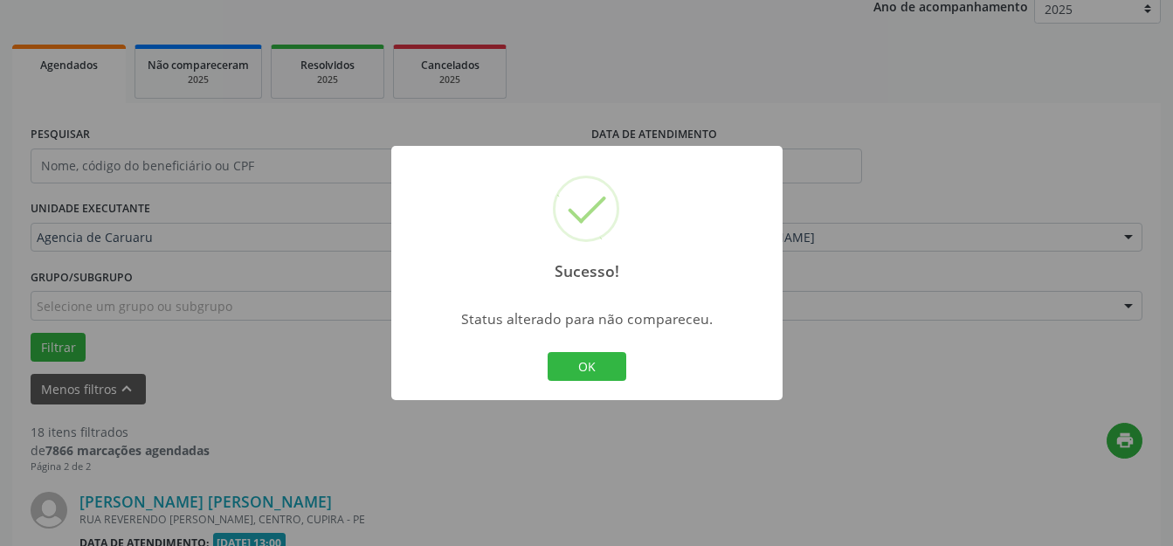
scroll to position [1024, 0]
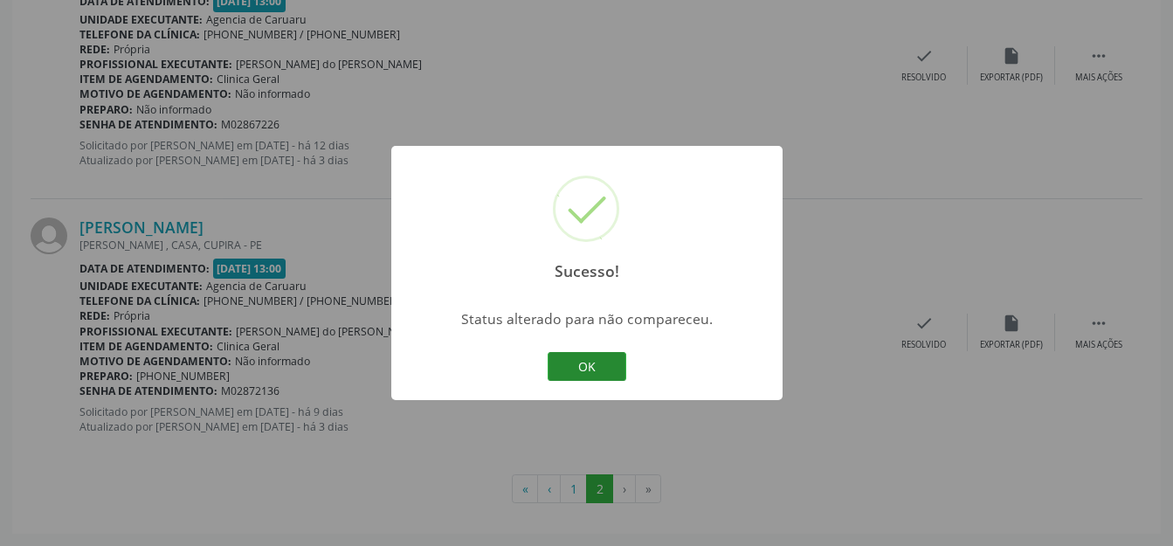
click at [616, 368] on button "OK" at bounding box center [586, 367] width 79 height 30
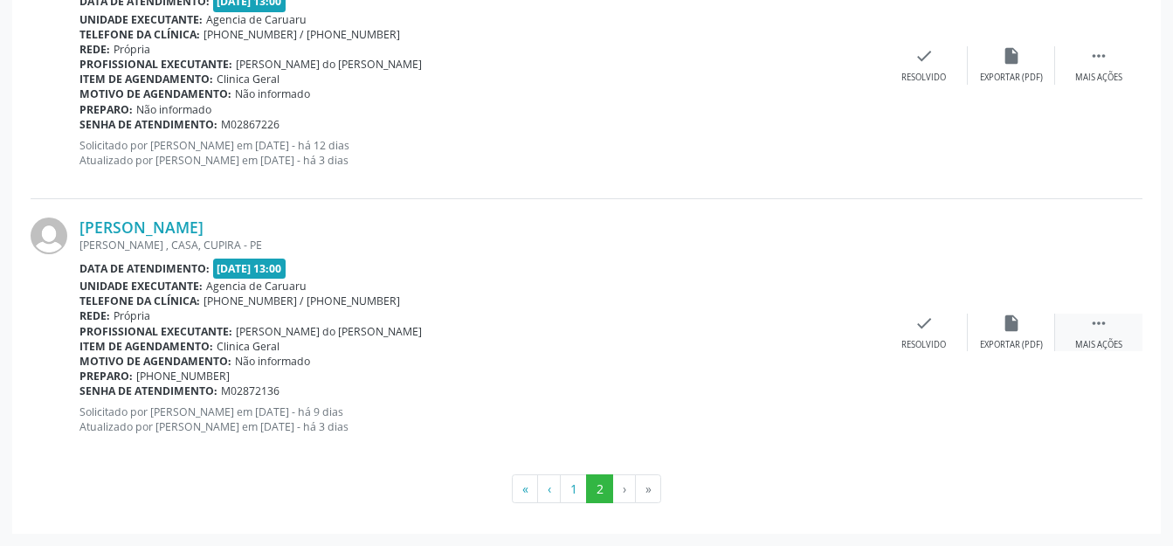
click at [1093, 343] on div "Mais ações" at bounding box center [1098, 345] width 47 height 12
click at [994, 331] on div "alarm_off Não compareceu" at bounding box center [1010, 332] width 87 height 38
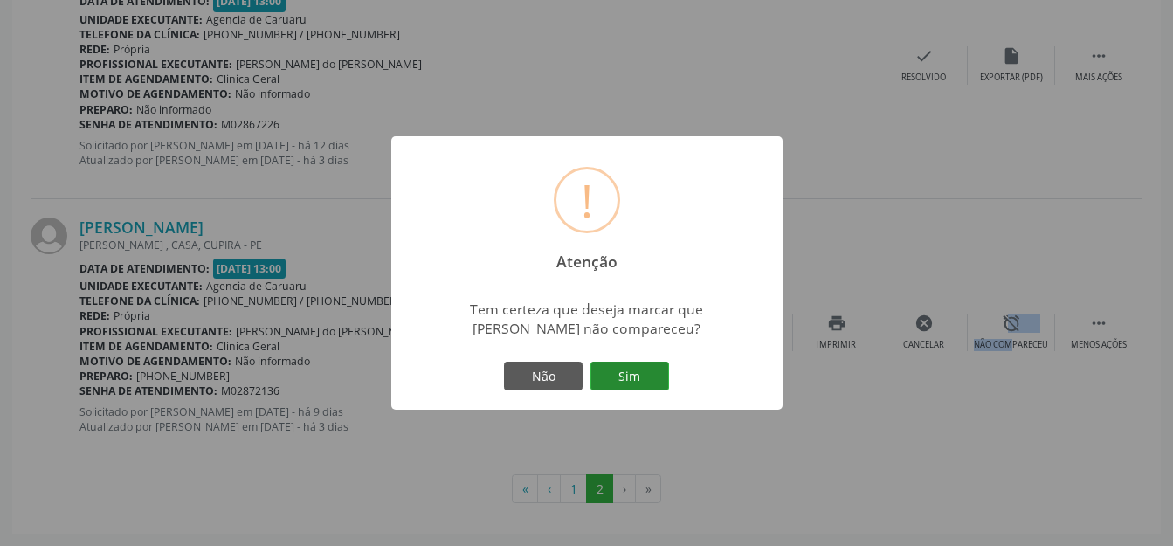
click at [630, 368] on button "Sim" at bounding box center [629, 376] width 79 height 30
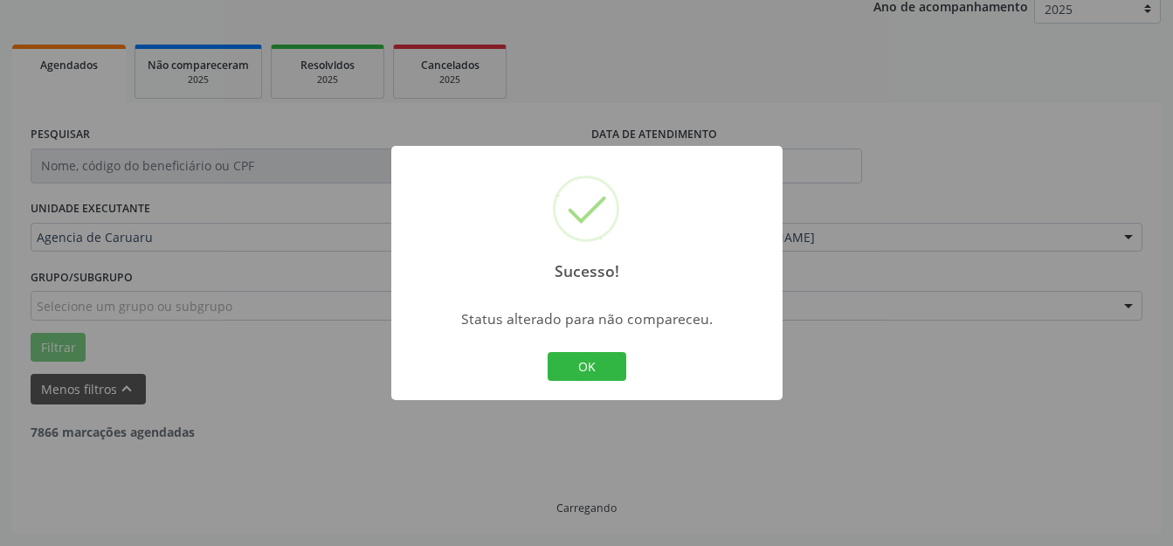
click at [541, 357] on div "Sucesso! × Status alterado para não compareceu. OK Cancel" at bounding box center [586, 273] width 391 height 255
click at [575, 367] on button "OK" at bounding box center [586, 367] width 79 height 30
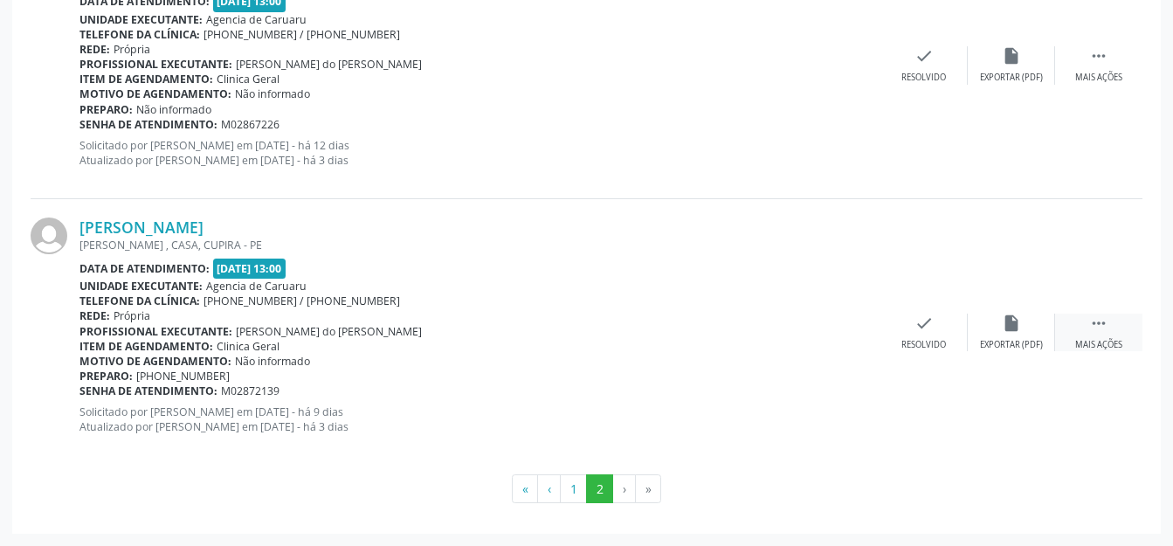
click at [1064, 333] on div " Mais ações" at bounding box center [1098, 332] width 87 height 38
click at [1013, 325] on icon "alarm_off" at bounding box center [1010, 322] width 19 height 19
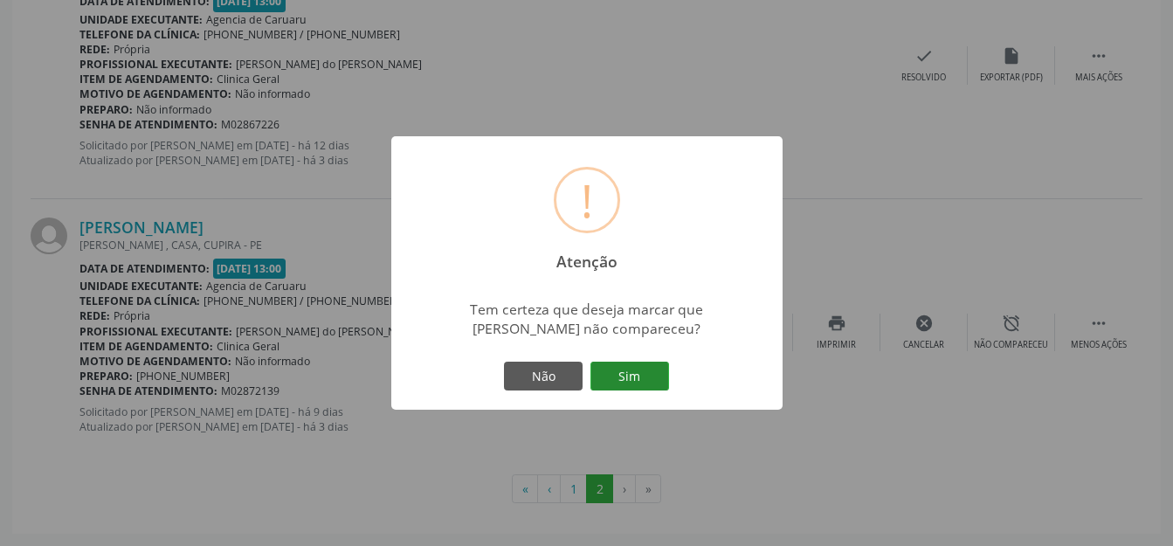
click at [642, 367] on button "Sim" at bounding box center [629, 376] width 79 height 30
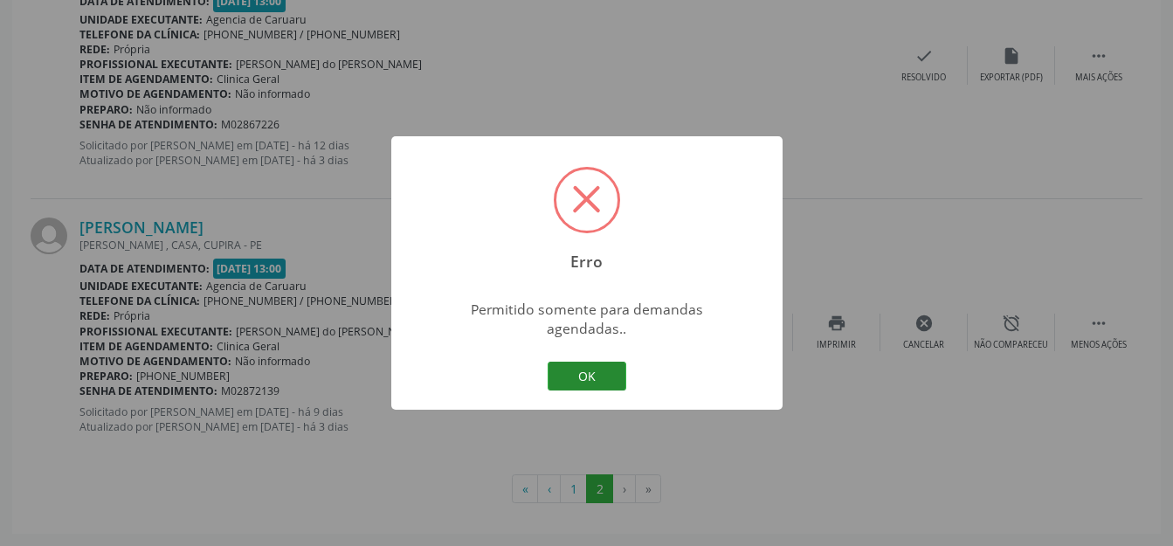
click at [614, 379] on button "OK" at bounding box center [586, 376] width 79 height 30
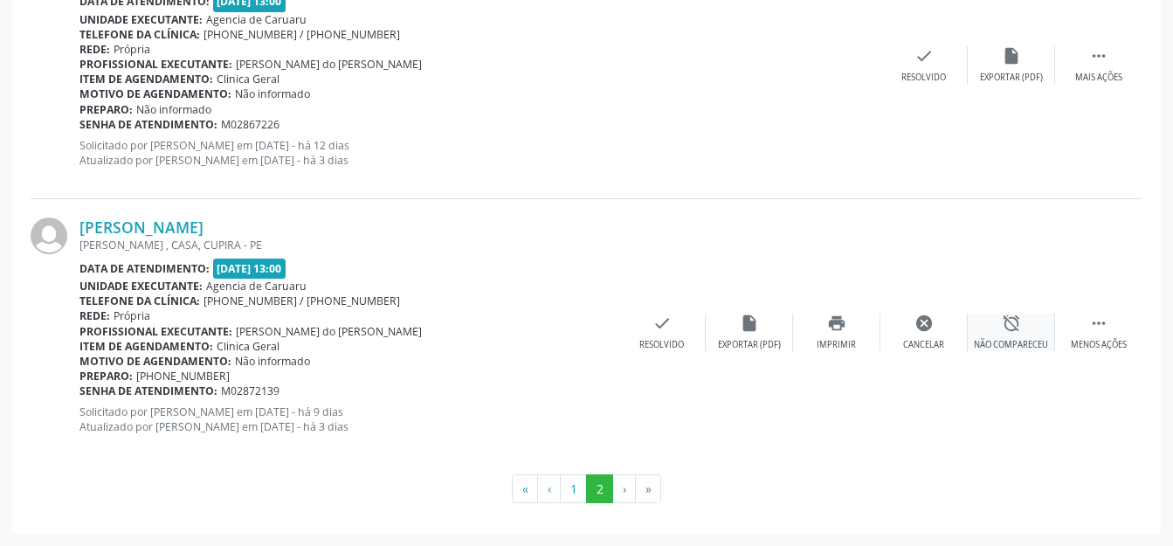
click at [1042, 336] on div "alarm_off Não compareceu" at bounding box center [1010, 332] width 87 height 38
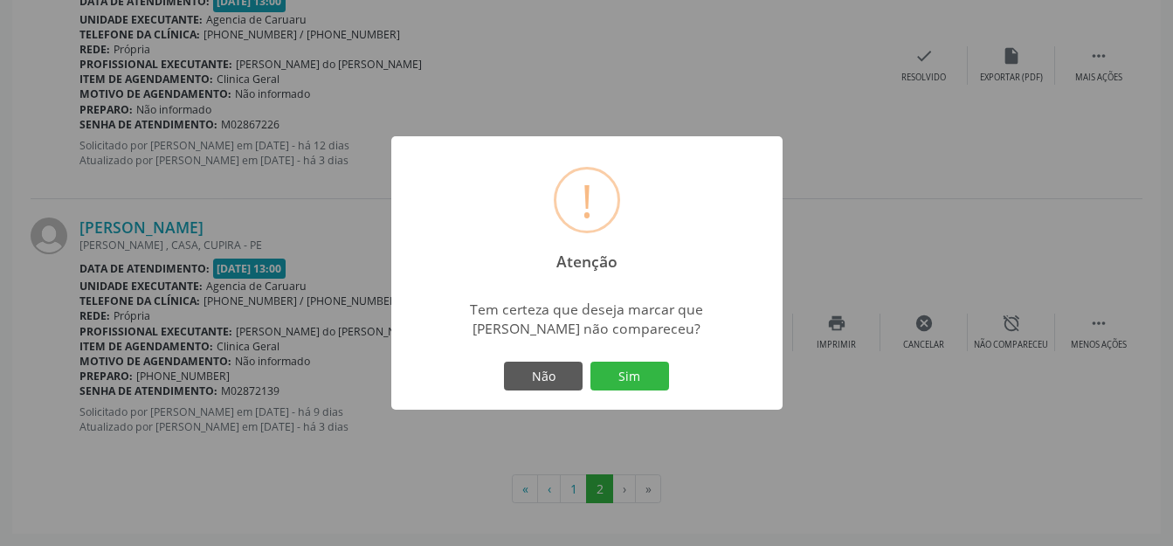
click at [631, 392] on div "Não Sim" at bounding box center [586, 376] width 173 height 37
click at [602, 369] on button "Sim" at bounding box center [629, 376] width 79 height 30
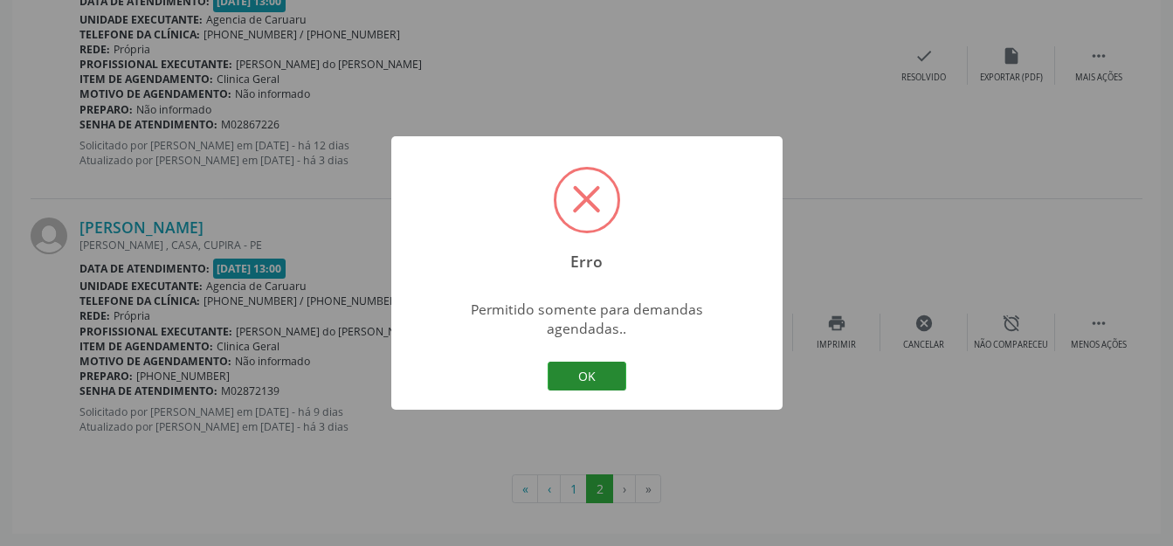
click at [579, 376] on button "OK" at bounding box center [586, 376] width 79 height 30
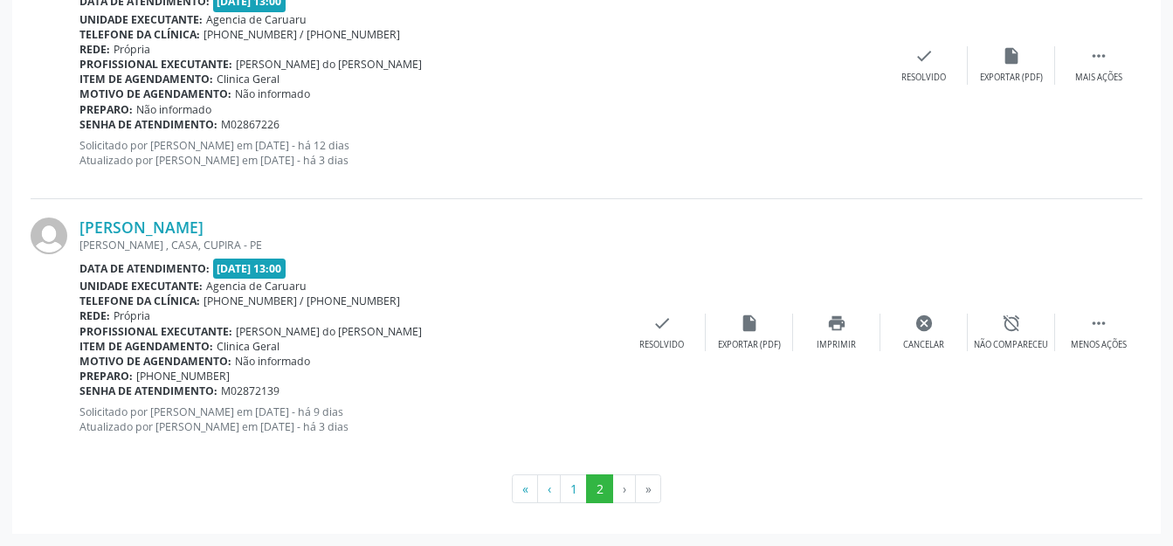
click at [891, 228] on div "[PERSON_NAME] [PERSON_NAME] , CASA, CUPIRA - PE Data de atendimento: [DATE] 13:…" at bounding box center [586, 331] width 1111 height 265
click at [996, 339] on div "Não compareceu" at bounding box center [1011, 345] width 74 height 12
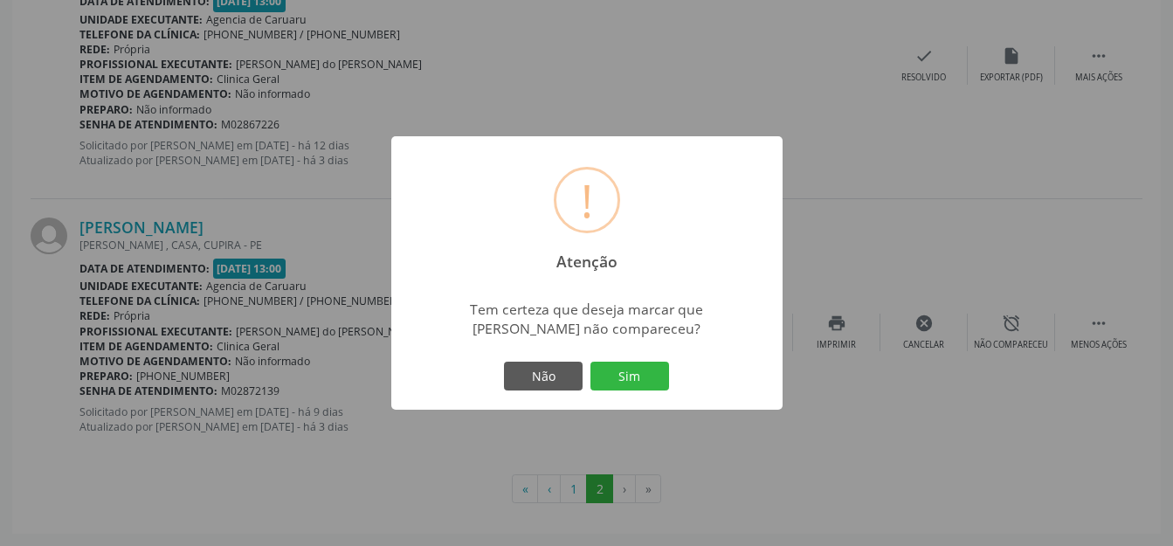
click at [641, 372] on button "Sim" at bounding box center [629, 376] width 79 height 30
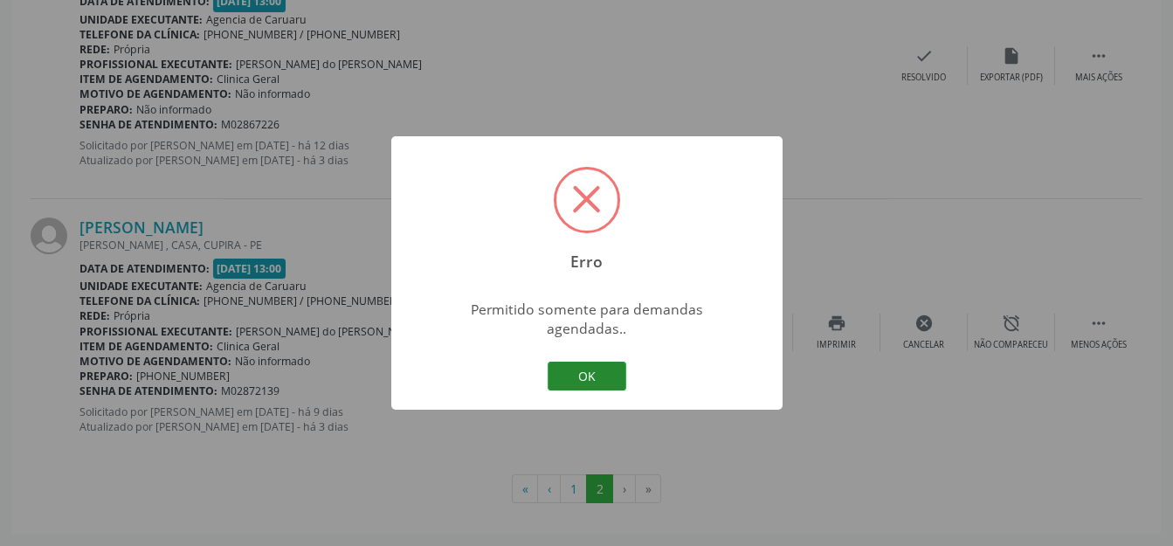
click at [582, 365] on button "OK" at bounding box center [586, 376] width 79 height 30
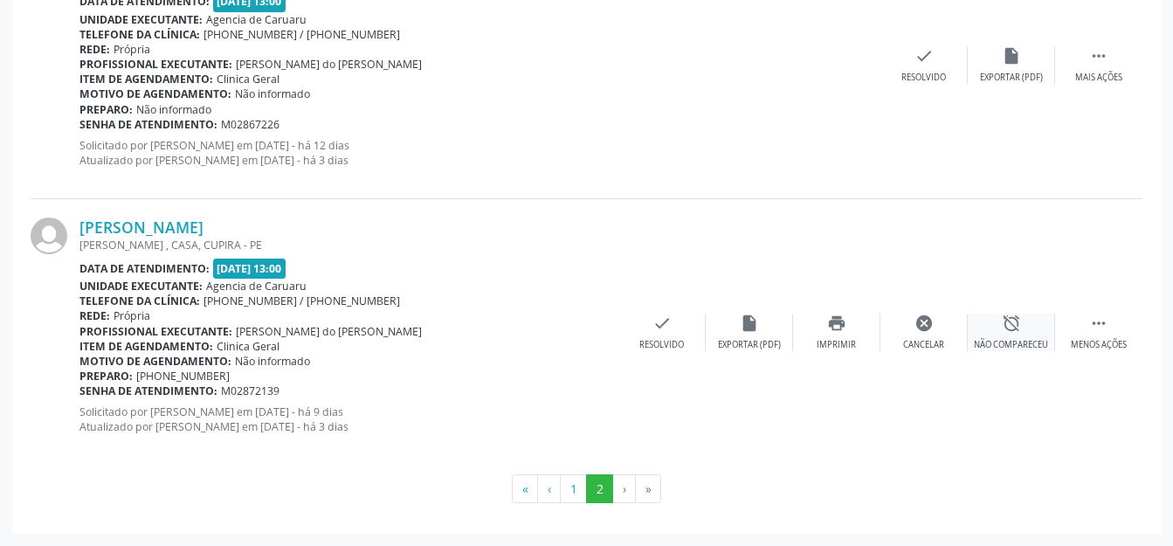
click at [1009, 333] on div "alarm_off Não compareceu" at bounding box center [1010, 332] width 87 height 38
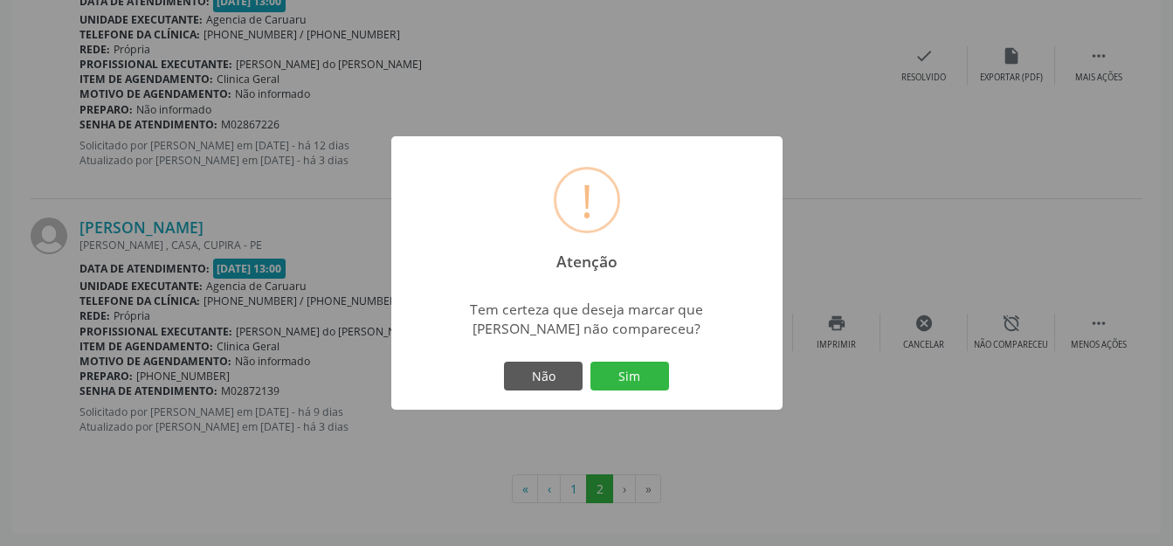
click at [644, 384] on button "Sim" at bounding box center [629, 376] width 79 height 30
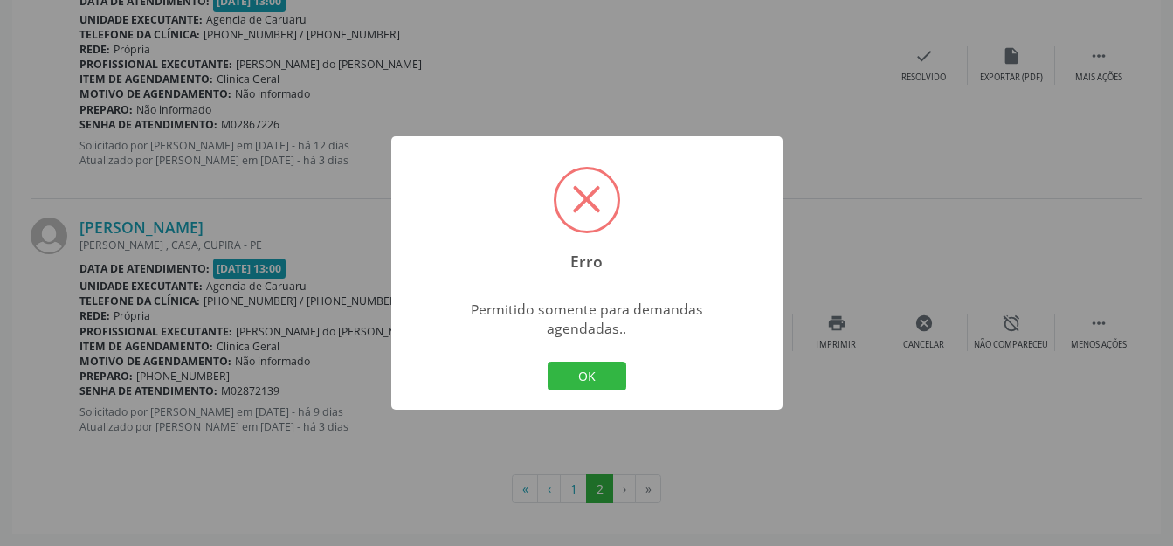
click at [605, 372] on button "OK" at bounding box center [586, 376] width 79 height 30
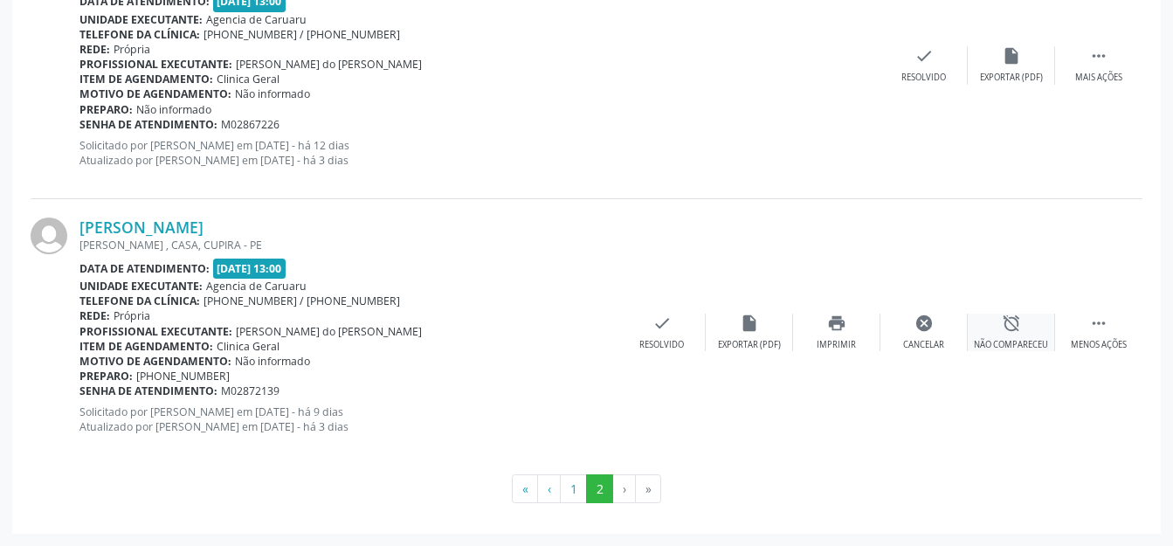
click at [986, 334] on div "alarm_off Não compareceu" at bounding box center [1010, 332] width 87 height 38
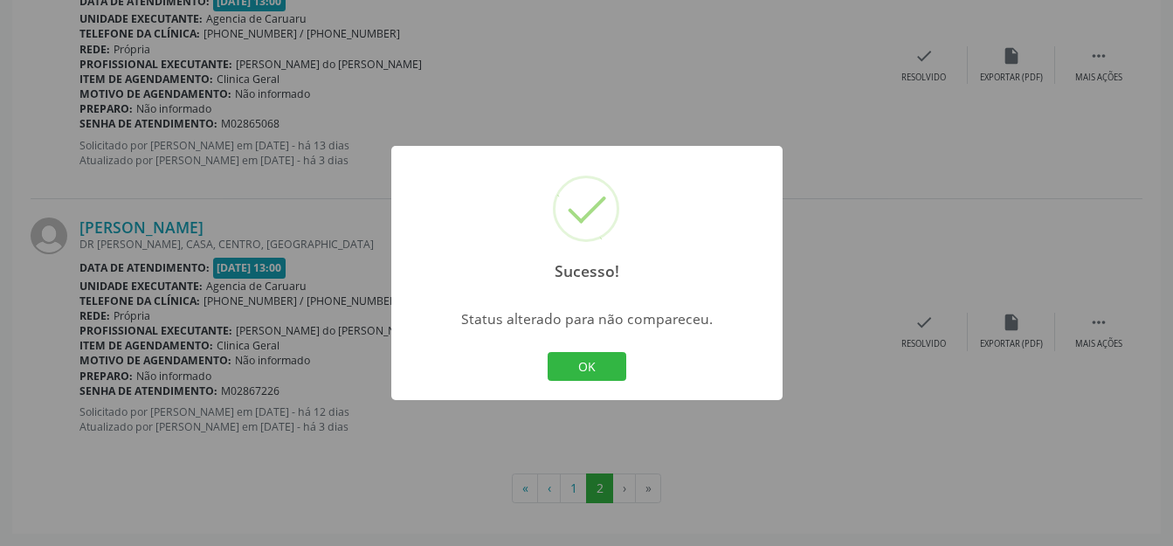
scroll to position [757, 0]
click at [623, 363] on button "OK" at bounding box center [586, 367] width 79 height 30
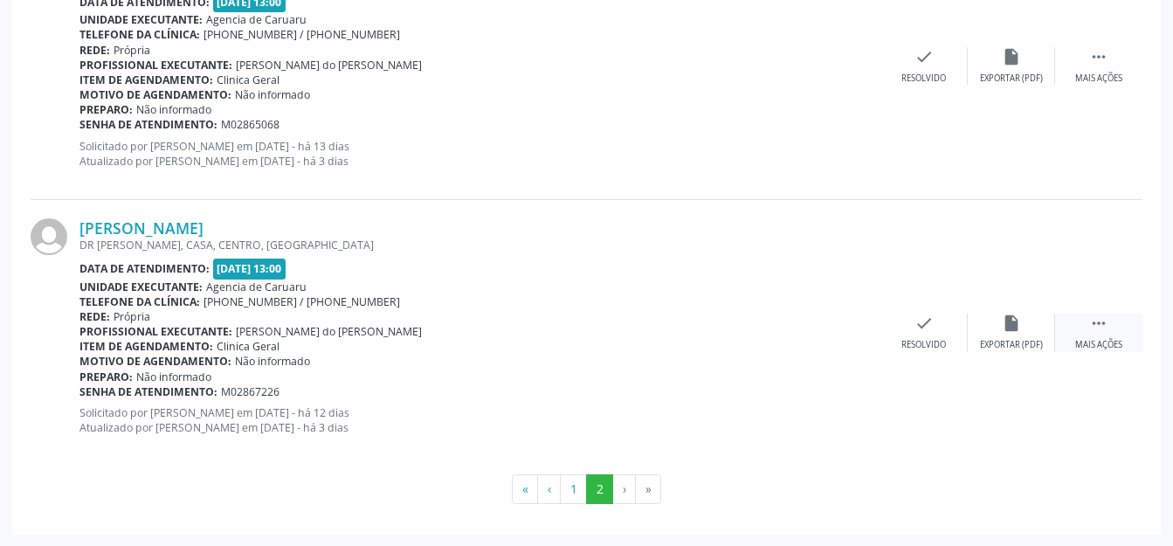
click at [1084, 327] on div " Mais ações" at bounding box center [1098, 332] width 87 height 38
click at [950, 315] on div "cancel Cancelar" at bounding box center [923, 332] width 87 height 38
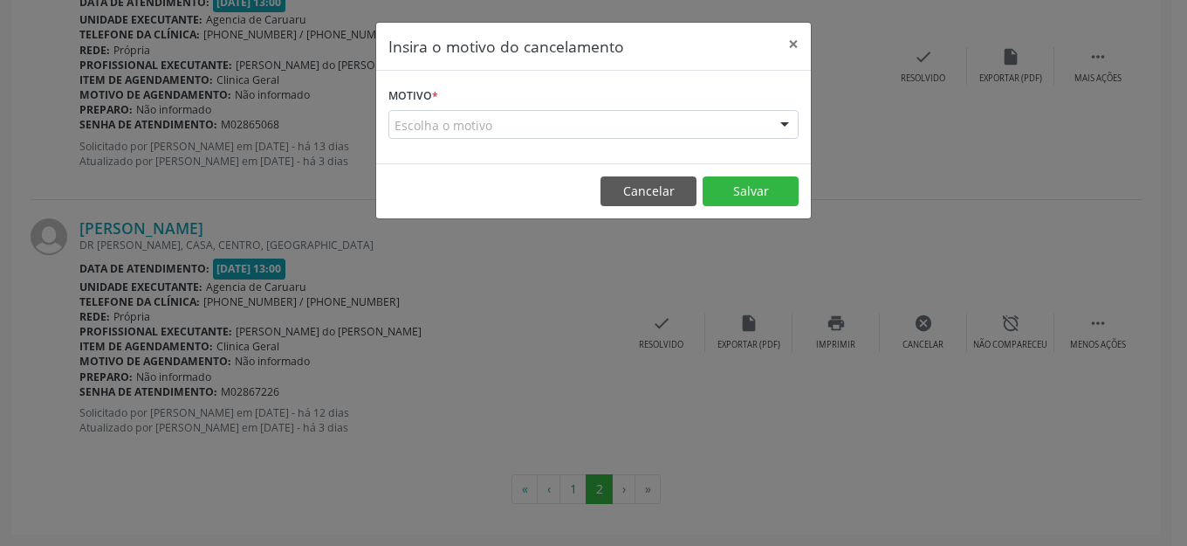
click at [657, 211] on footer "Cancelar Salvar" at bounding box center [593, 190] width 435 height 55
click at [664, 195] on button "Cancelar" at bounding box center [649, 191] width 96 height 30
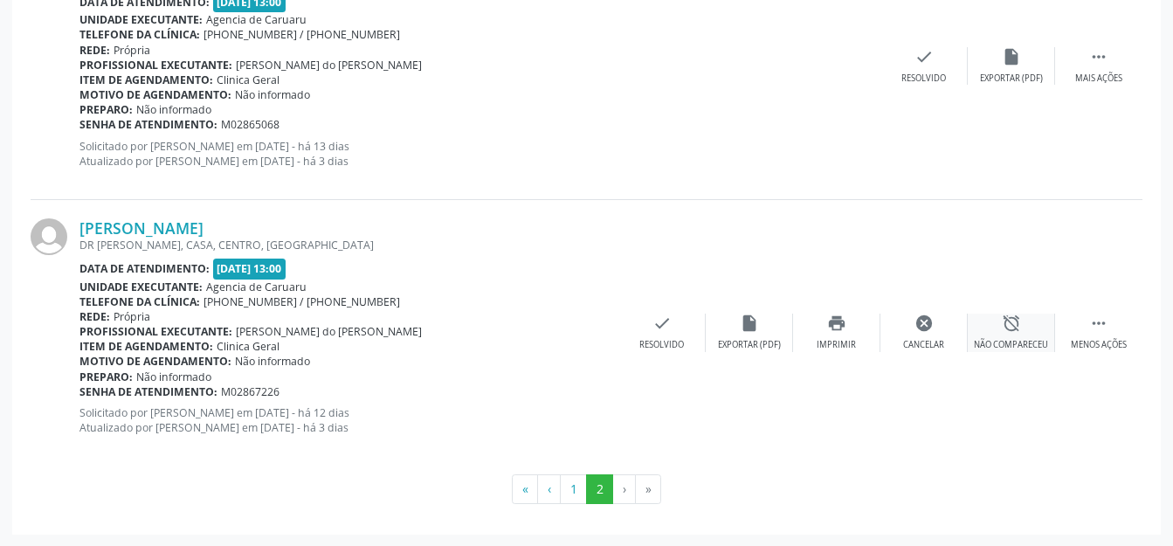
click at [1011, 336] on div "alarm_off Não compareceu" at bounding box center [1010, 332] width 87 height 38
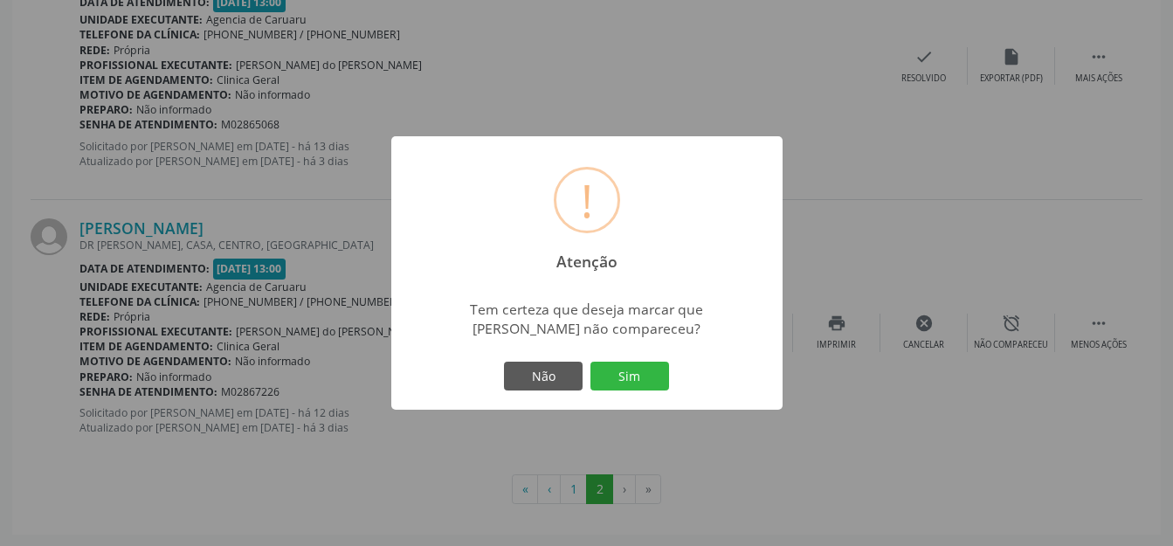
click at [654, 382] on button "Sim" at bounding box center [629, 376] width 79 height 30
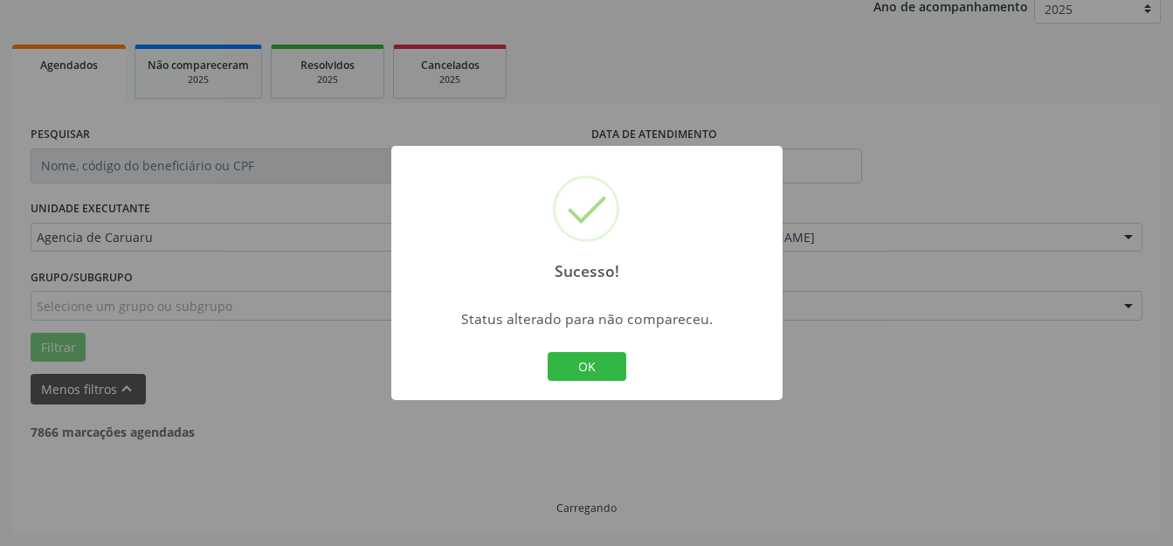
scroll to position [217, 0]
click at [524, 361] on div "Sucesso! × Status alterado para não compareceu. OK Cancel" at bounding box center [586, 273] width 391 height 255
click at [595, 358] on button "OK" at bounding box center [586, 367] width 79 height 30
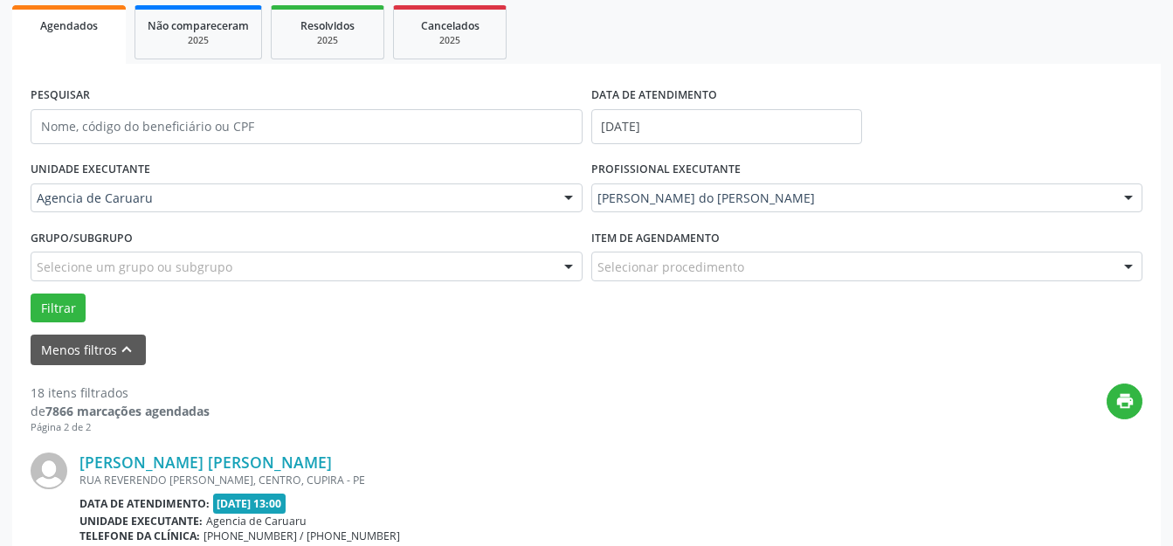
scroll to position [566, 0]
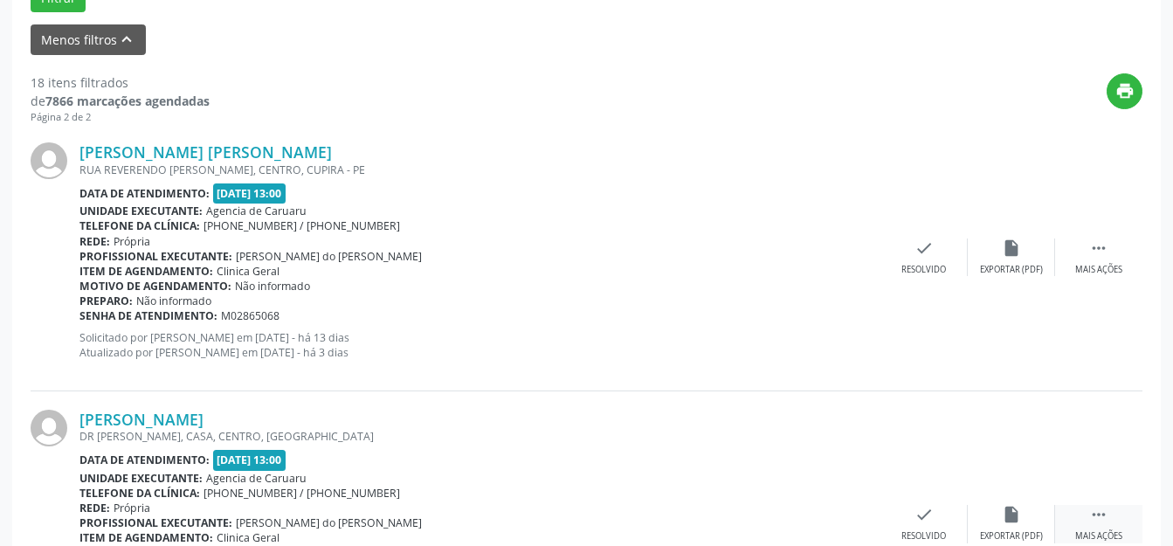
click at [1095, 519] on icon "" at bounding box center [1098, 514] width 19 height 19
click at [993, 518] on div "alarm_off Não compareceu" at bounding box center [1010, 524] width 87 height 38
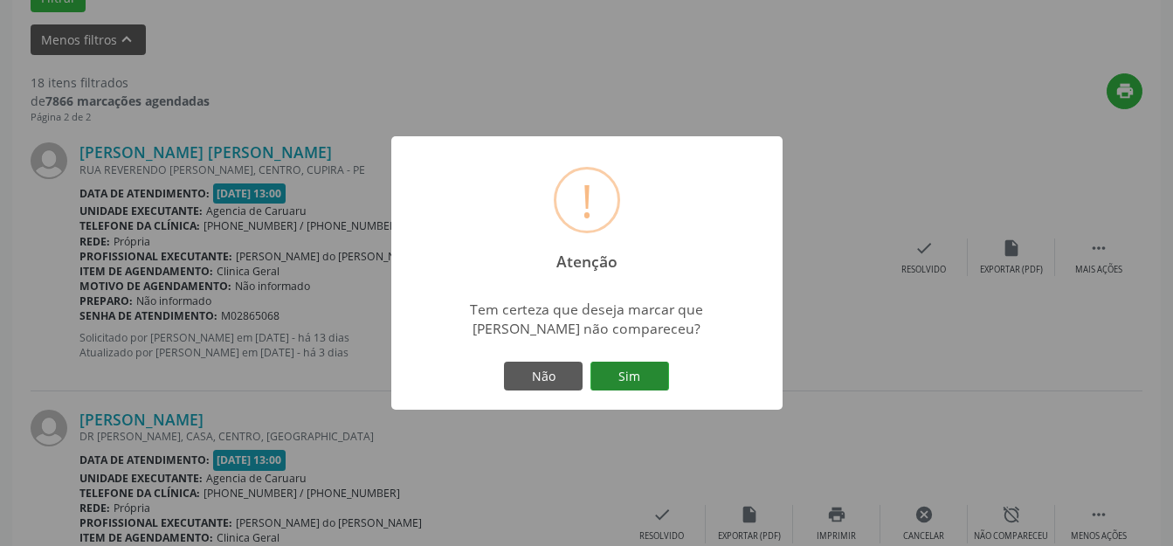
click at [633, 375] on button "Sim" at bounding box center [629, 376] width 79 height 30
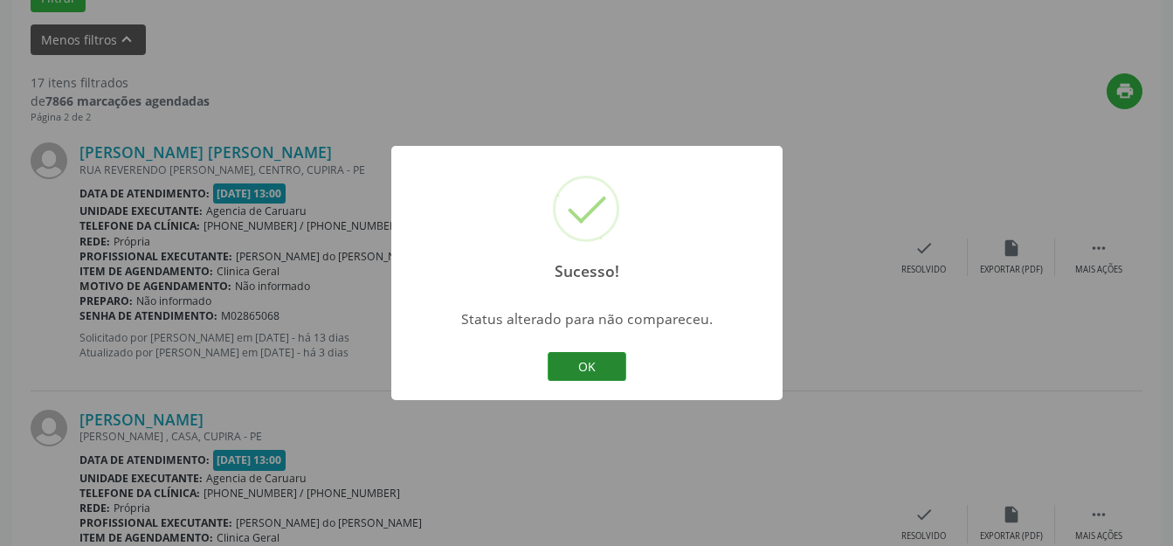
click at [614, 377] on button "OK" at bounding box center [586, 367] width 79 height 30
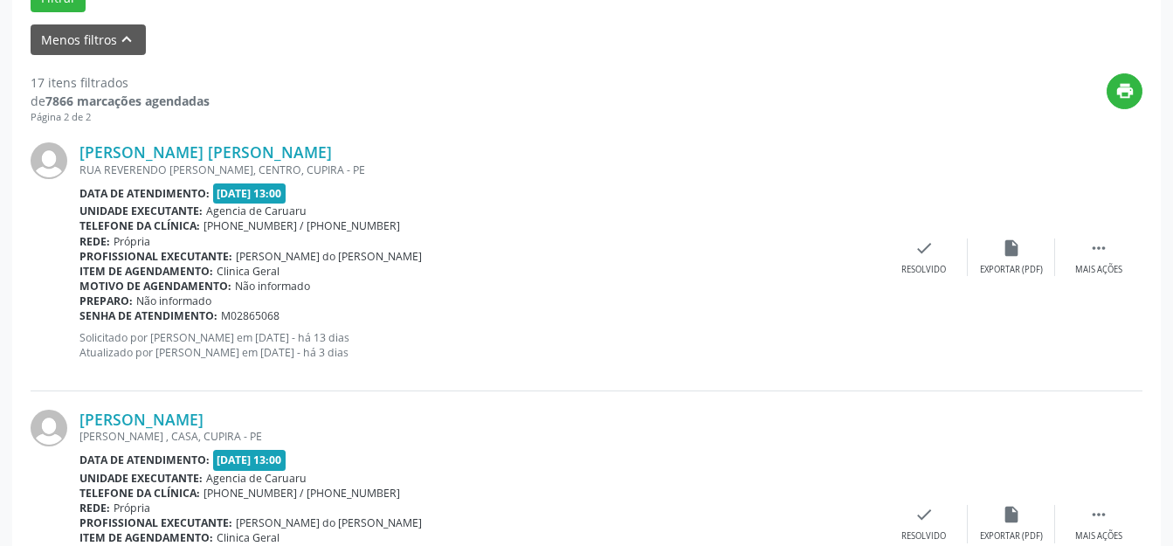
scroll to position [740, 0]
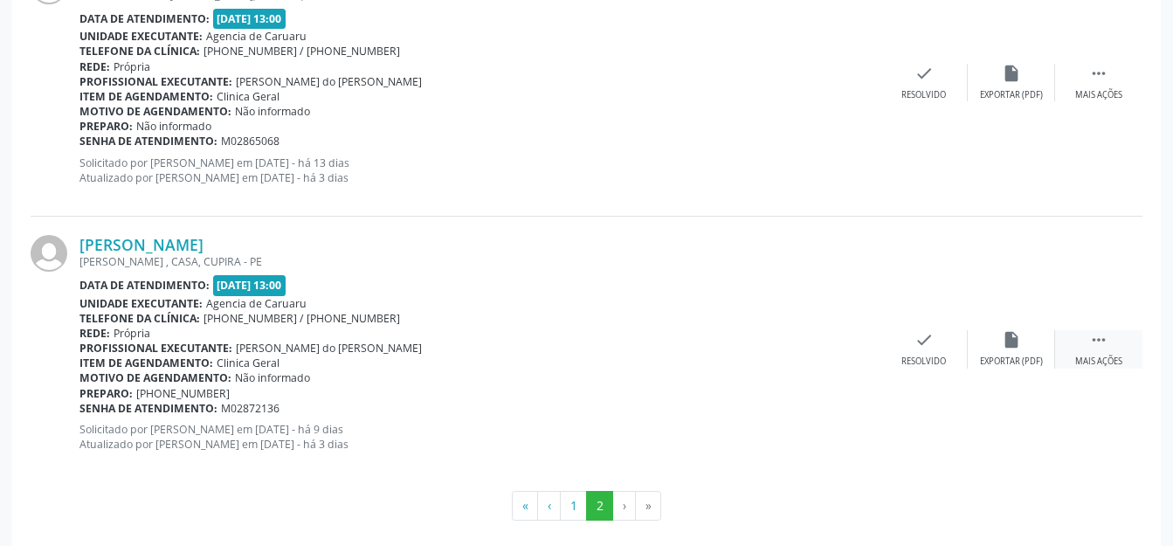
click at [1104, 344] on icon "" at bounding box center [1098, 339] width 19 height 19
click at [1022, 337] on div "alarm_off Não compareceu" at bounding box center [1010, 349] width 87 height 38
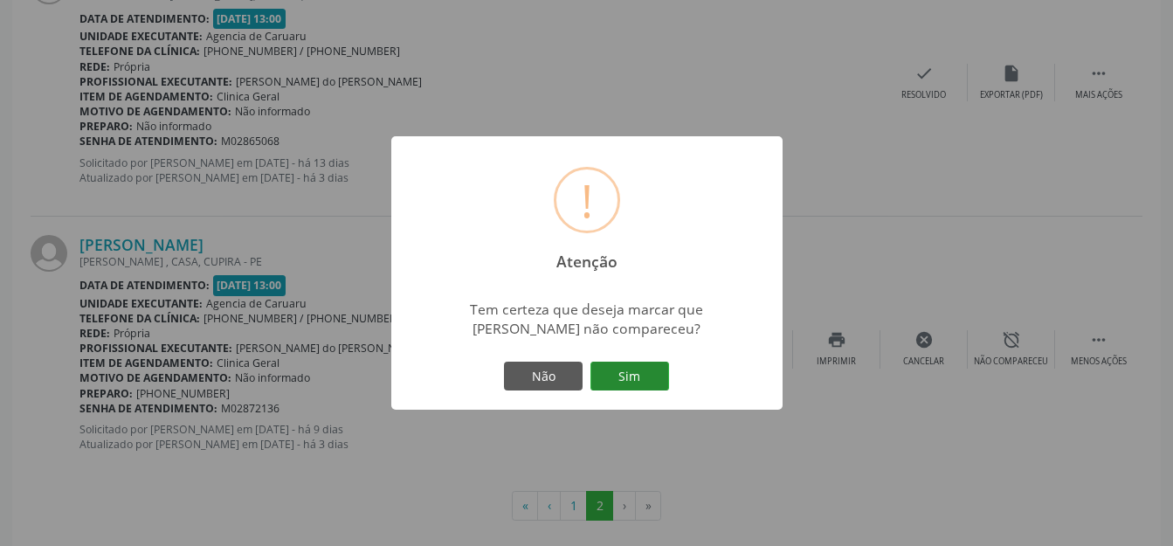
click at [616, 382] on button "Sim" at bounding box center [629, 376] width 79 height 30
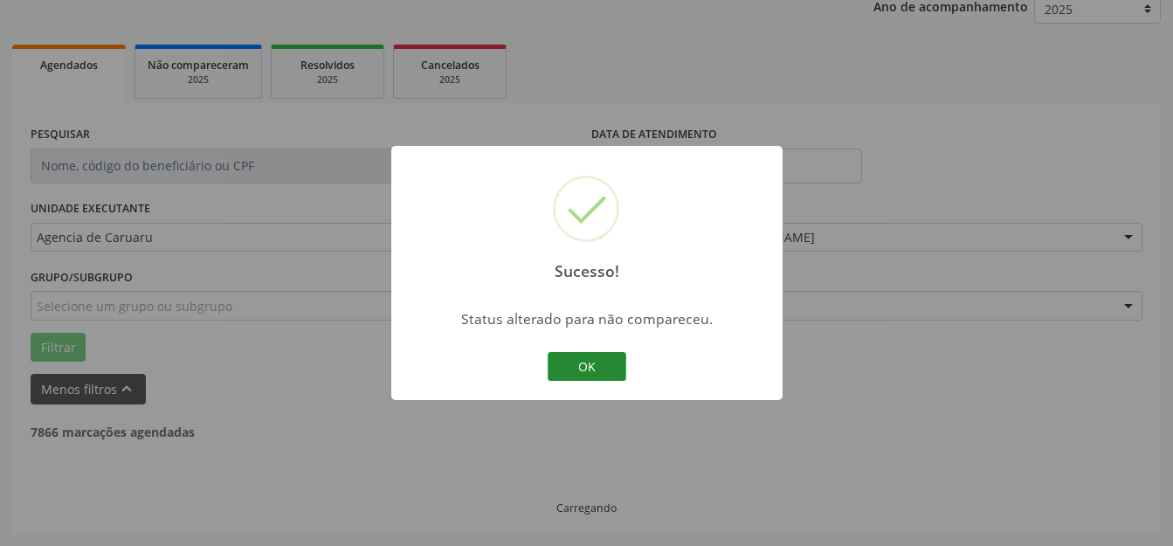
click at [609, 367] on button "OK" at bounding box center [586, 367] width 79 height 30
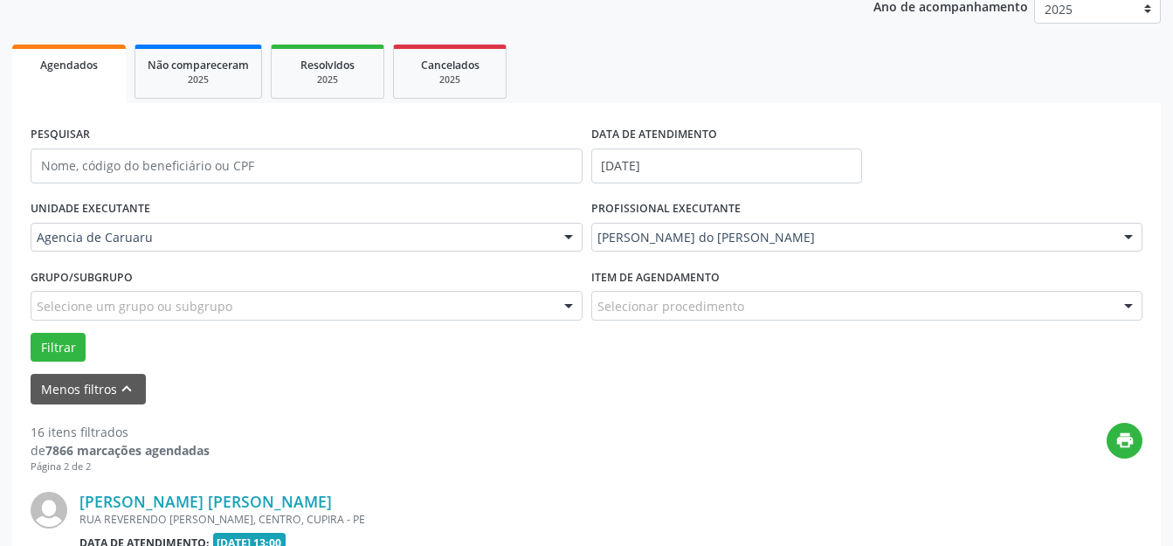
scroll to position [491, 0]
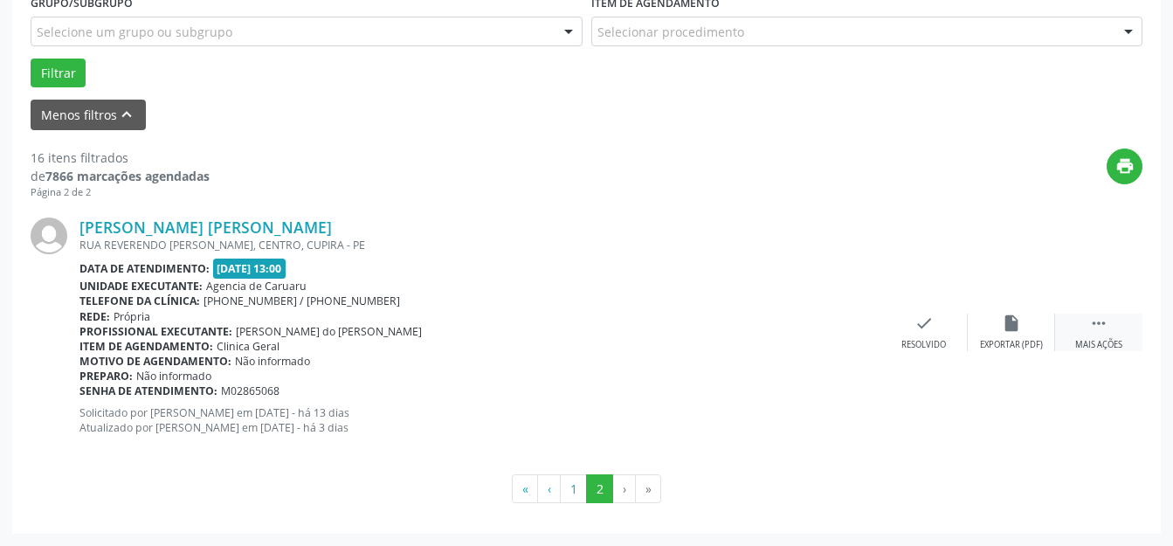
click at [1091, 326] on icon "" at bounding box center [1098, 322] width 19 height 19
click at [1045, 336] on div "alarm_off Não compareceu" at bounding box center [1010, 332] width 87 height 38
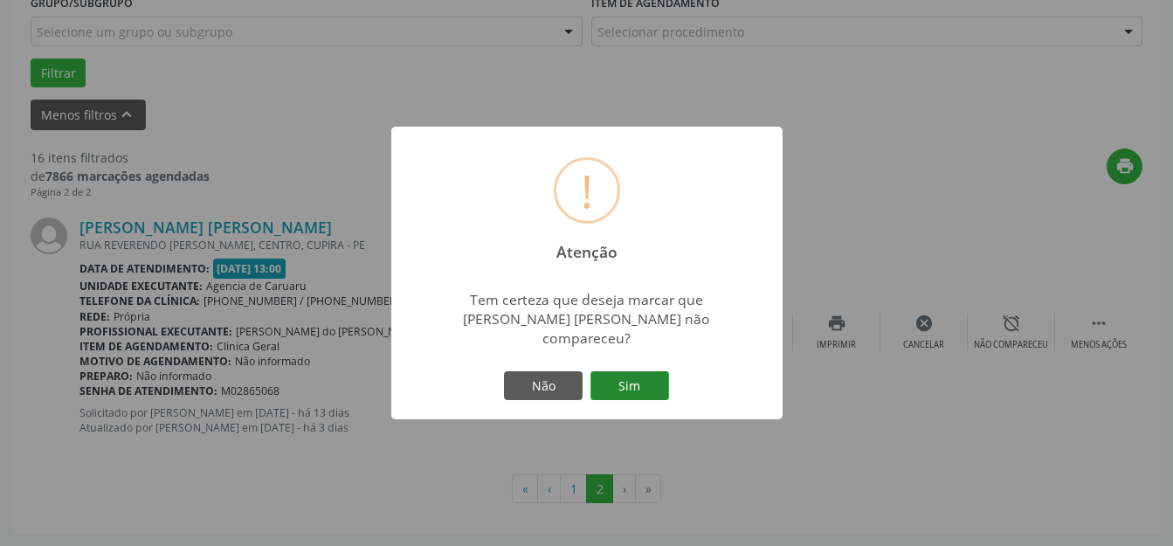
click at [622, 389] on button "Sim" at bounding box center [629, 386] width 79 height 30
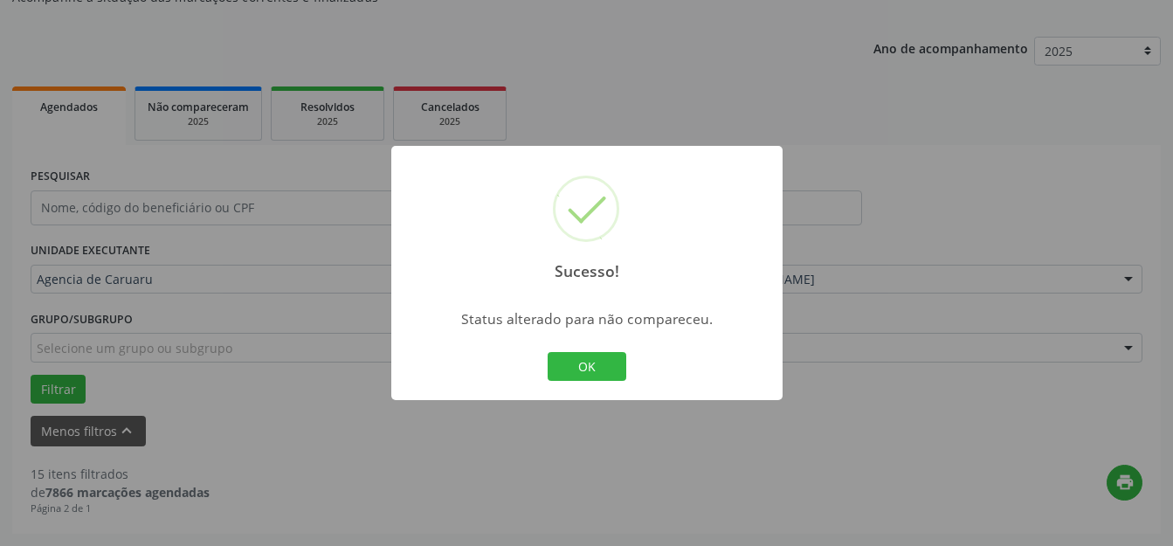
scroll to position [175, 0]
click at [584, 361] on button "OK" at bounding box center [586, 367] width 79 height 30
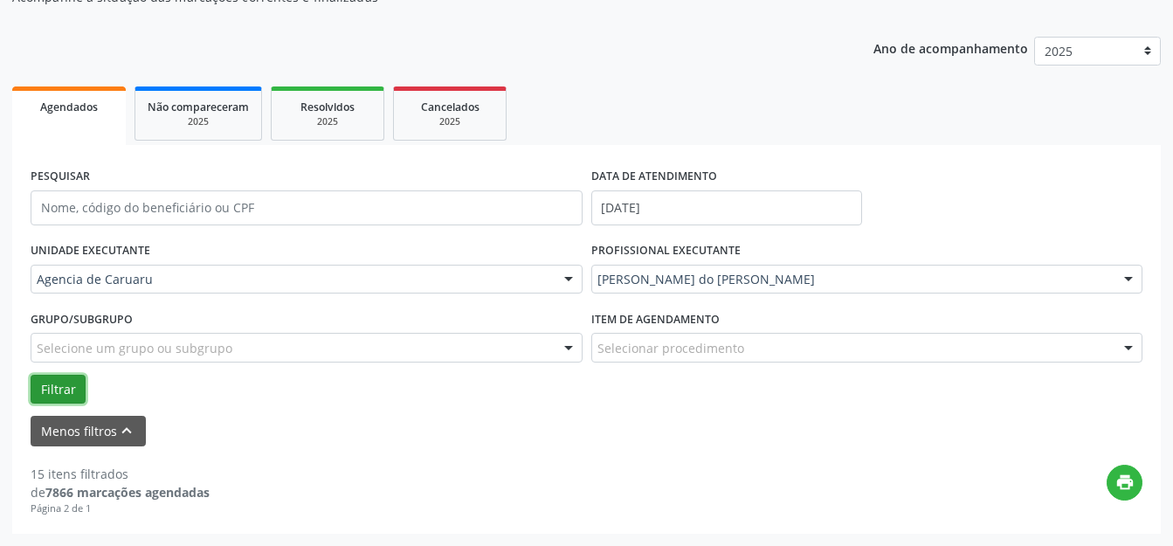
click at [67, 392] on button "Filtrar" at bounding box center [58, 390] width 55 height 30
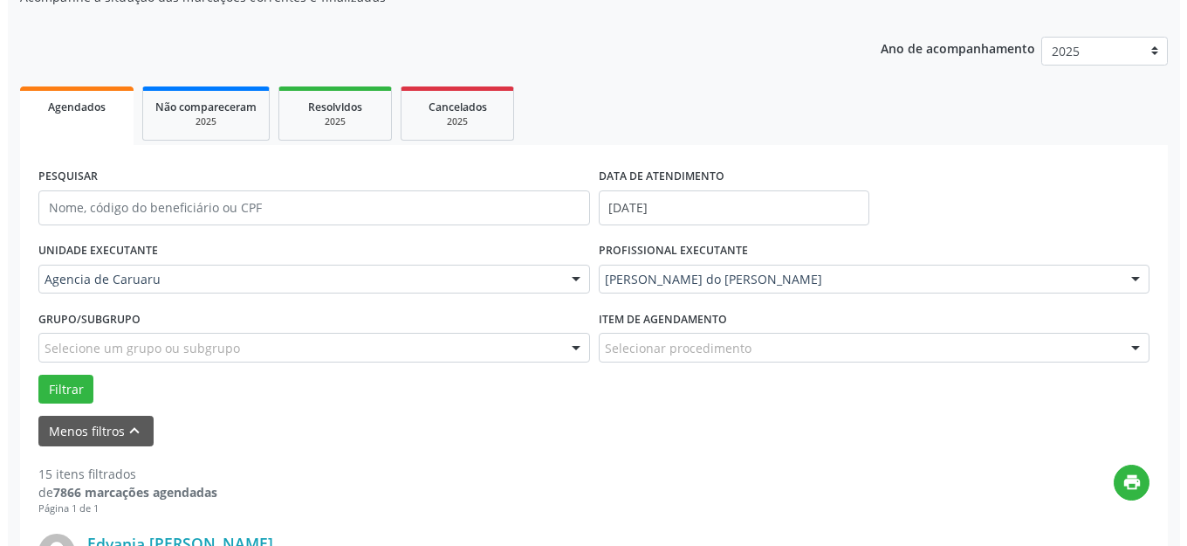
scroll to position [349, 0]
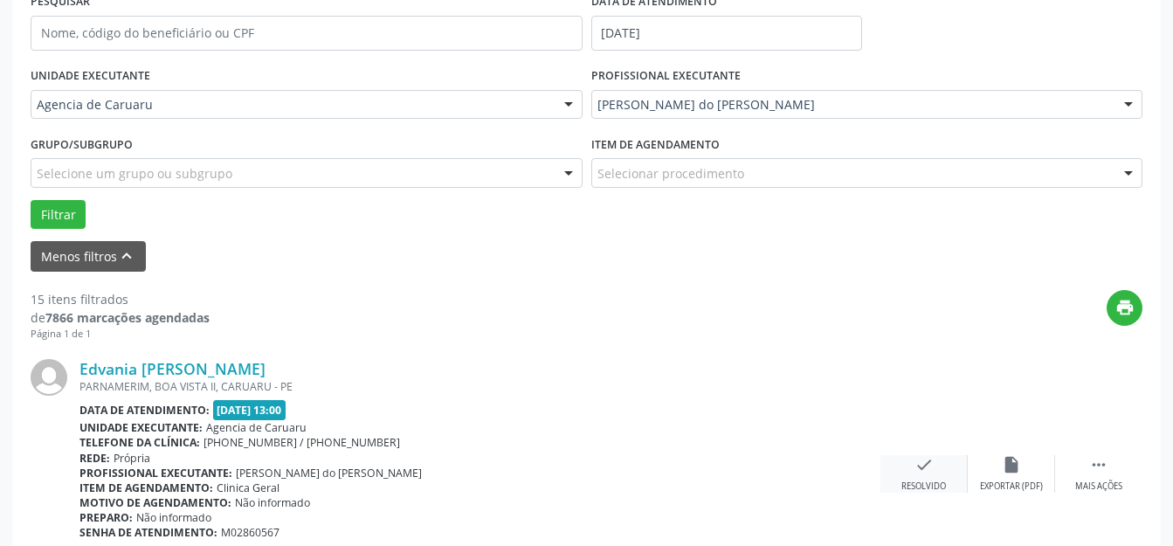
click at [929, 466] on icon "check" at bounding box center [923, 464] width 19 height 19
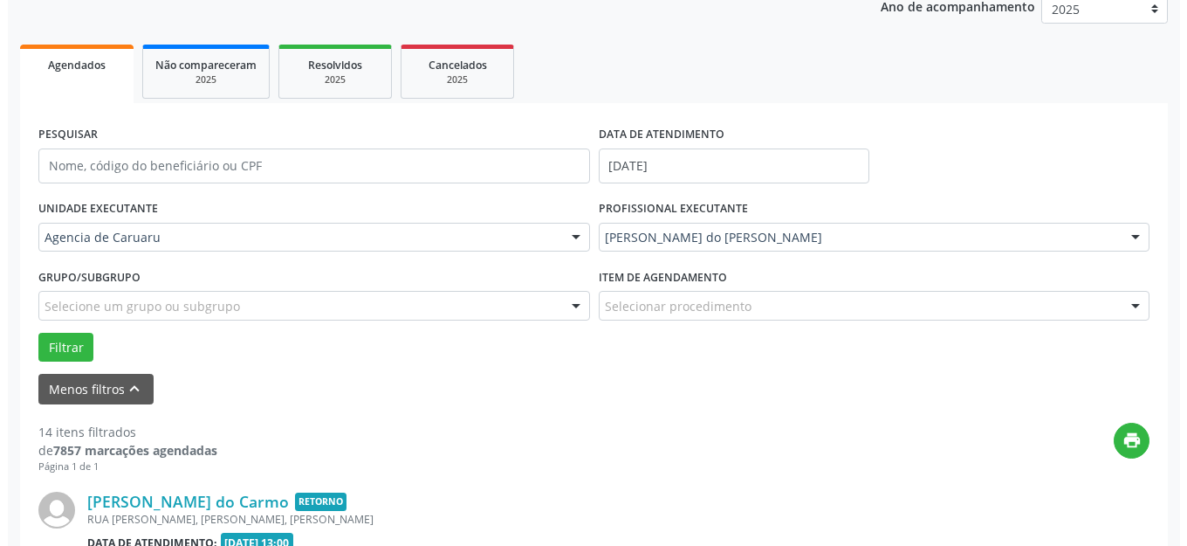
scroll to position [391, 0]
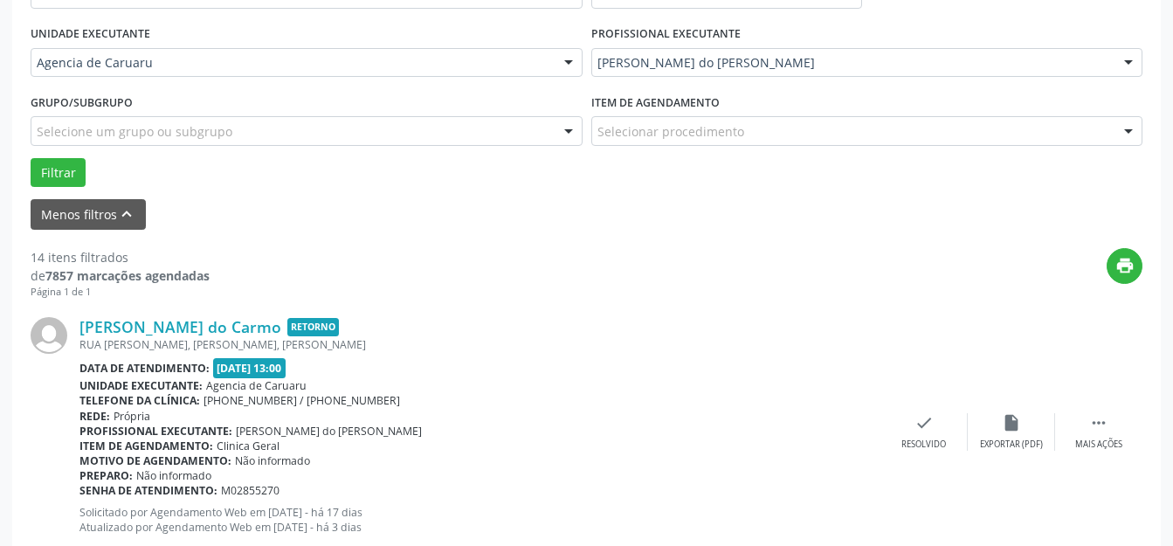
click at [925, 396] on div "[PERSON_NAME] do Carmo Retorno RUA [PERSON_NAME], [PERSON_NAME], [PERSON_NAME] …" at bounding box center [586, 432] width 1111 height 266
click at [929, 430] on icon "check" at bounding box center [923, 422] width 19 height 19
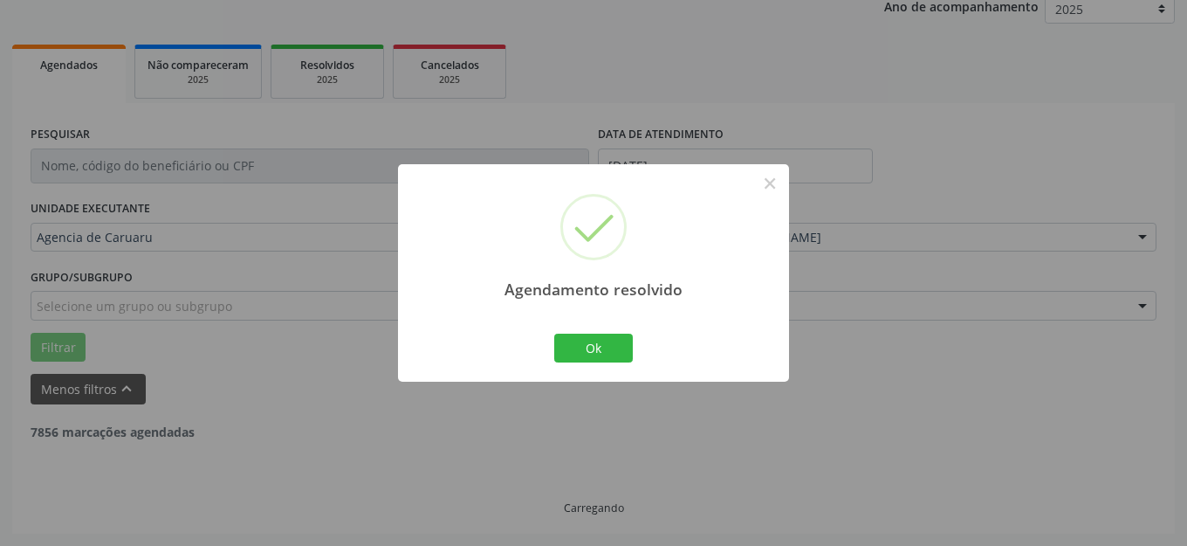
click at [570, 340] on button "Ok" at bounding box center [593, 349] width 79 height 30
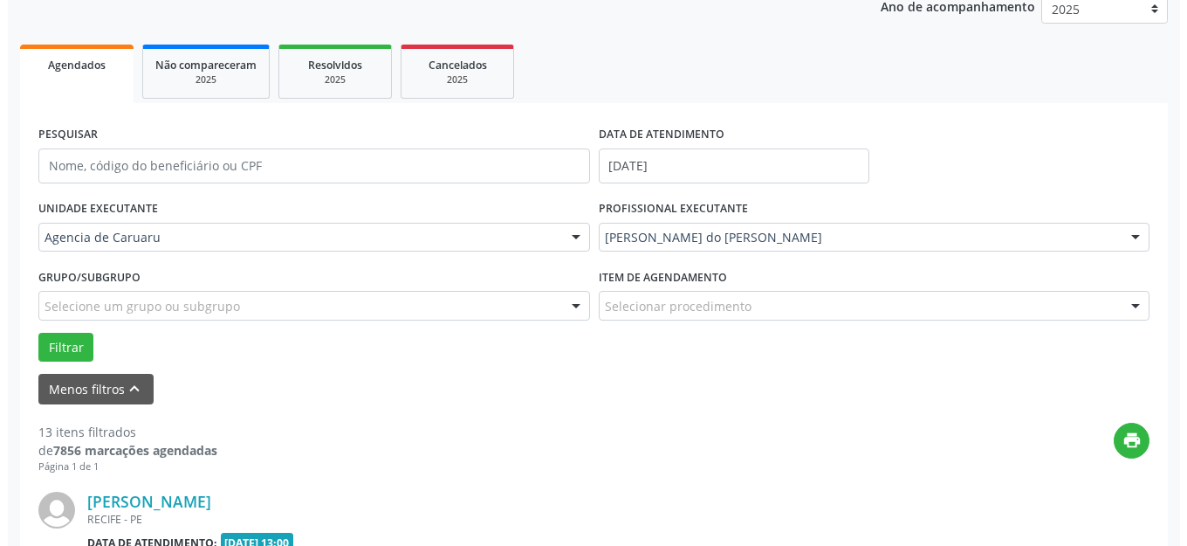
scroll to position [478, 0]
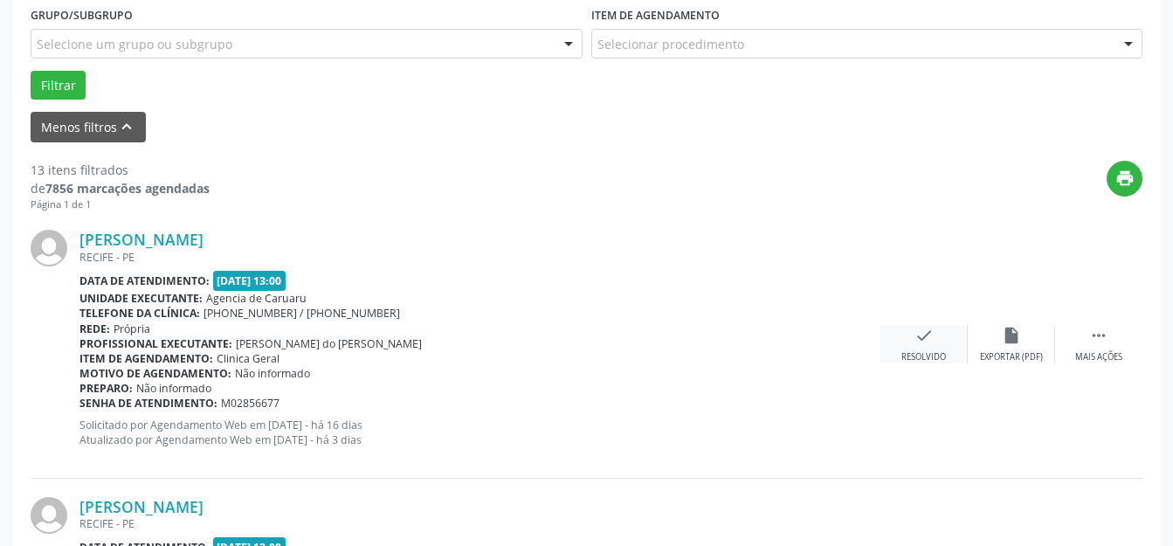
click at [891, 339] on div "check Resolvido" at bounding box center [923, 345] width 87 height 38
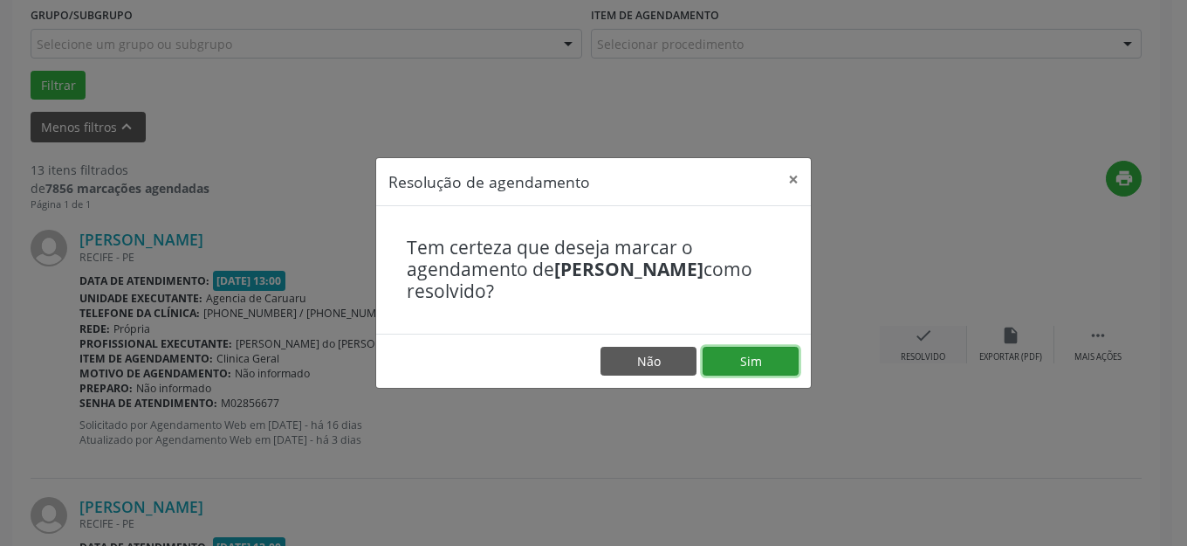
click at [759, 354] on button "Sim" at bounding box center [751, 362] width 96 height 30
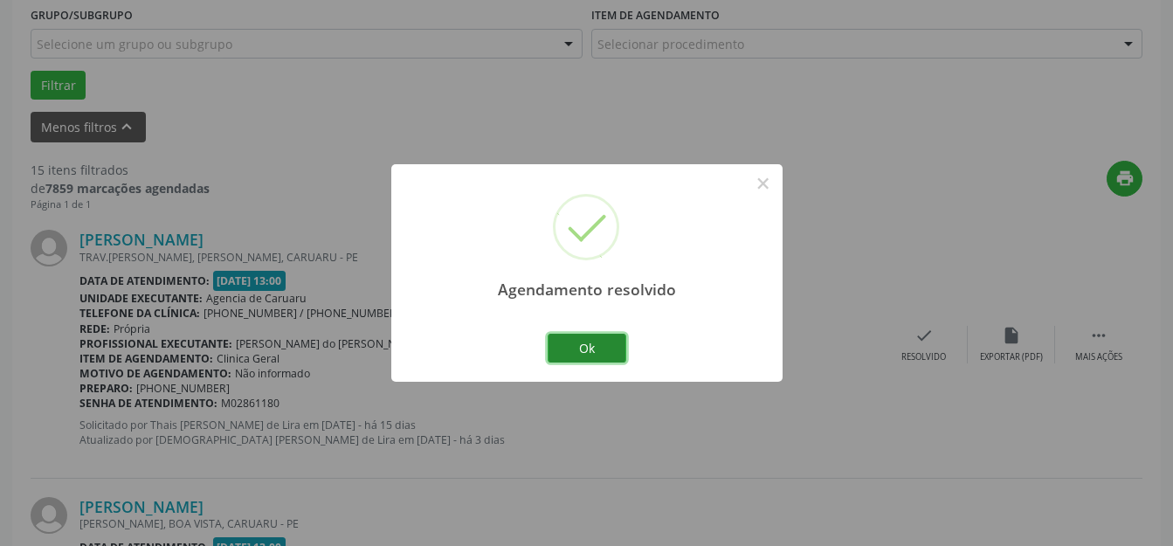
click at [600, 359] on button "Ok" at bounding box center [586, 349] width 79 height 30
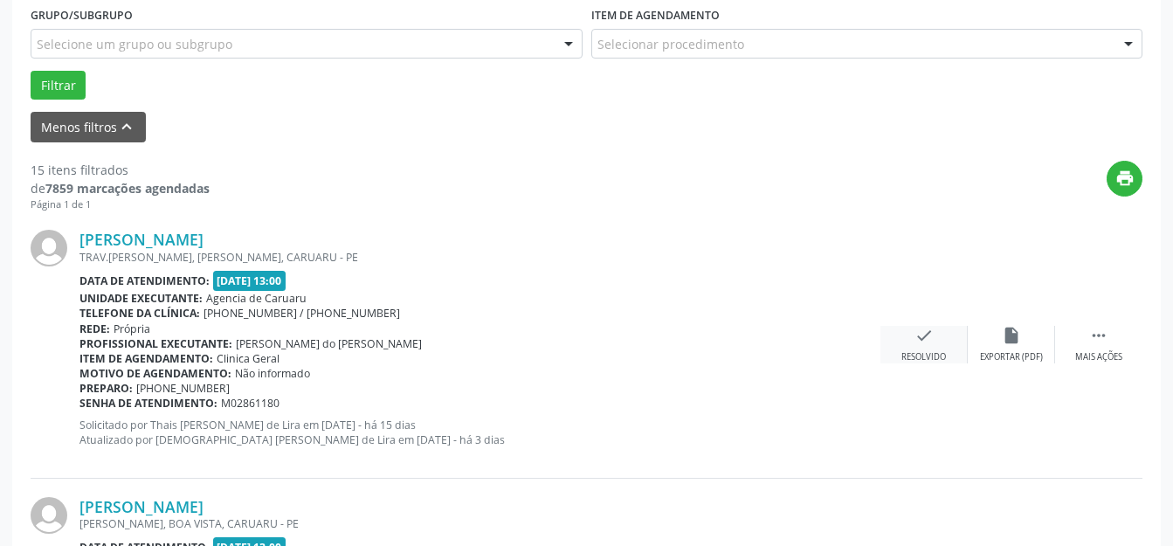
click at [927, 344] on icon "check" at bounding box center [923, 335] width 19 height 19
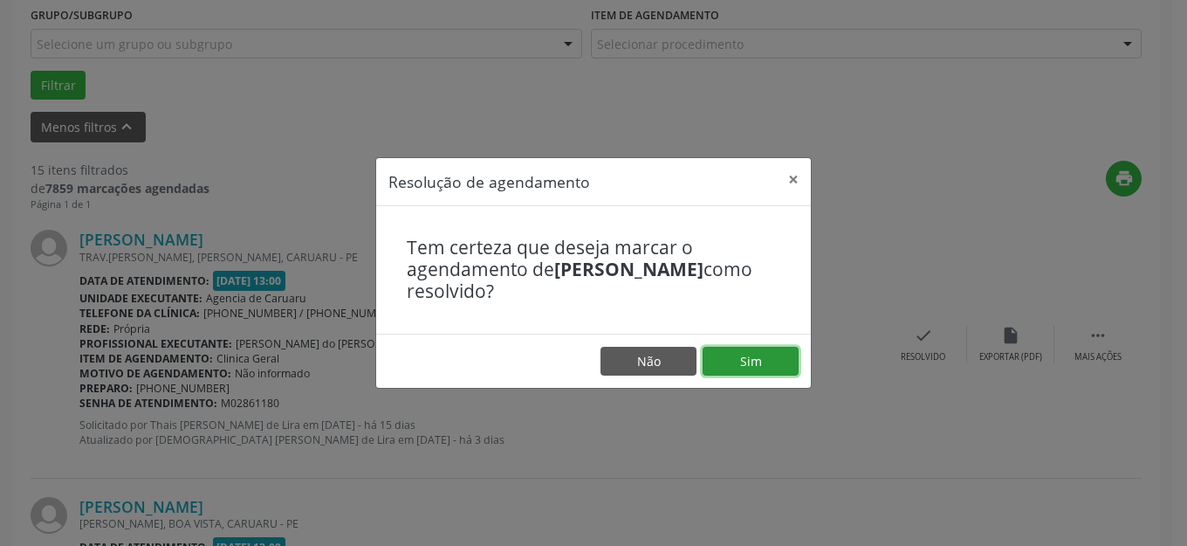
click at [766, 361] on button "Sim" at bounding box center [751, 362] width 96 height 30
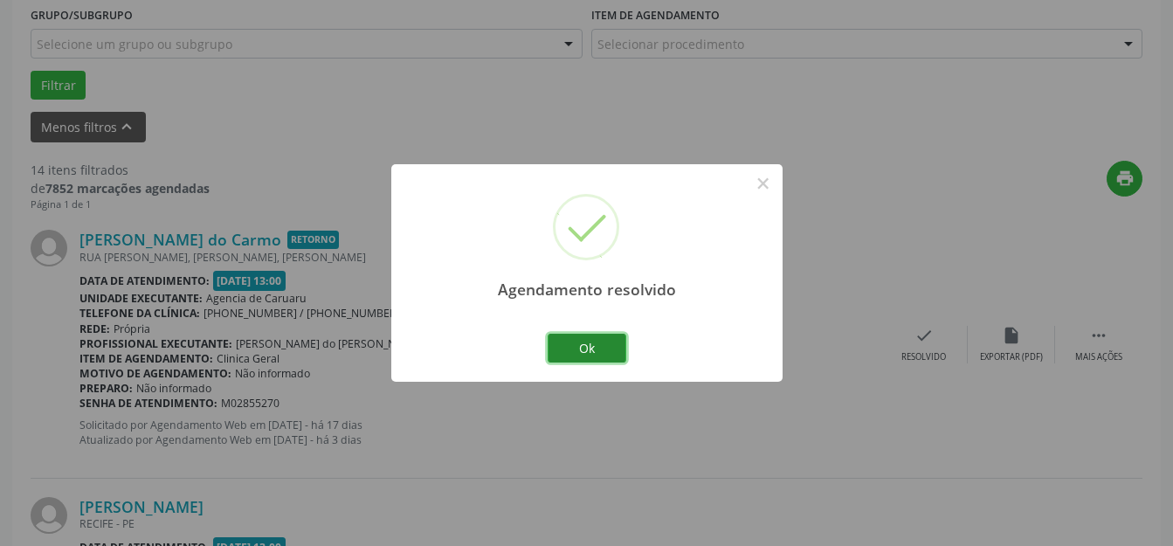
click at [599, 354] on button "Ok" at bounding box center [586, 349] width 79 height 30
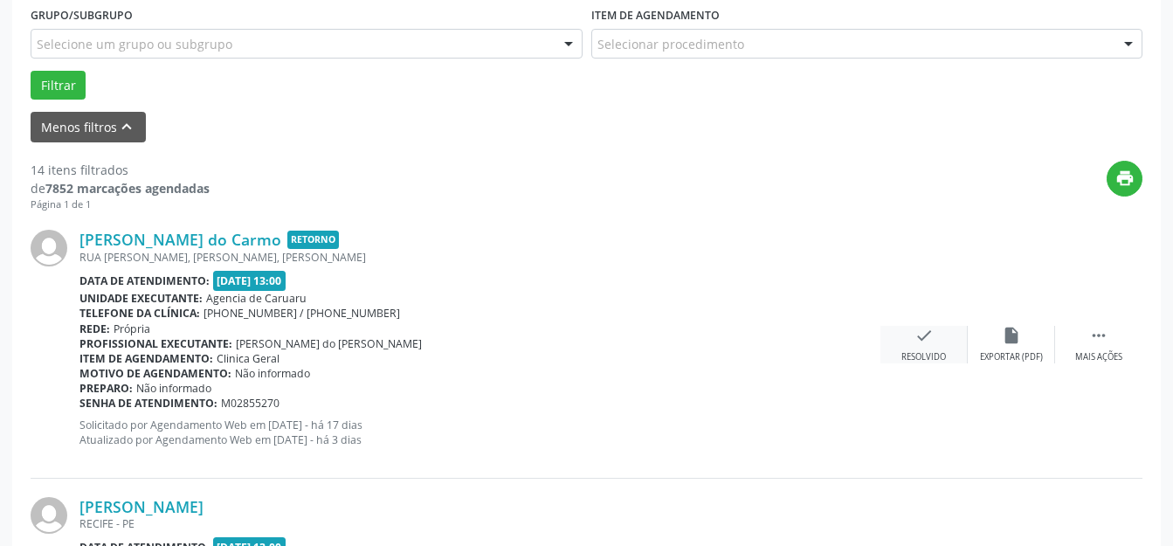
click at [959, 341] on div "check Resolvido" at bounding box center [923, 345] width 87 height 38
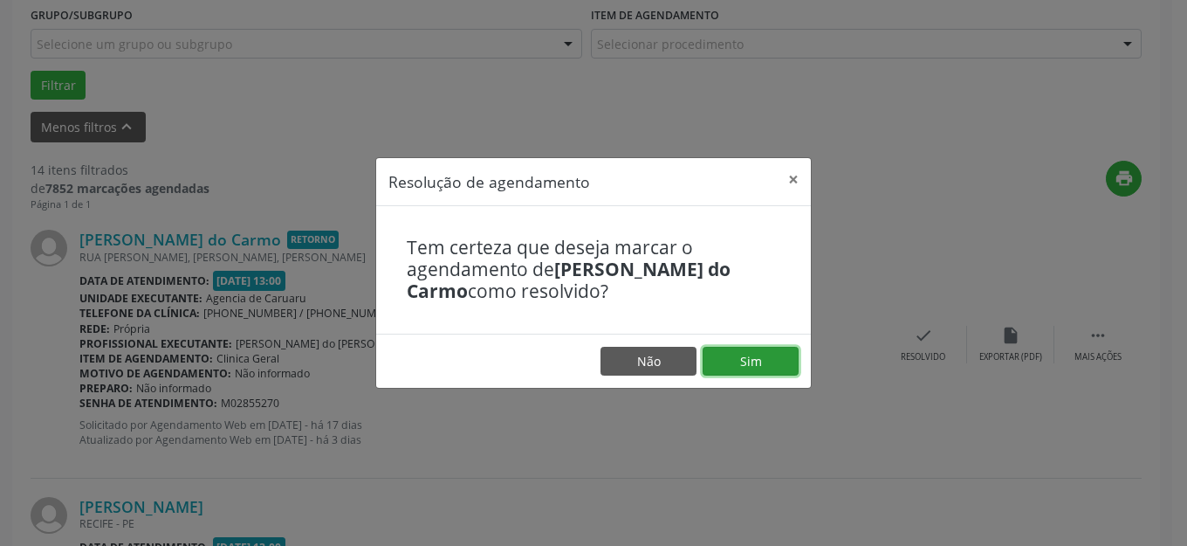
click at [741, 373] on button "Sim" at bounding box center [751, 362] width 96 height 30
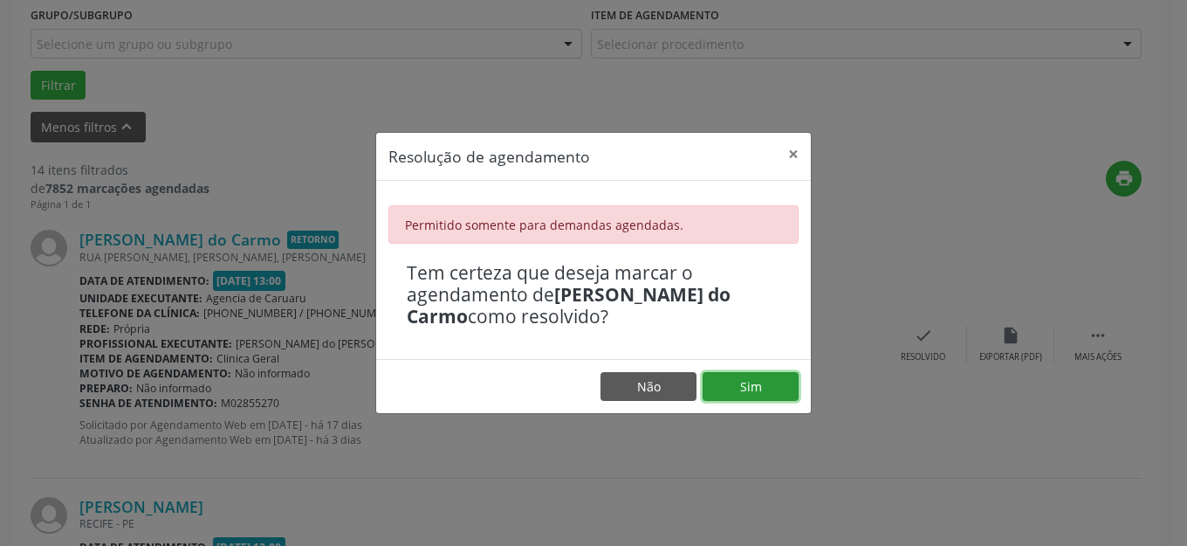
click at [785, 380] on button "Sim" at bounding box center [751, 387] width 96 height 30
click at [664, 378] on button "Não" at bounding box center [649, 387] width 96 height 30
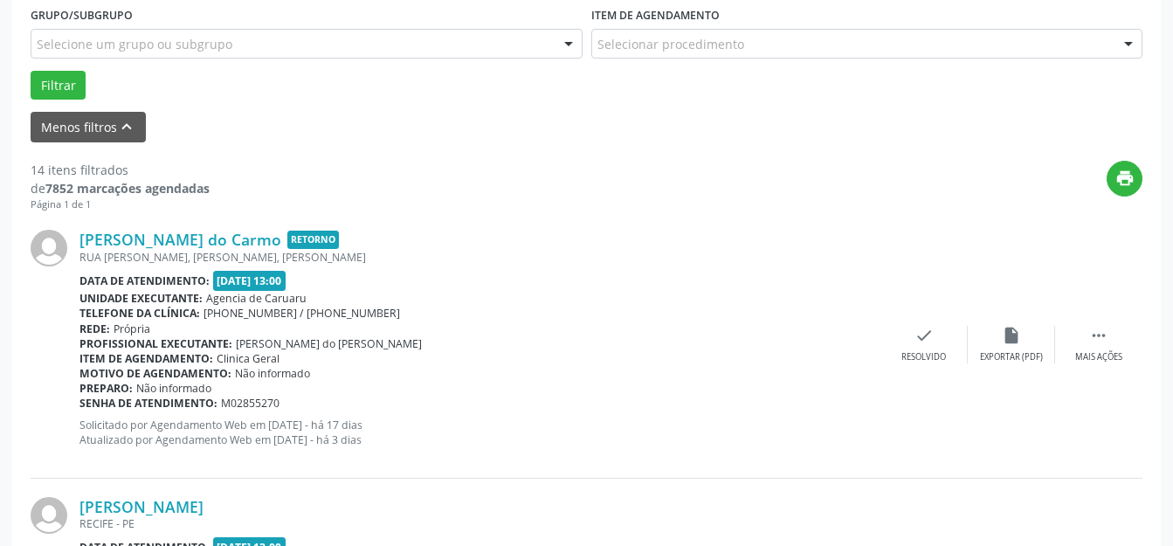
scroll to position [129, 0]
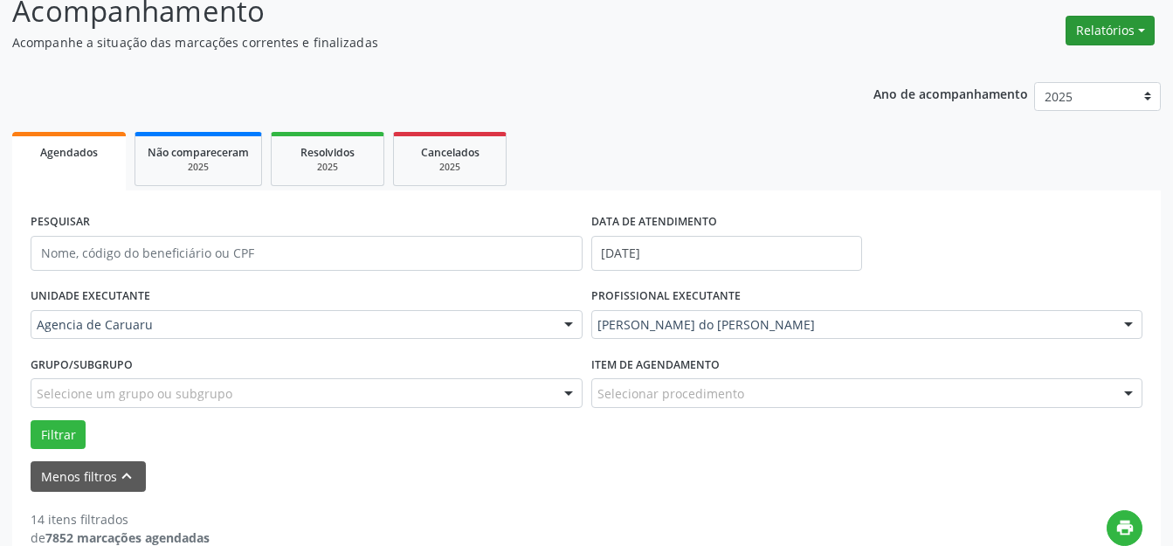
click at [1090, 22] on button "Relatórios" at bounding box center [1109, 31] width 89 height 30
click at [1023, 76] on link "Agendamentos" at bounding box center [1061, 68] width 188 height 24
select select "7"
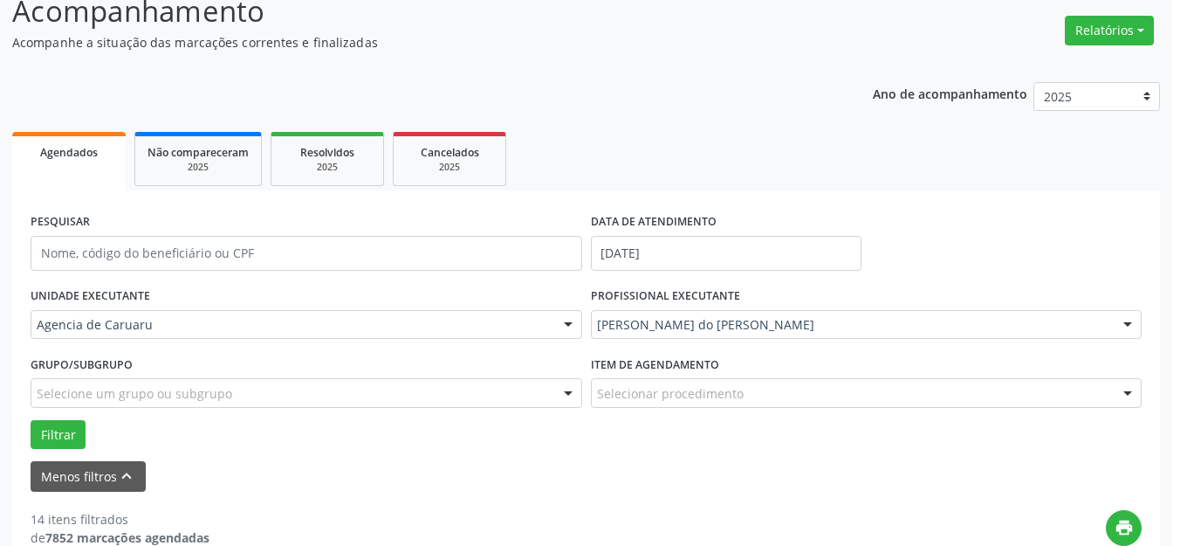
click at [459, 83] on div "DATA DE AGENDAMENTO * De ATÉ ESPECIALIDADE [GEOGRAPHIC_DATA]... Todas as especi…" at bounding box center [593, 216] width 435 height 378
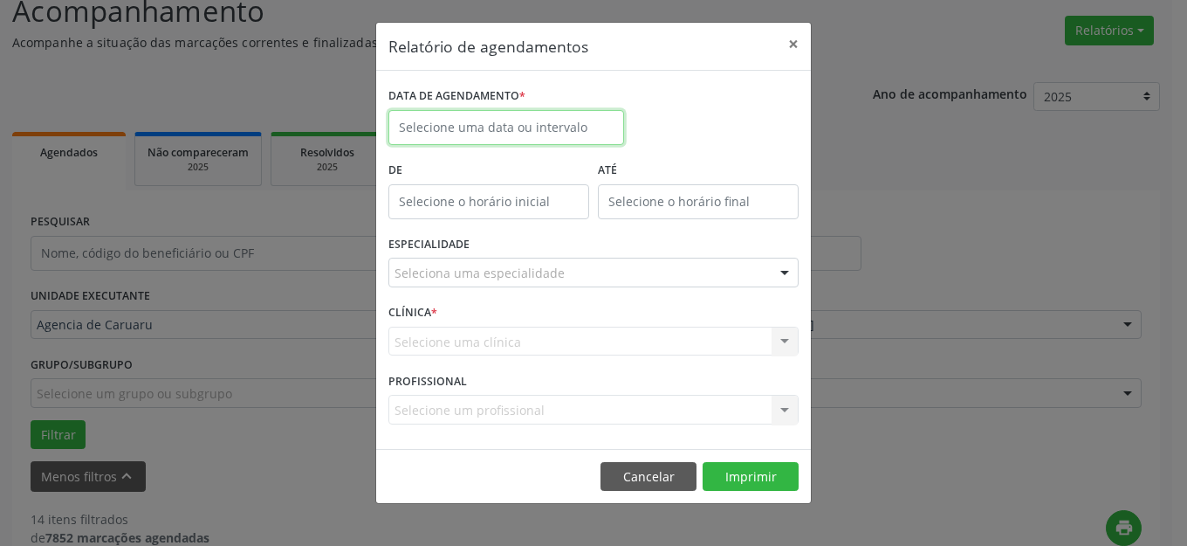
click at [464, 127] on input "text" at bounding box center [507, 127] width 236 height 35
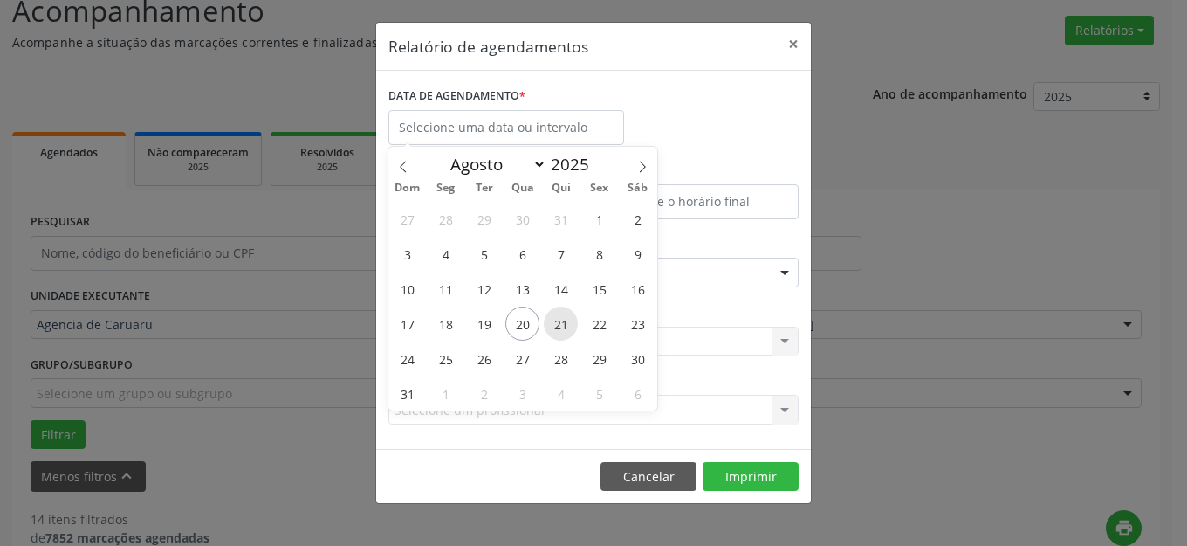
click at [564, 325] on span "21" at bounding box center [561, 323] width 34 height 34
type input "21/08/2025"
click at [564, 325] on span "21" at bounding box center [561, 323] width 34 height 34
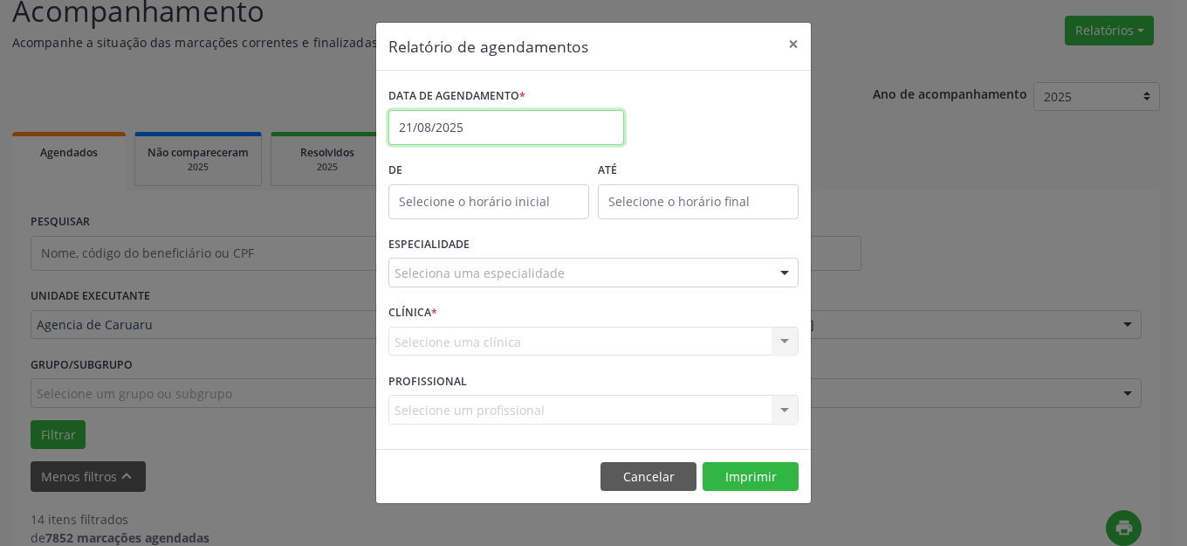
click at [513, 138] on body "Central de Marcação Agencia de [GEOGRAPHIC_DATA] Recepcionista da clínica  Con…" at bounding box center [593, 144] width 1187 height 546
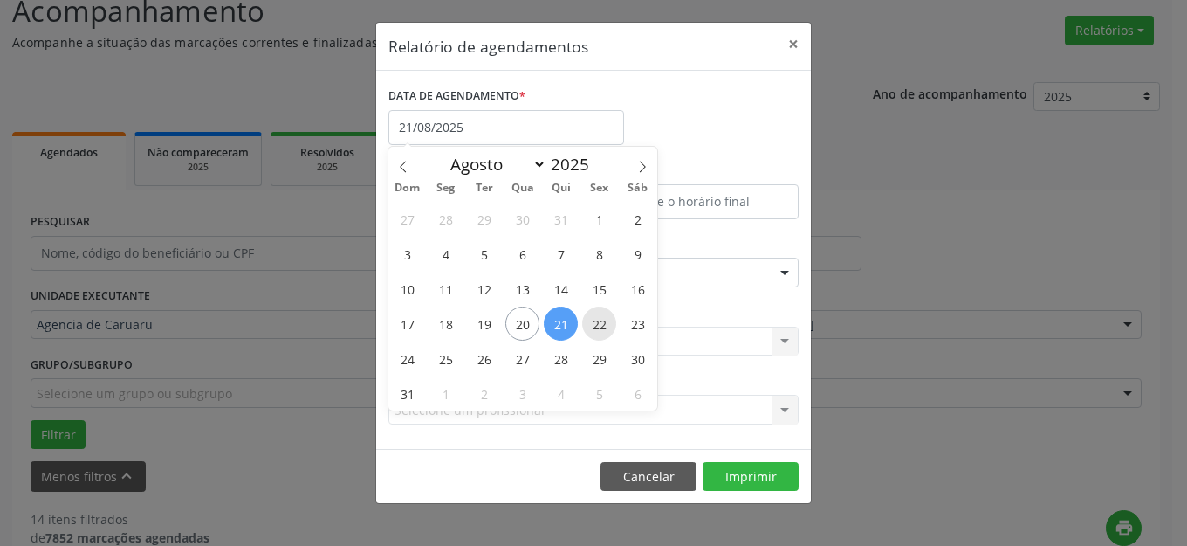
click at [603, 318] on span "22" at bounding box center [599, 323] width 34 height 34
type input "[DATE]"
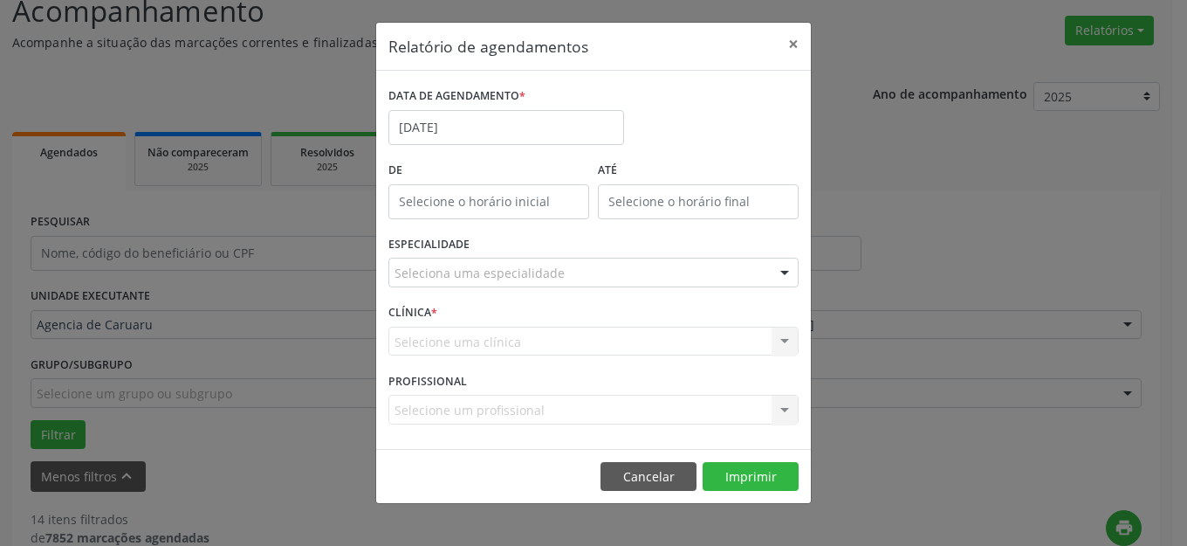
drag, startPoint x: 627, startPoint y: 278, endPoint x: 614, endPoint y: 296, distance: 22.5
click at [627, 277] on div "Seleciona uma especialidade" at bounding box center [594, 273] width 410 height 30
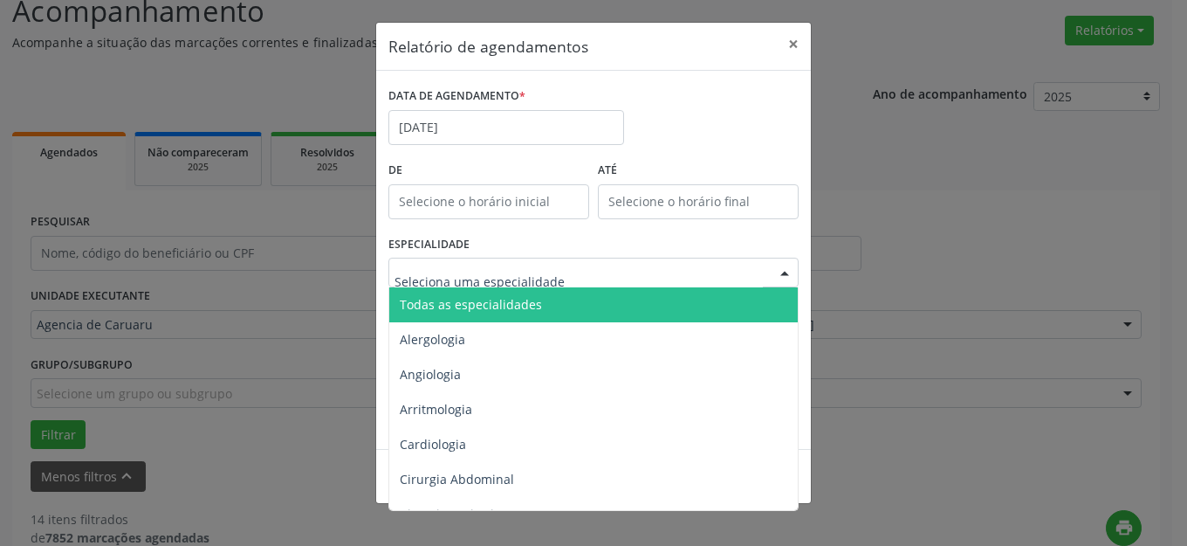
click at [609, 305] on span "Todas as especialidades" at bounding box center [594, 304] width 411 height 35
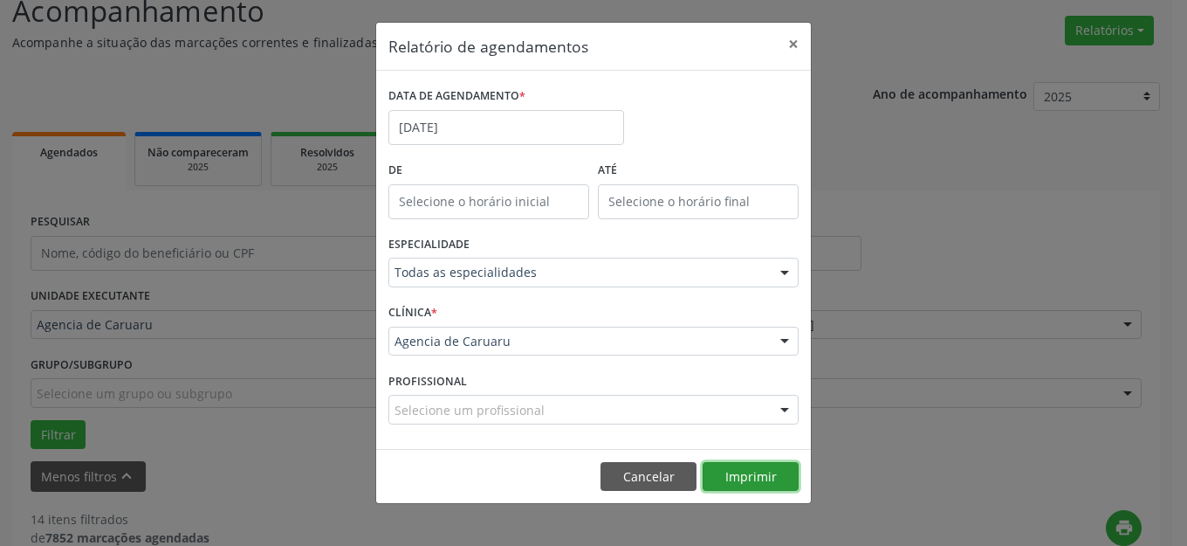
click at [733, 482] on button "Imprimir" at bounding box center [751, 477] width 96 height 30
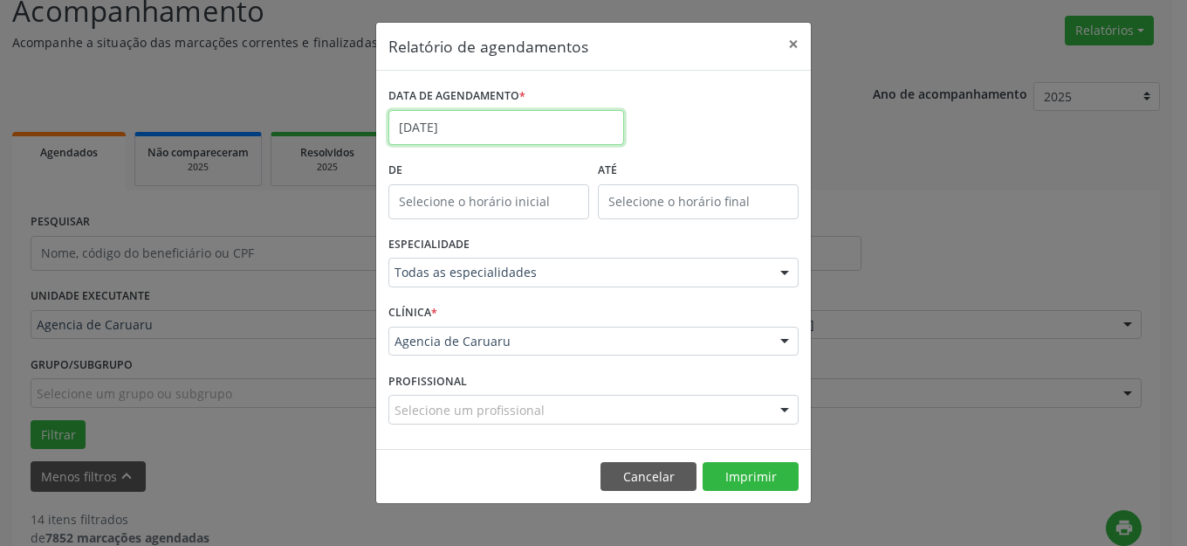
click at [511, 128] on body "Central de Marcação Agencia de [GEOGRAPHIC_DATA] Recepcionista da clínica  Con…" at bounding box center [593, 144] width 1187 height 546
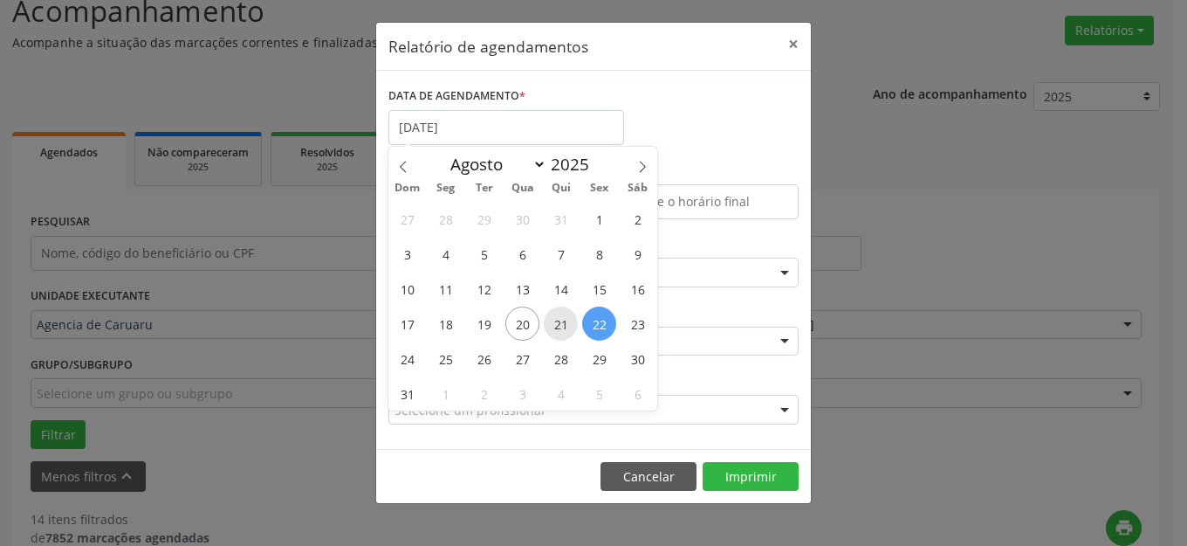
click at [567, 330] on span "21" at bounding box center [561, 323] width 34 height 34
type input "21/08/2025"
click at [567, 331] on span "21" at bounding box center [561, 323] width 34 height 34
click at [567, 331] on div "Agencia de Caruaru" at bounding box center [594, 342] width 410 height 30
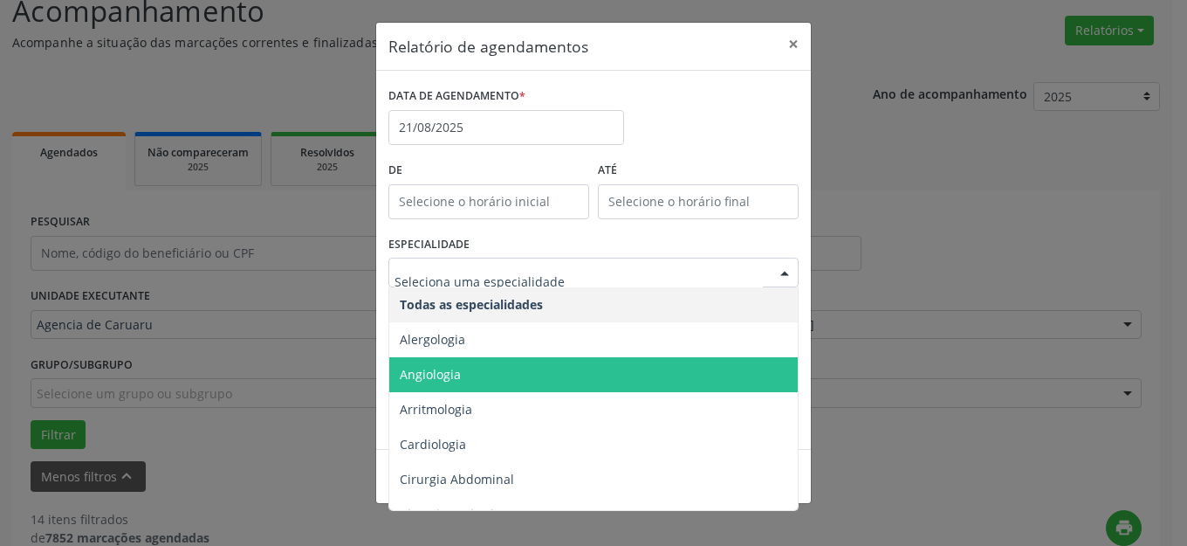
click at [632, 291] on span "Todas as especialidades" at bounding box center [594, 304] width 411 height 35
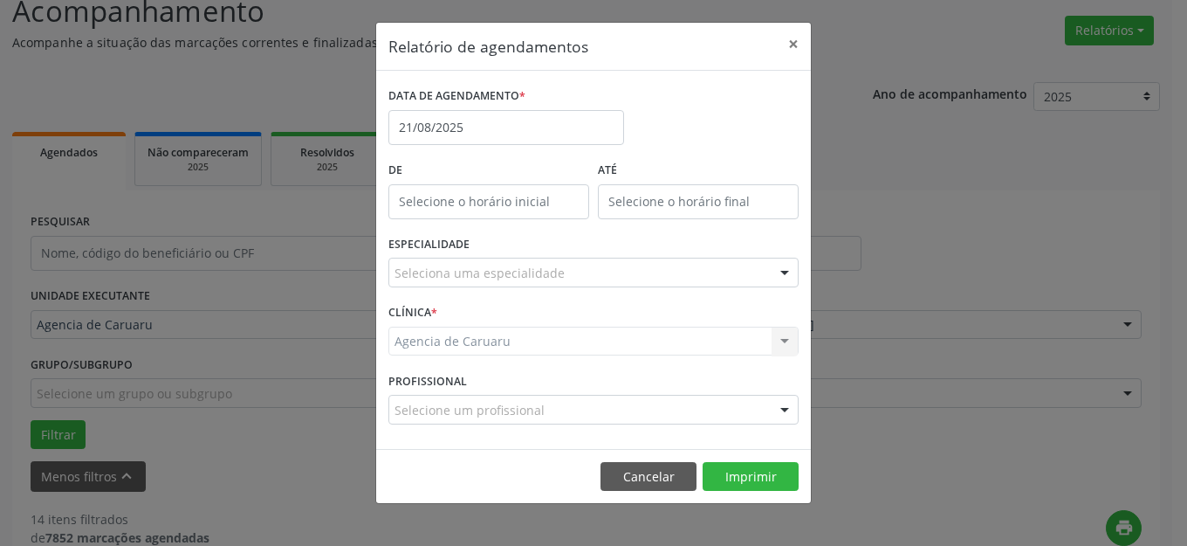
click at [636, 273] on div "Seleciona uma especialidade" at bounding box center [594, 273] width 410 height 30
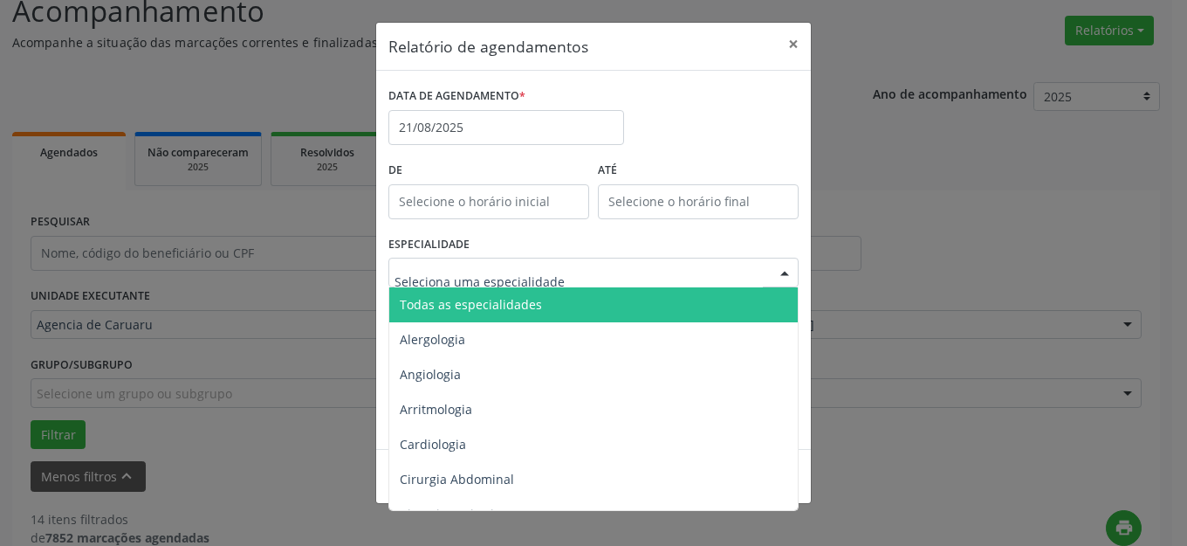
drag, startPoint x: 600, startPoint y: 298, endPoint x: 705, endPoint y: 378, distance: 132.0
click at [600, 299] on span "Todas as especialidades" at bounding box center [594, 304] width 411 height 35
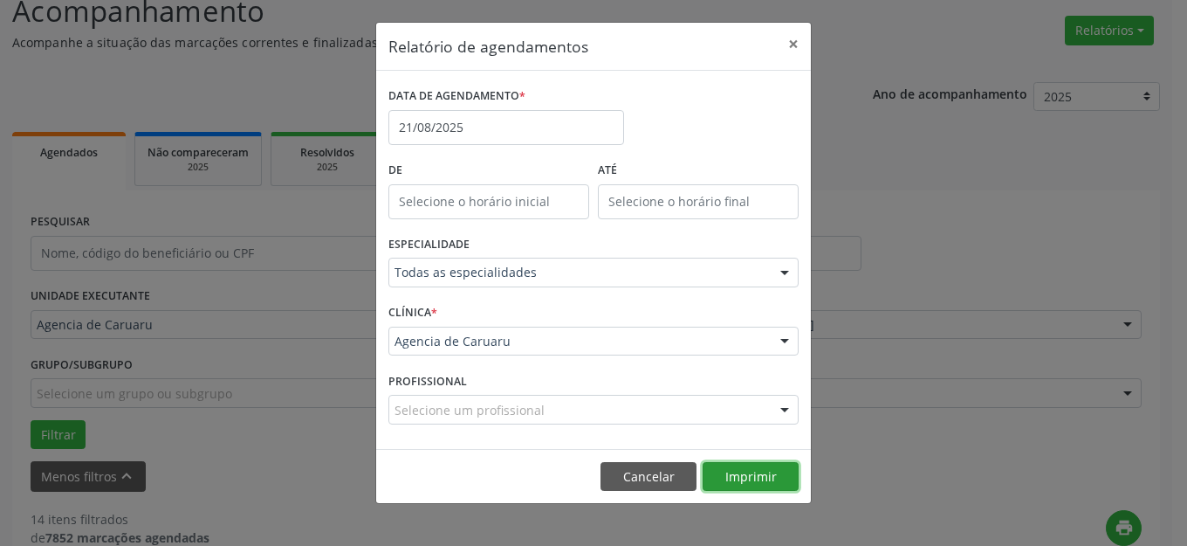
click at [748, 473] on button "Imprimir" at bounding box center [751, 477] width 96 height 30
click at [796, 42] on button "×" at bounding box center [793, 44] width 35 height 43
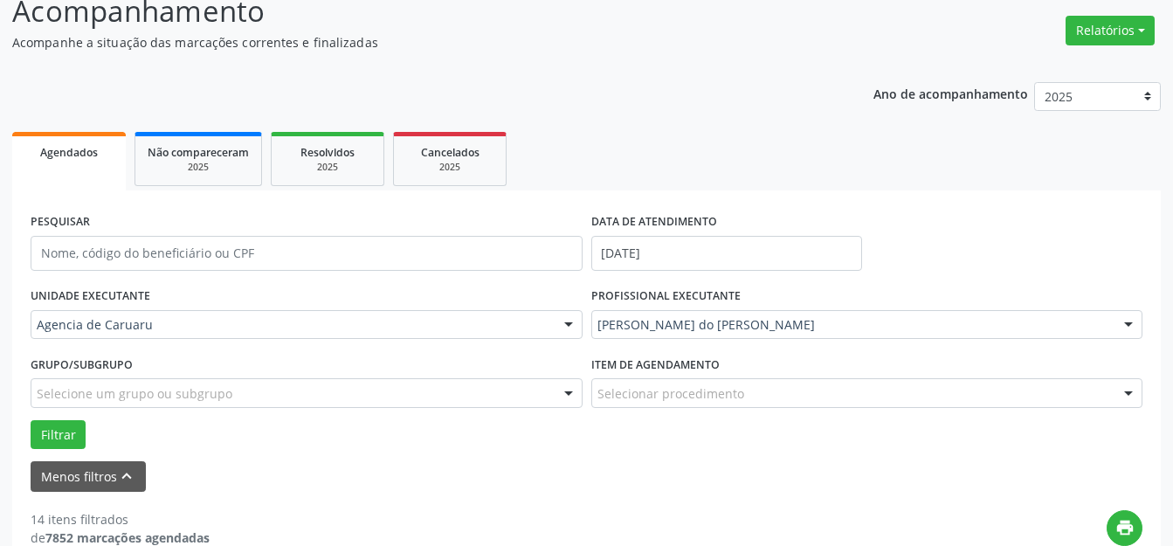
click at [1001, 147] on ul "Agendados Não compareceram 2025 Resolvidos 2025 Cancelados 2025" at bounding box center [586, 158] width 1148 height 63
click at [98, 461] on button "Menos filtros keyboard_arrow_up" at bounding box center [88, 476] width 115 height 31
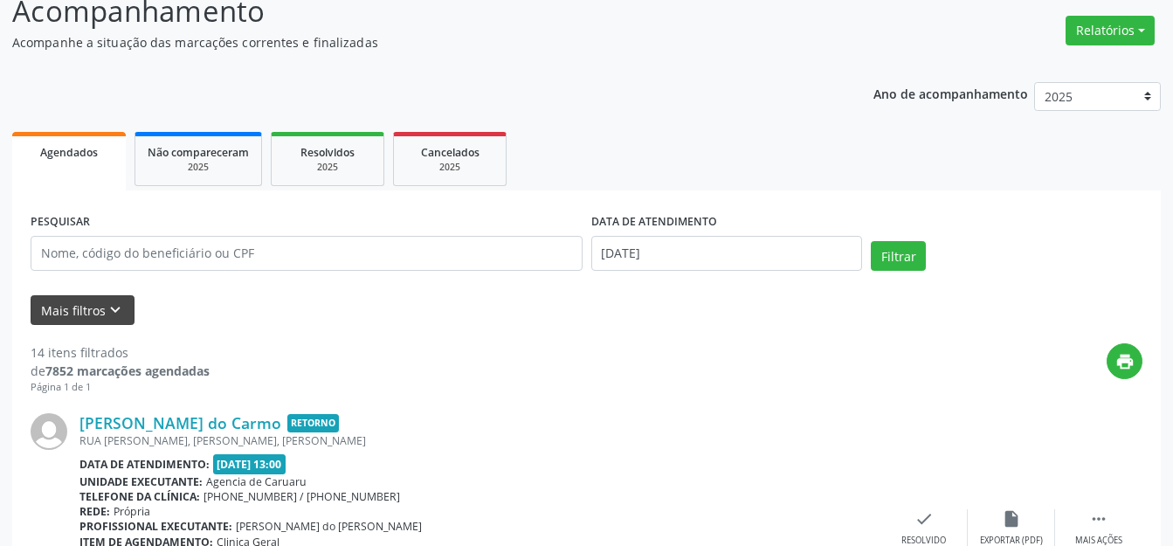
click at [99, 461] on b "Data de atendimento:" at bounding box center [144, 464] width 130 height 15
click at [114, 311] on icon "keyboard_arrow_down" at bounding box center [115, 309] width 19 height 19
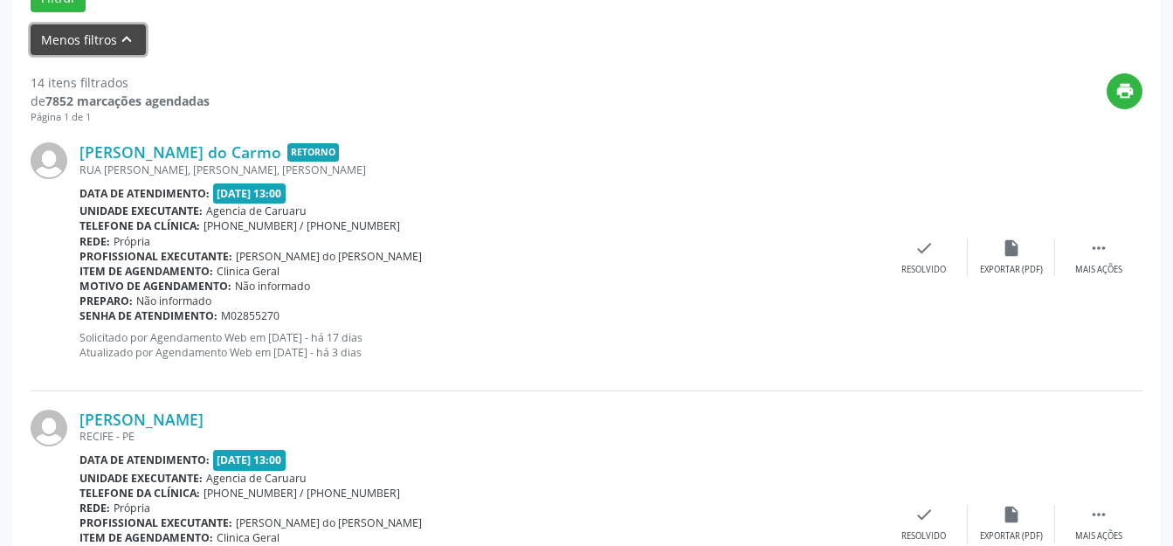
scroll to position [478, 0]
